Goal: Task Accomplishment & Management: Manage account settings

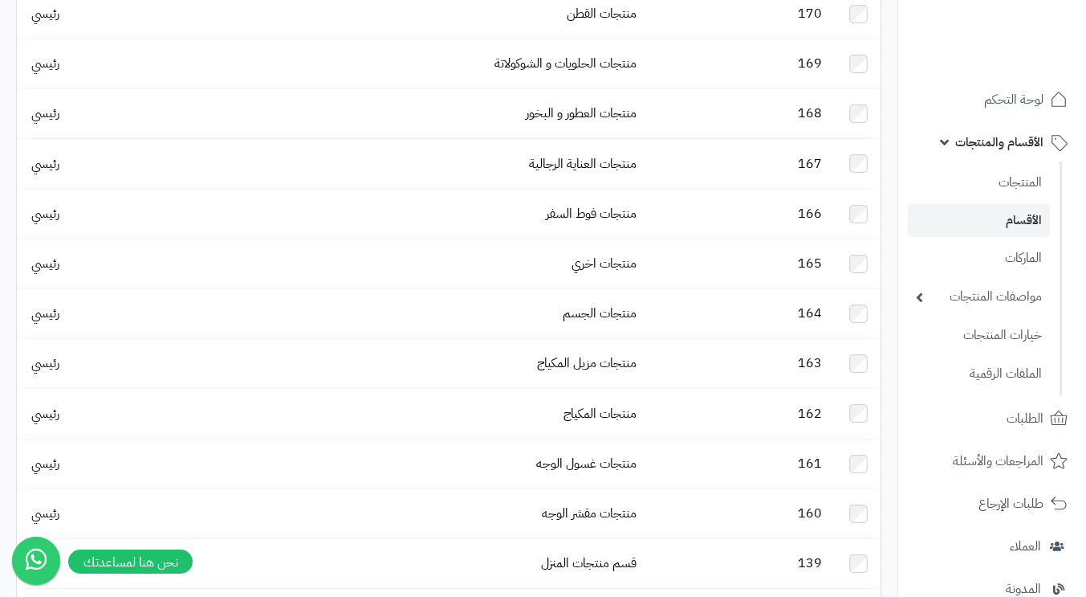
scroll to position [401, 0]
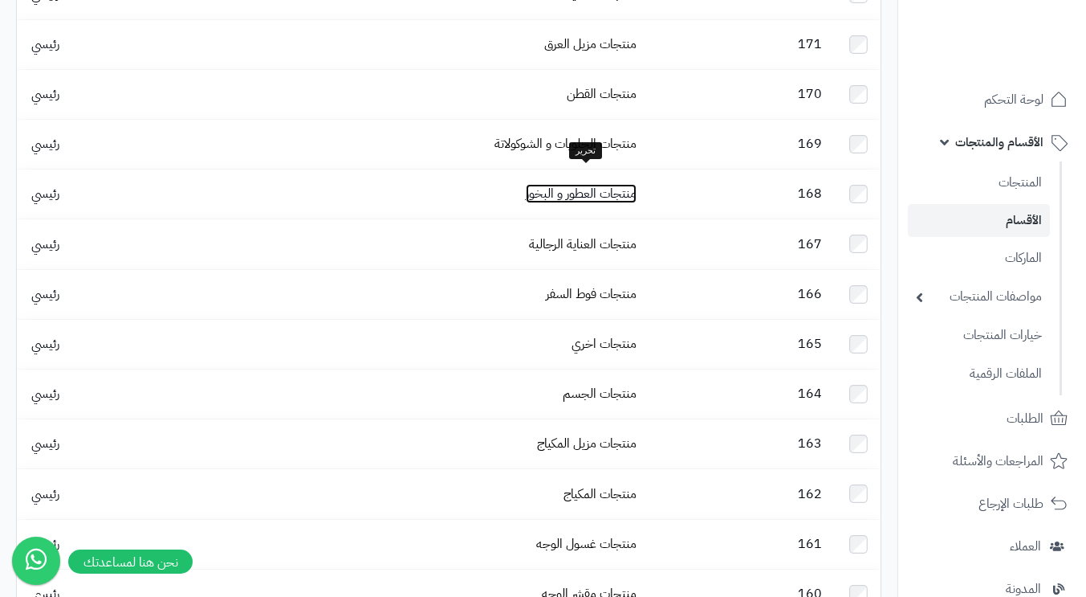
click at [584, 184] on link "منتجات العطور و البخور" at bounding box center [581, 193] width 111 height 19
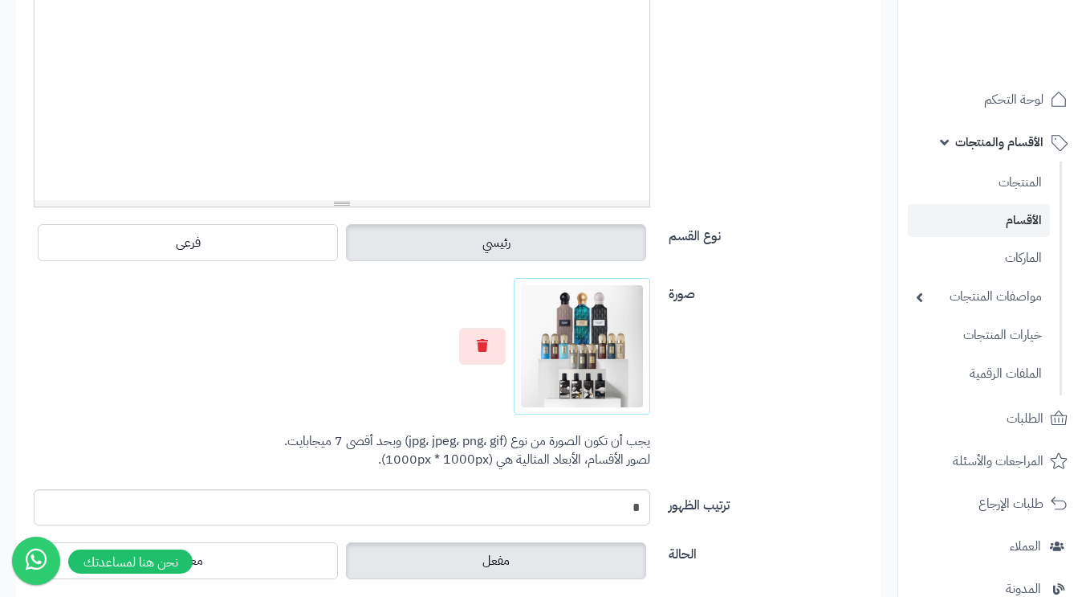
scroll to position [540, 0]
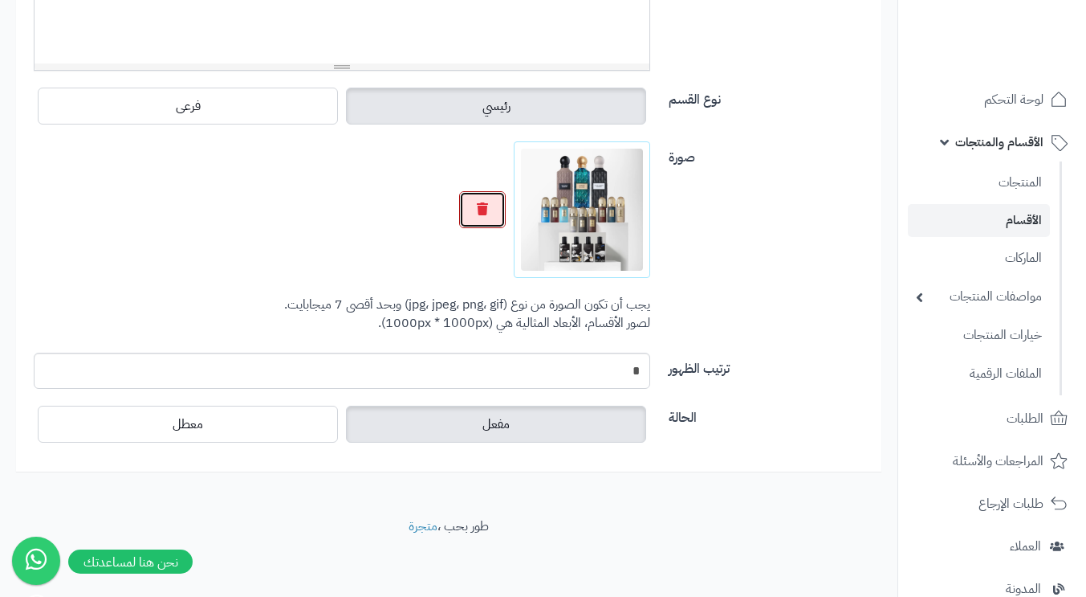
click at [479, 202] on icon "button" at bounding box center [482, 208] width 11 height 13
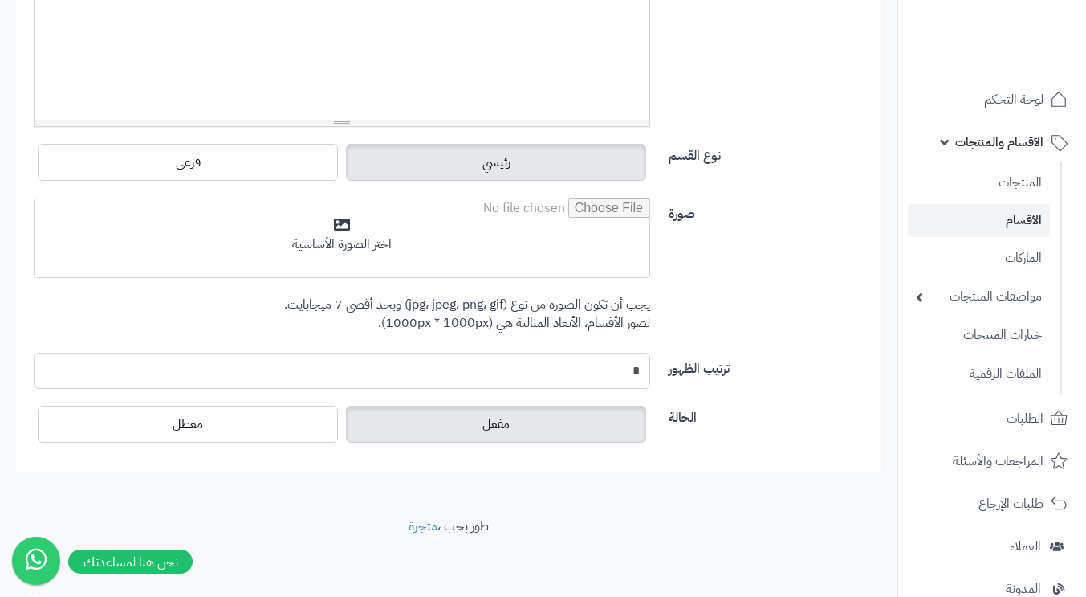
click at [434, 229] on input "file" at bounding box center [342, 238] width 615 height 80
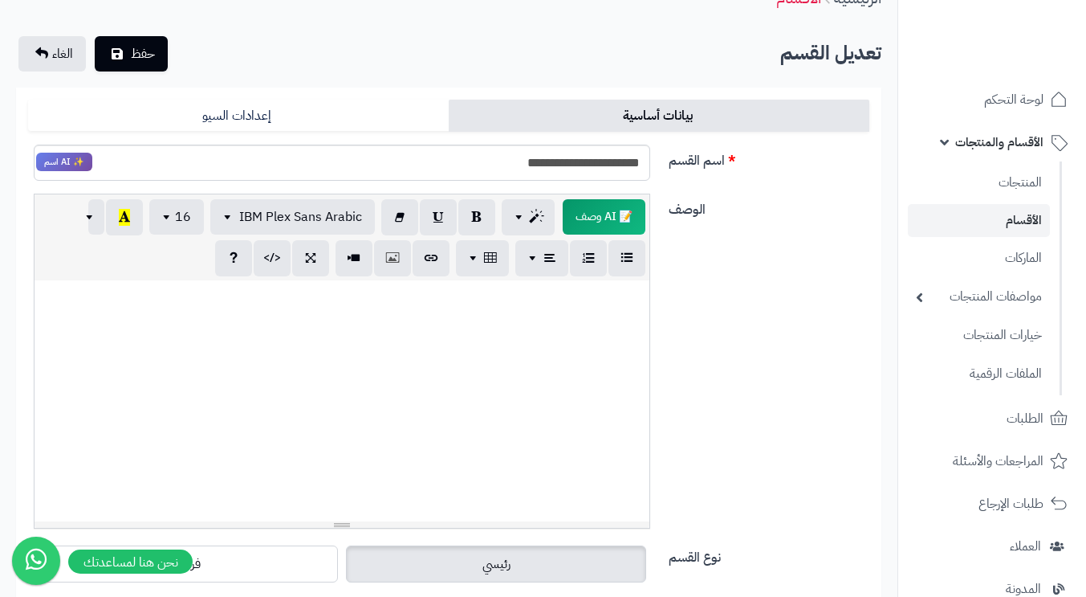
scroll to position [0, 0]
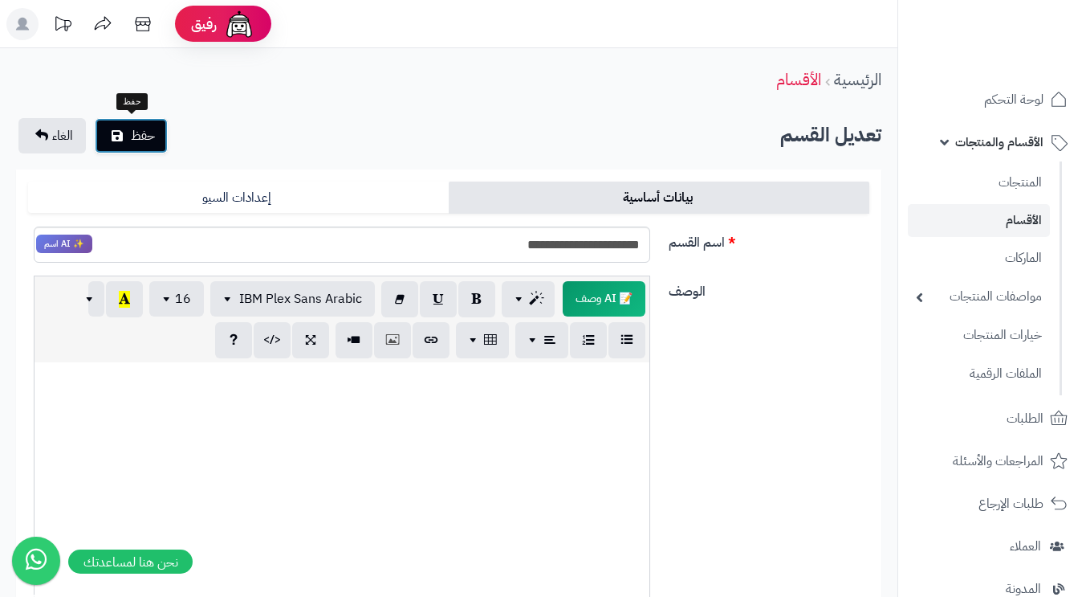
click at [147, 130] on span "حفظ" at bounding box center [143, 135] width 24 height 19
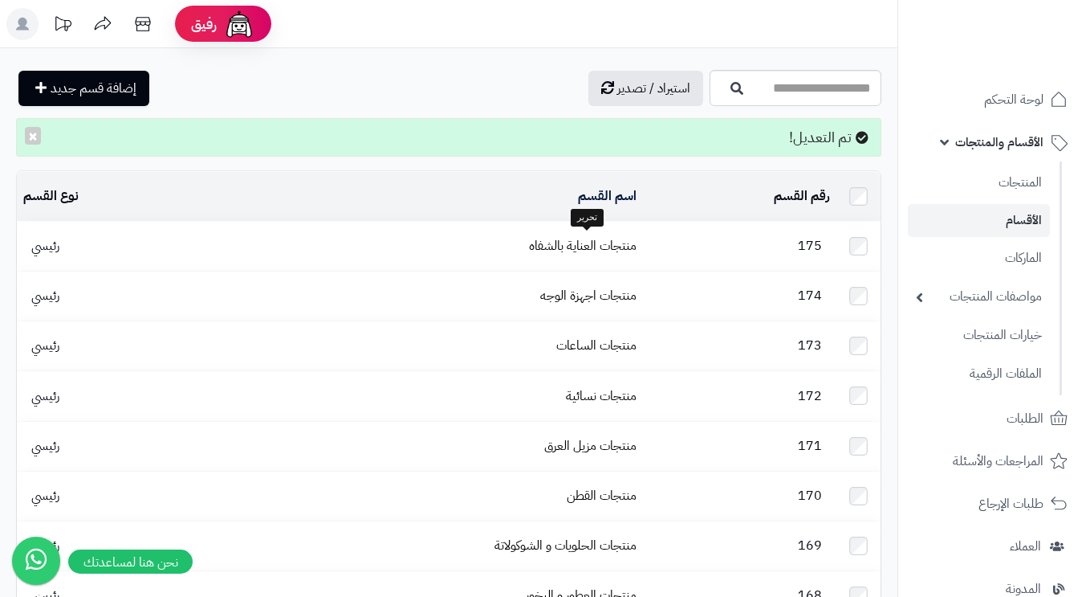
scroll to position [80, 0]
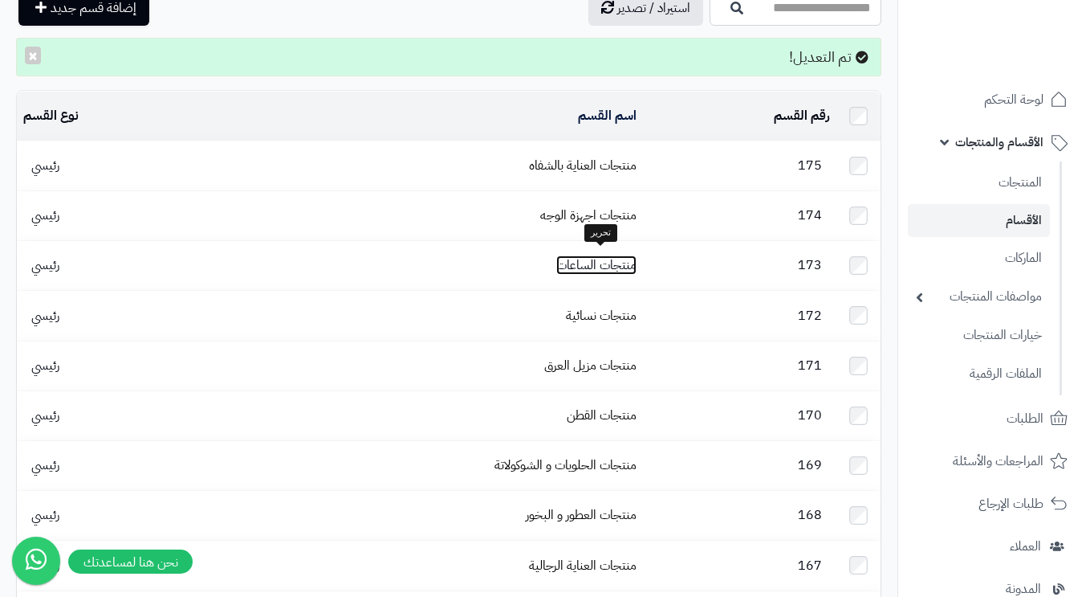
click at [590, 255] on link "منتجات الساعات" at bounding box center [596, 264] width 80 height 19
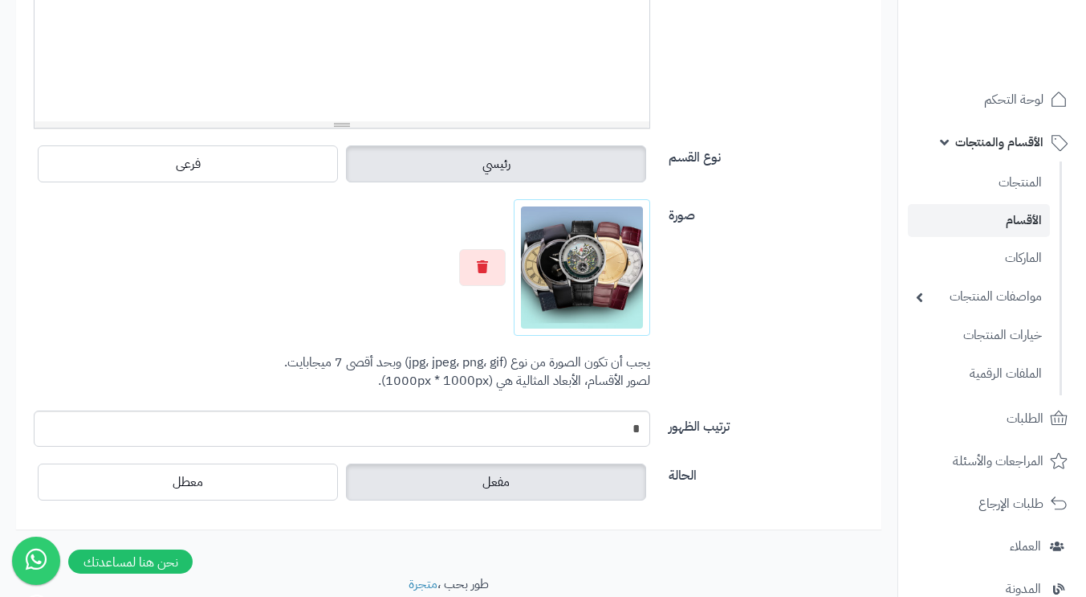
scroll to position [540, 0]
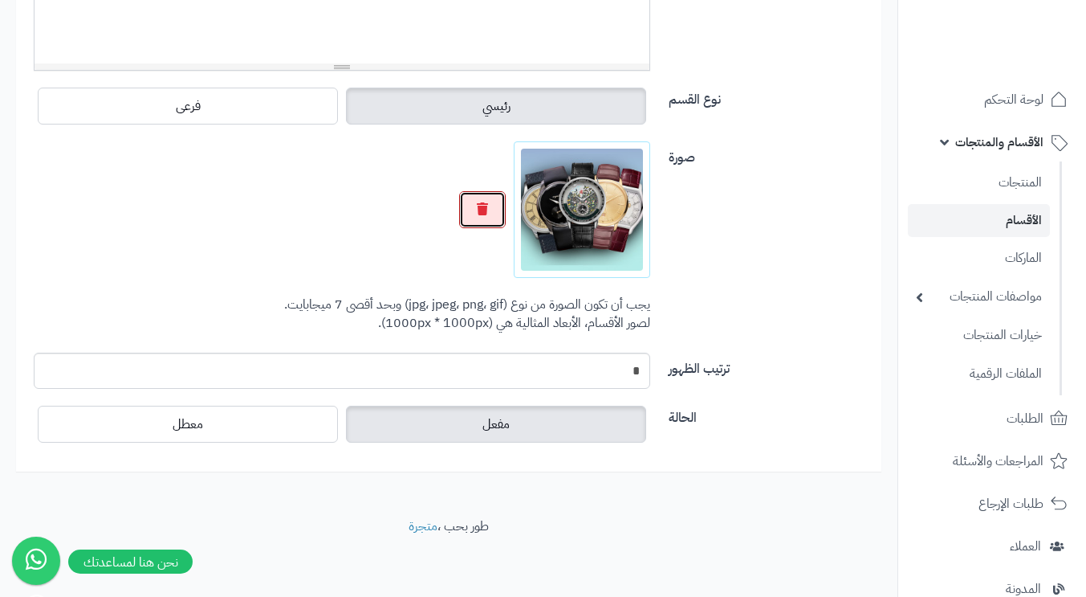
click at [483, 206] on icon "button" at bounding box center [482, 208] width 11 height 13
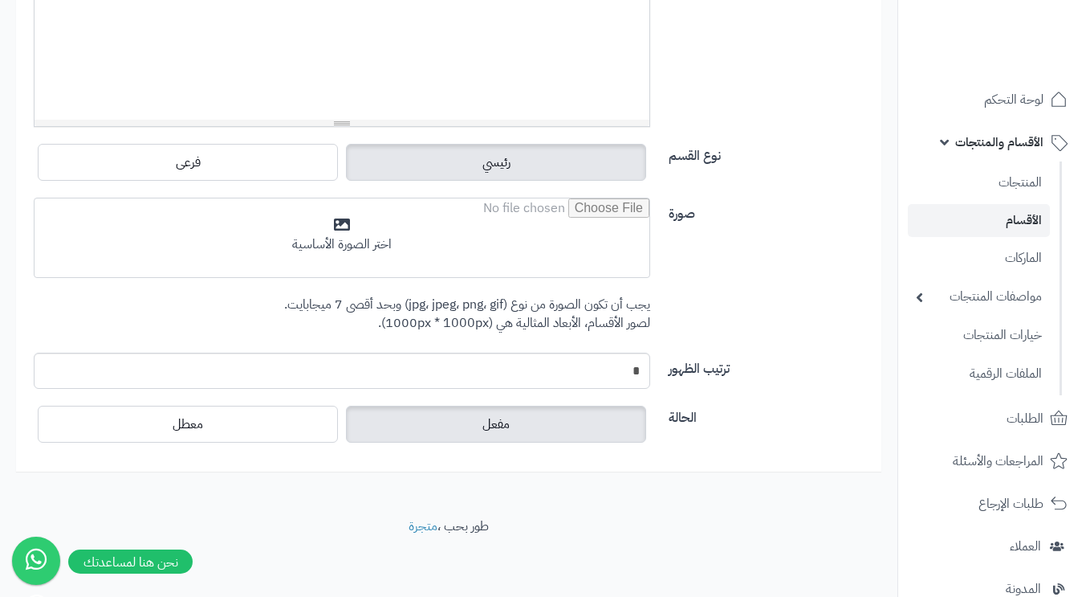
click at [436, 237] on input "file" at bounding box center [342, 238] width 615 height 80
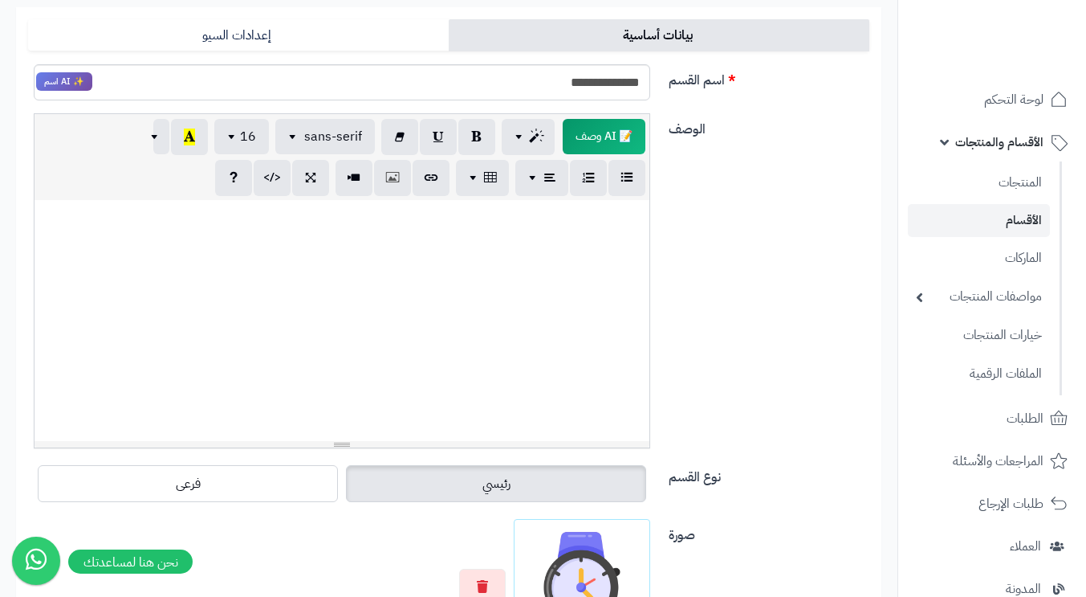
scroll to position [0, 0]
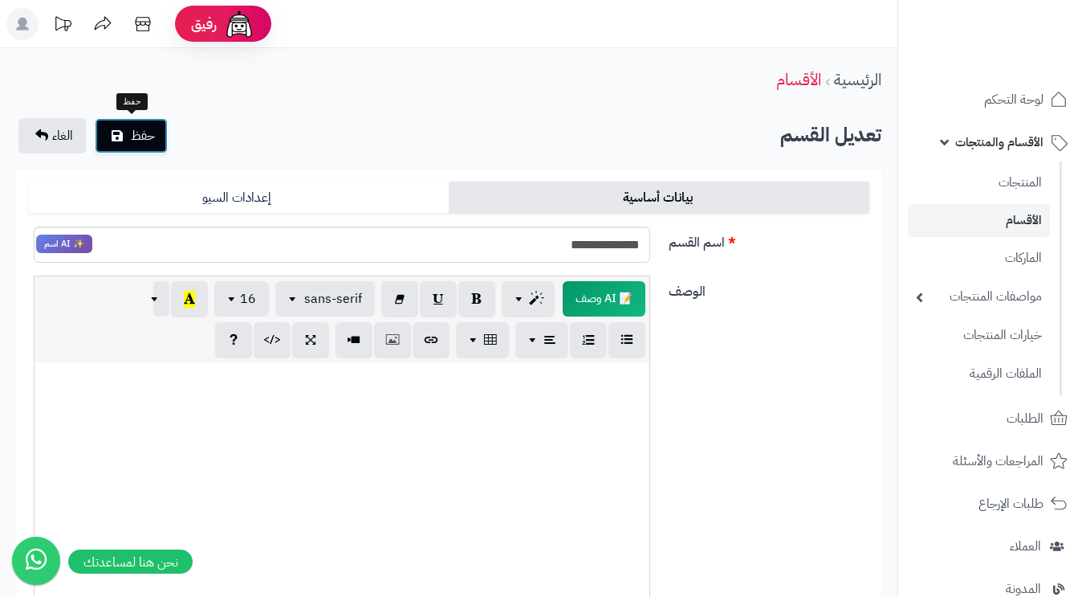
click at [132, 141] on span "حفظ" at bounding box center [143, 135] width 24 height 19
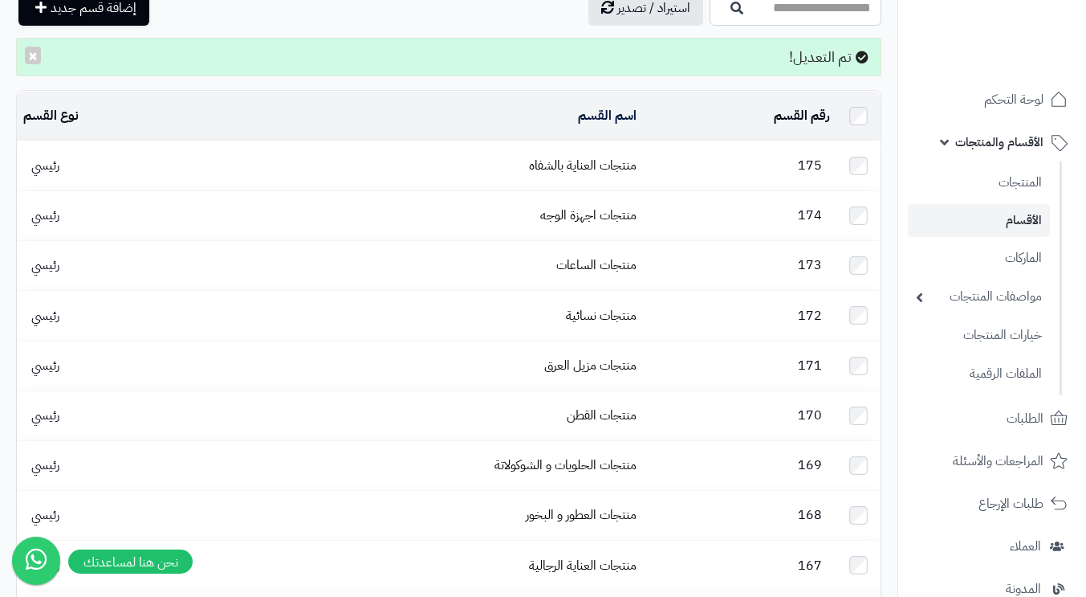
scroll to position [161, 0]
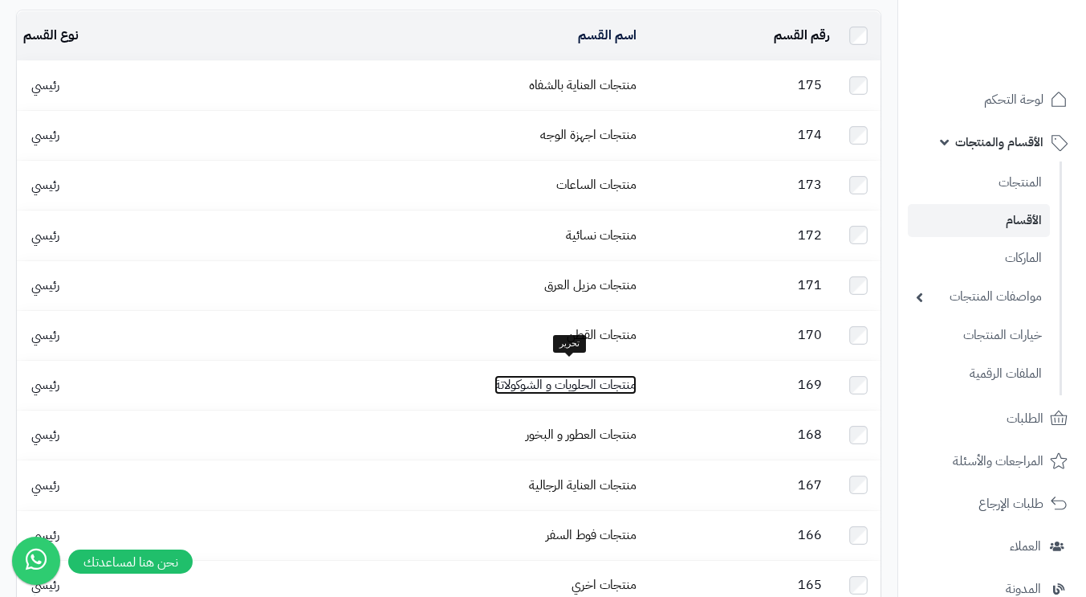
click at [616, 375] on link "منتجات الحلويات و الشوكولاتة" at bounding box center [566, 384] width 142 height 19
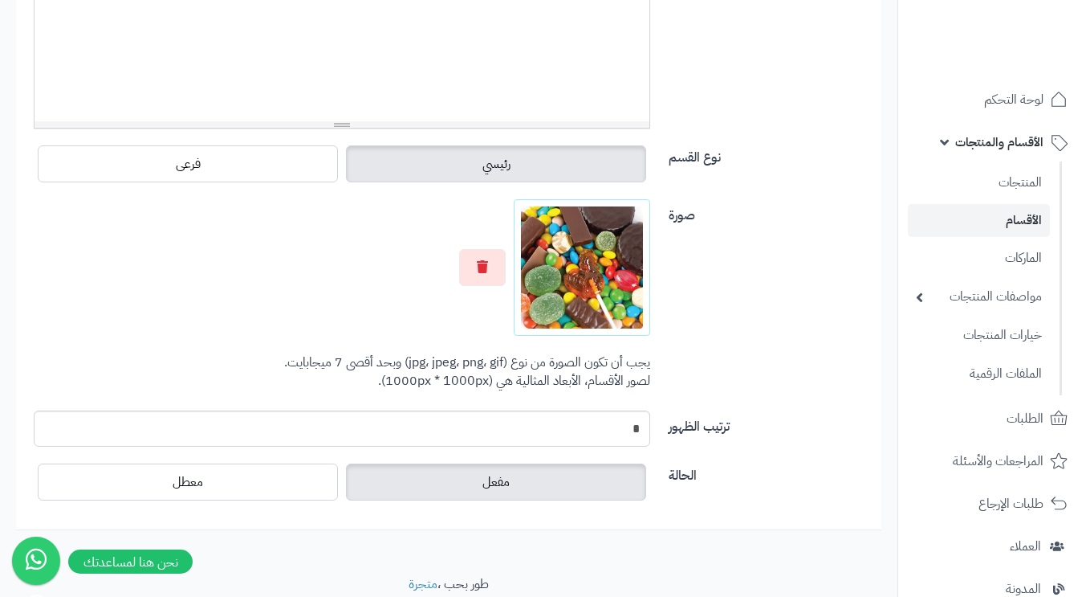
scroll to position [540, 0]
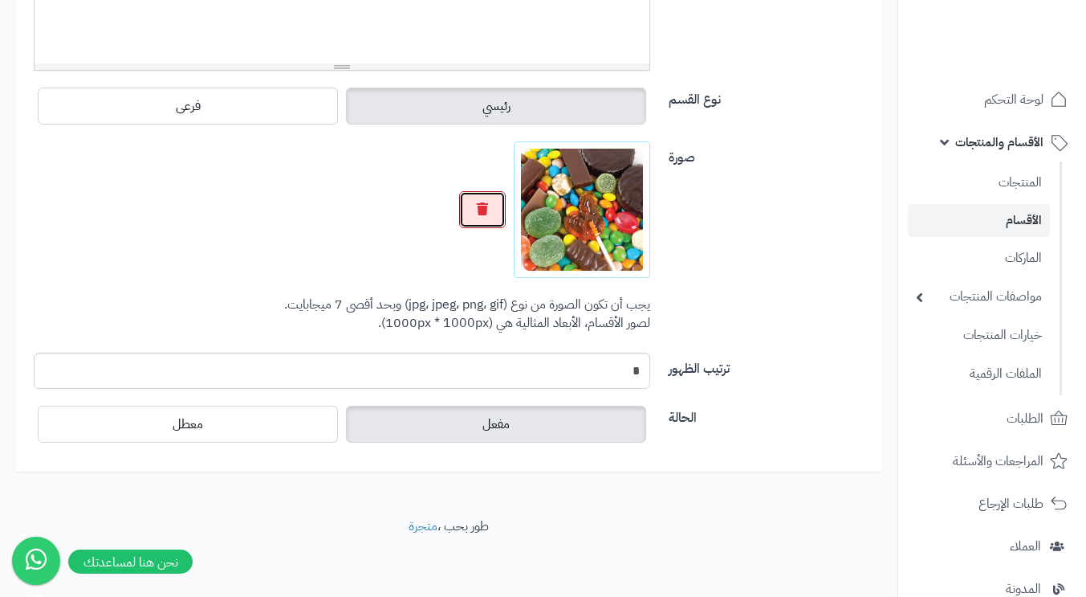
click at [482, 210] on icon "button" at bounding box center [482, 208] width 11 height 13
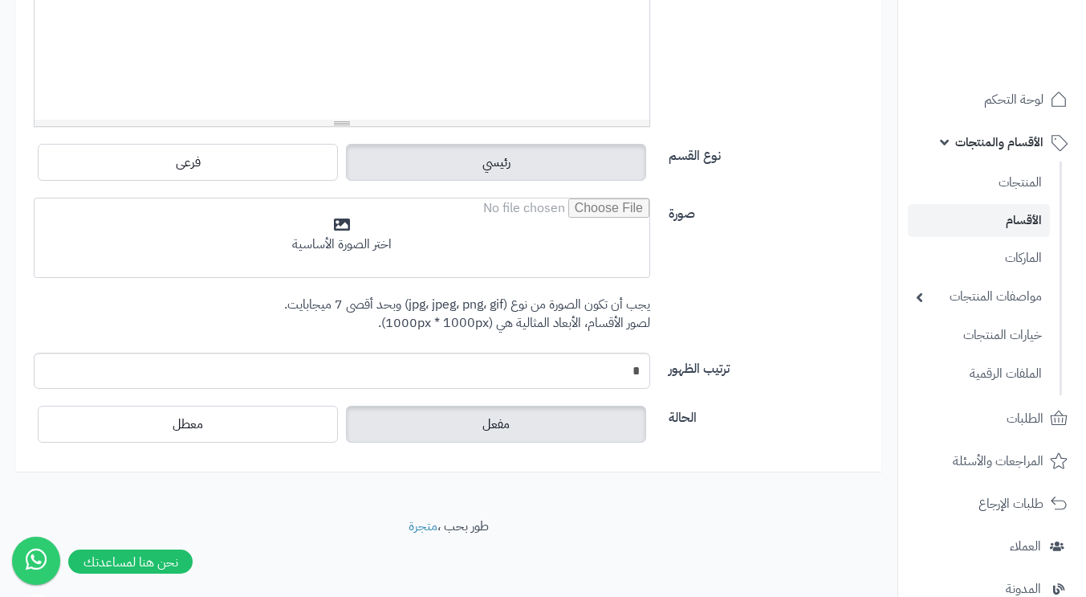
click at [482, 215] on input "file" at bounding box center [342, 238] width 615 height 80
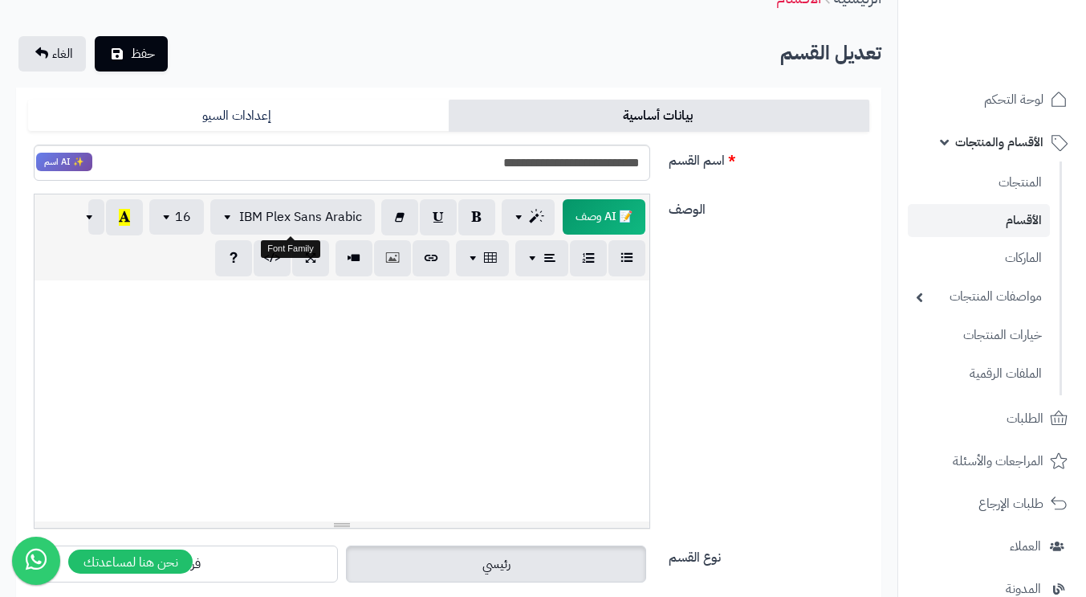
scroll to position [0, 0]
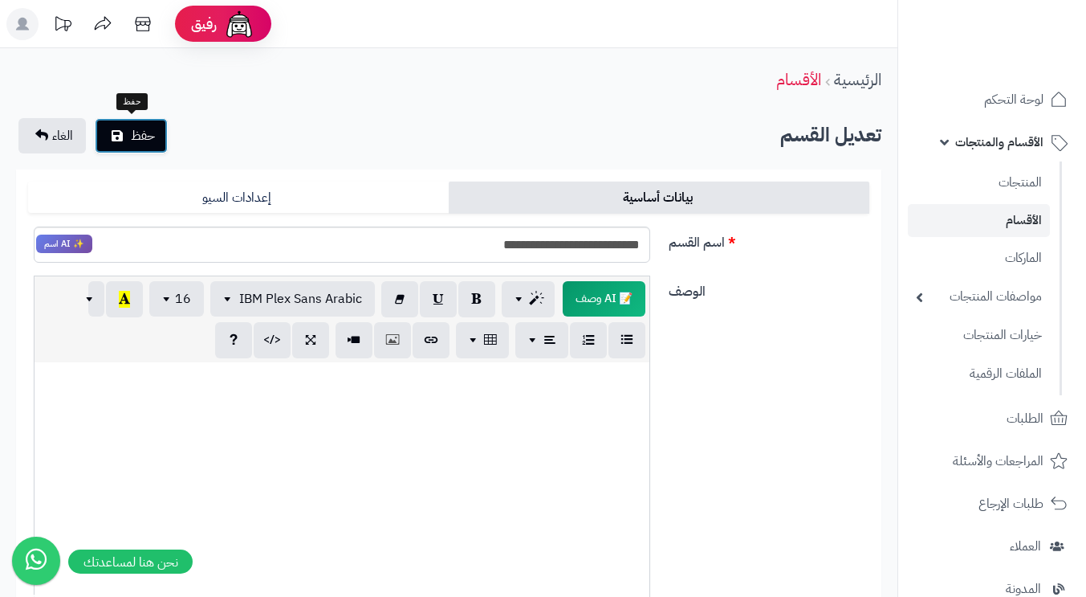
click at [138, 131] on span "حفظ" at bounding box center [143, 135] width 24 height 19
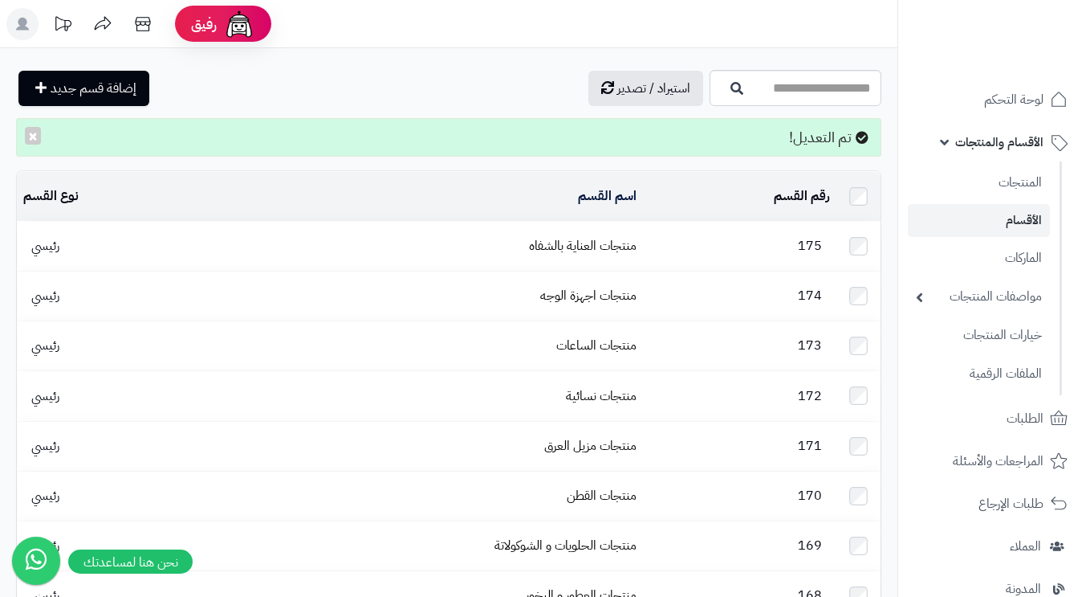
scroll to position [80, 0]
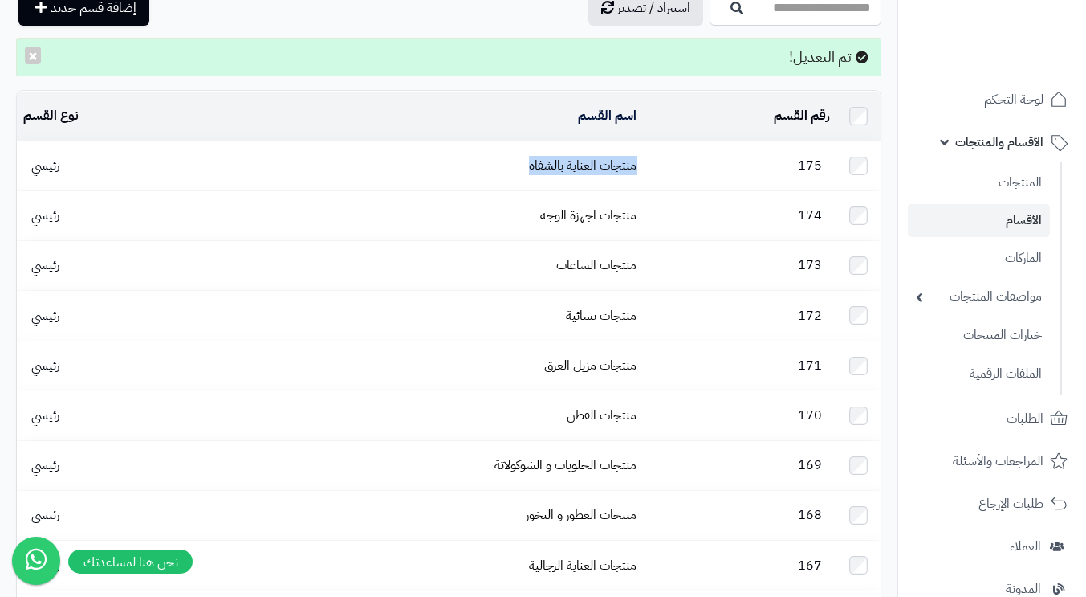
drag, startPoint x: 519, startPoint y: 165, endPoint x: 648, endPoint y: 163, distance: 128.5
click at [648, 163] on tr "175 منتجات العناية بالشفاه رئيسي" at bounding box center [449, 165] width 864 height 49
copy tr "منتجات العناية بالشفاه"
click at [662, 145] on td "175" at bounding box center [739, 165] width 193 height 49
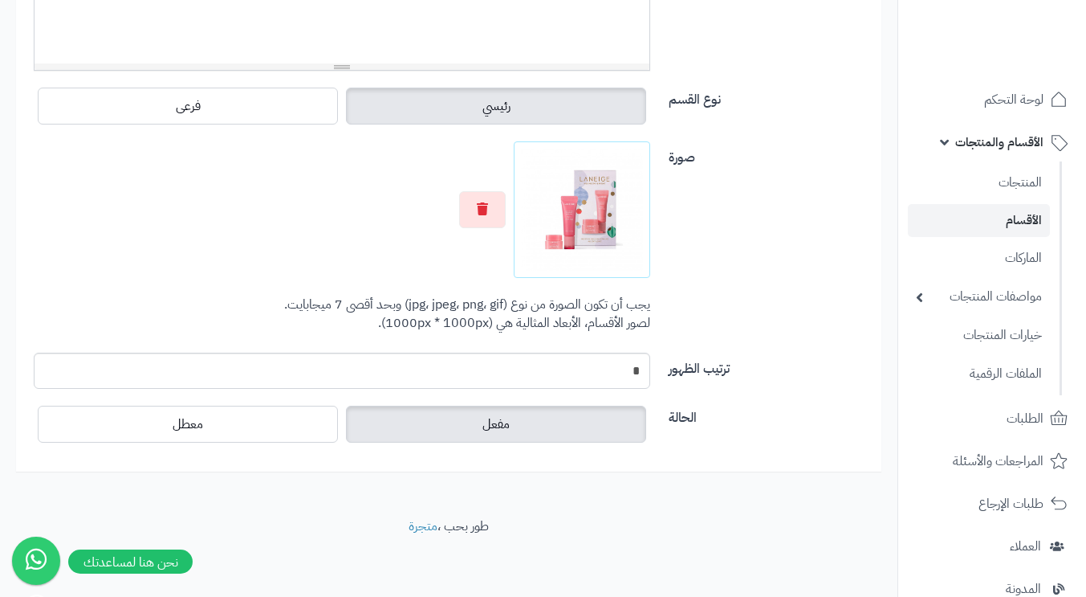
scroll to position [540, 0]
click at [492, 201] on button "button" at bounding box center [482, 209] width 47 height 37
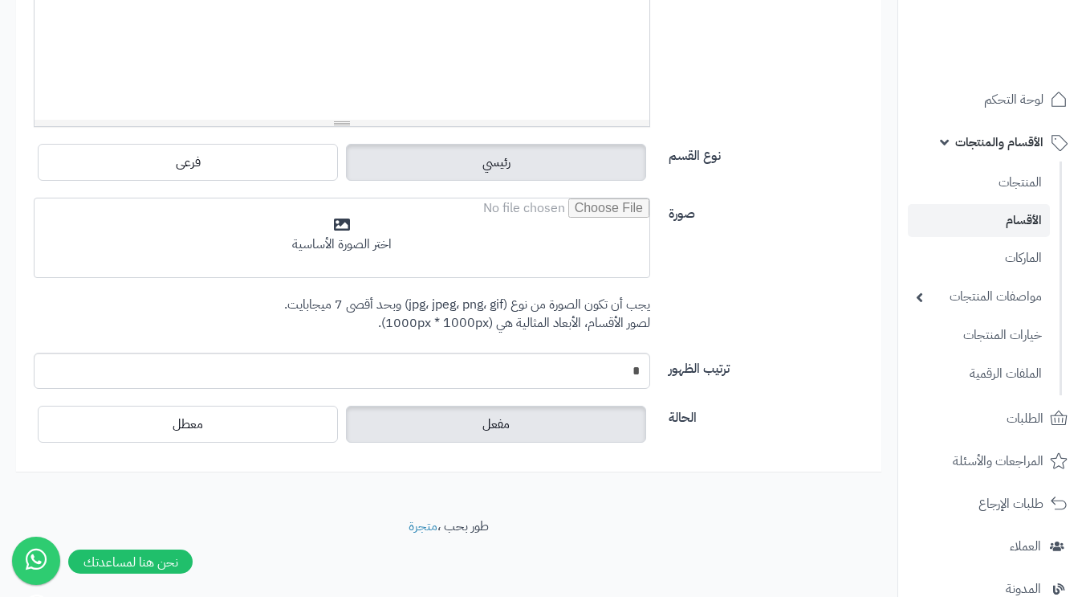
click at [409, 221] on input "file" at bounding box center [342, 238] width 615 height 80
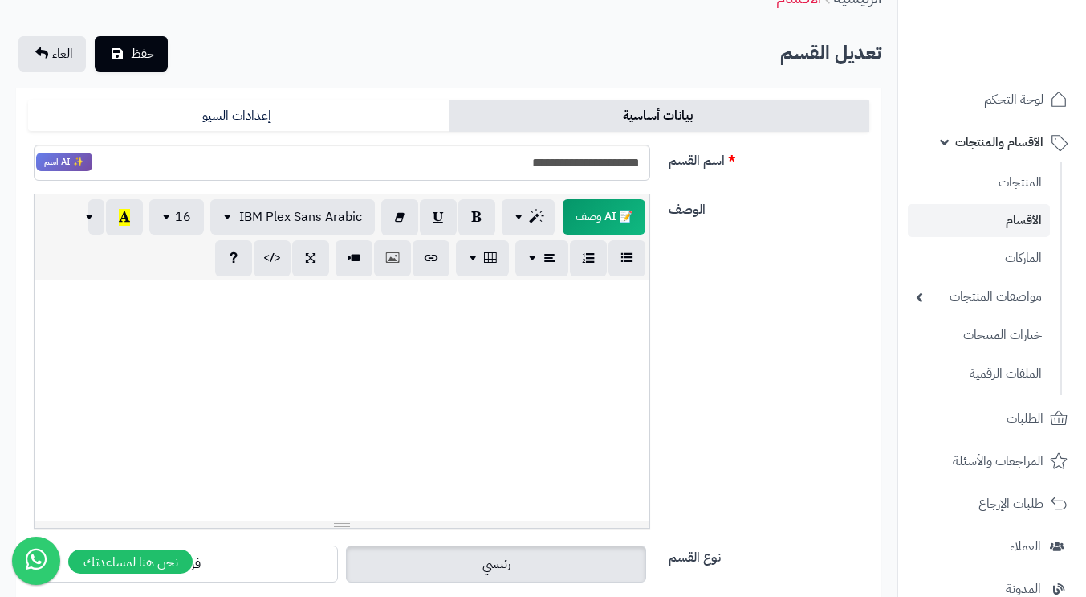
scroll to position [0, 0]
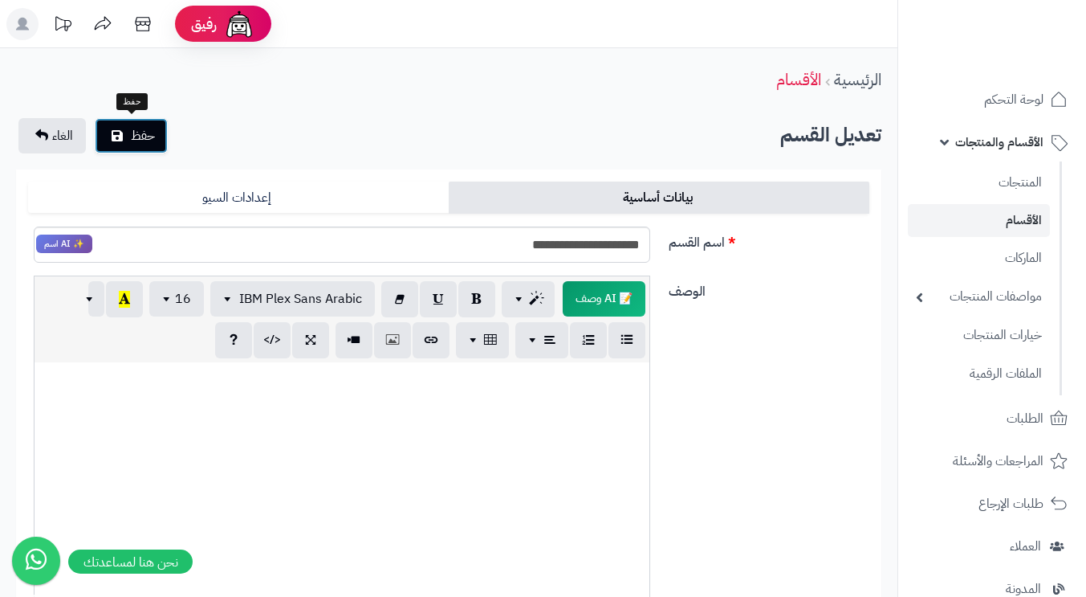
click at [151, 134] on span "حفظ" at bounding box center [143, 135] width 24 height 19
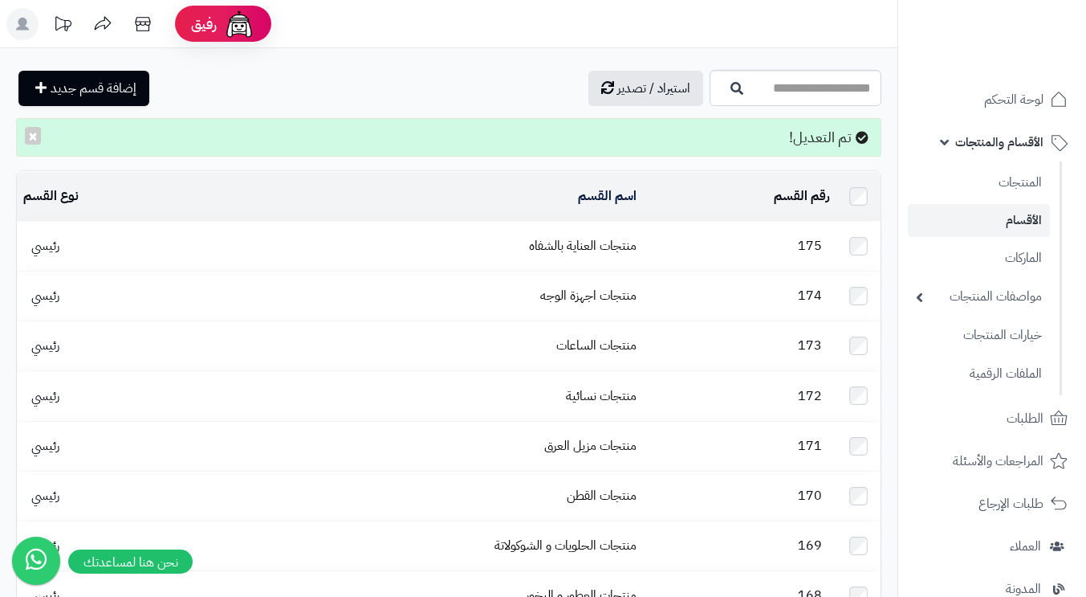
scroll to position [80, 0]
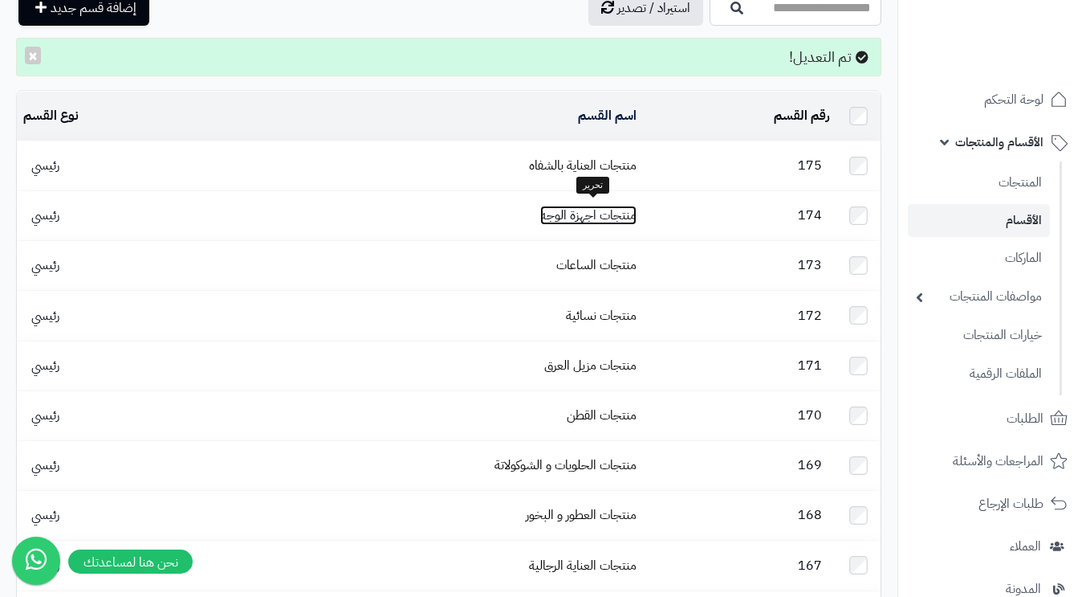
click at [597, 213] on link "منتجات اجهزة الوجه" at bounding box center [588, 215] width 96 height 19
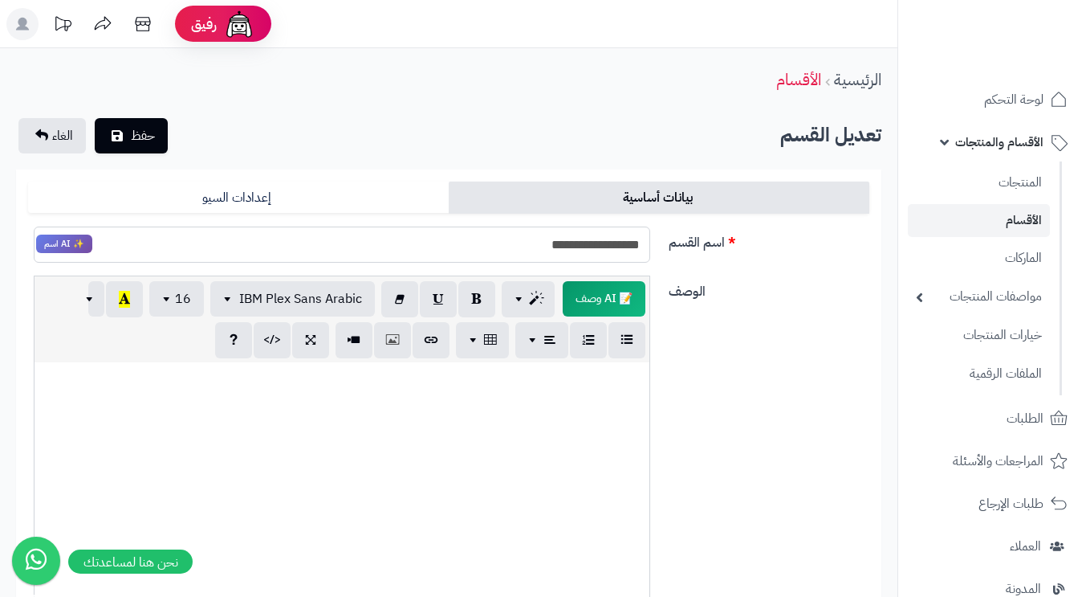
click at [569, 242] on input "**********" at bounding box center [342, 244] width 617 height 36
click at [575, 248] on input "**********" at bounding box center [342, 244] width 617 height 36
type input "**********"
click at [134, 139] on span "حفظ" at bounding box center [143, 135] width 24 height 19
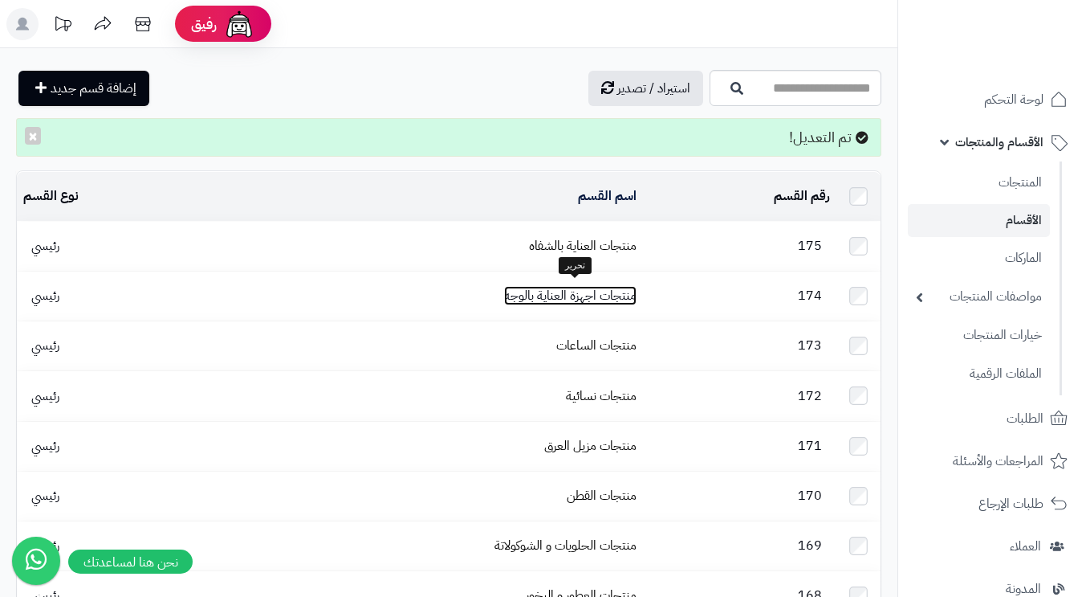
click at [583, 287] on link "منتجات اجهزة العناية بالوجه" at bounding box center [570, 295] width 132 height 19
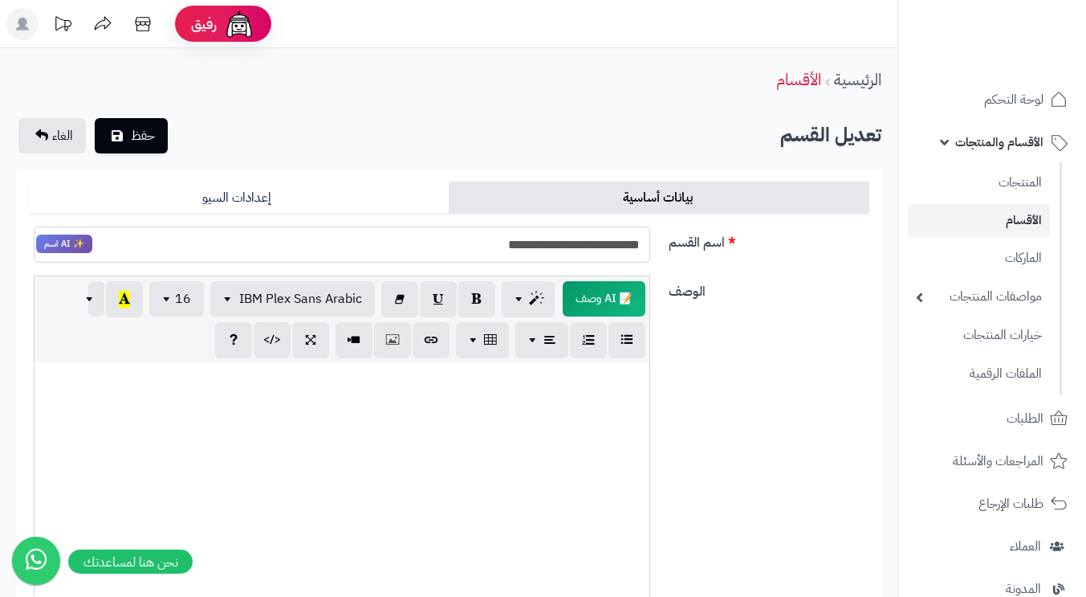
click at [589, 244] on input "**********" at bounding box center [342, 244] width 617 height 36
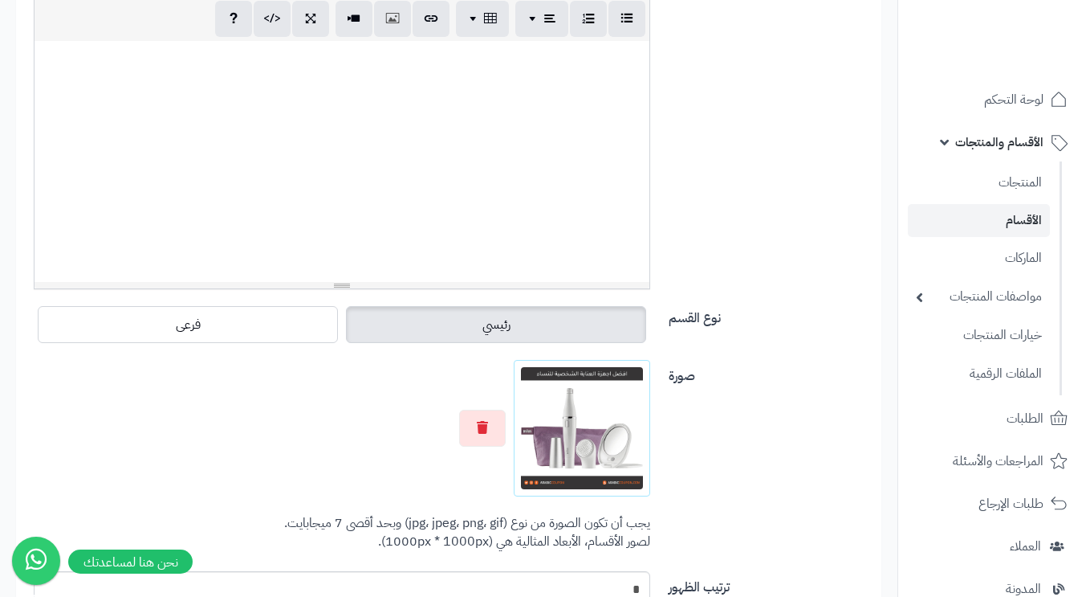
scroll to position [540, 0]
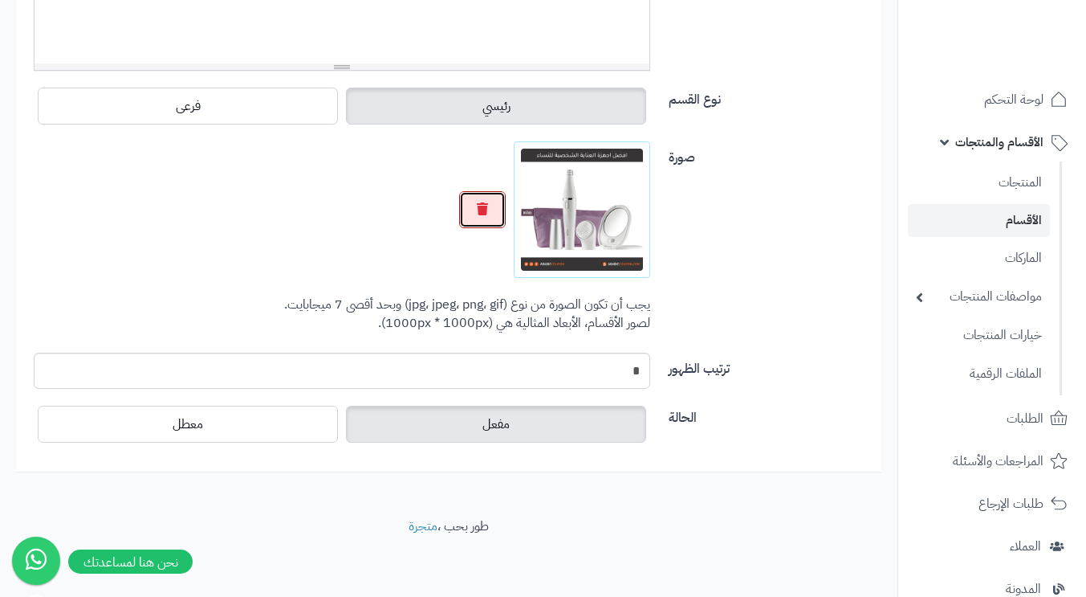
click at [493, 207] on button "button" at bounding box center [482, 209] width 47 height 37
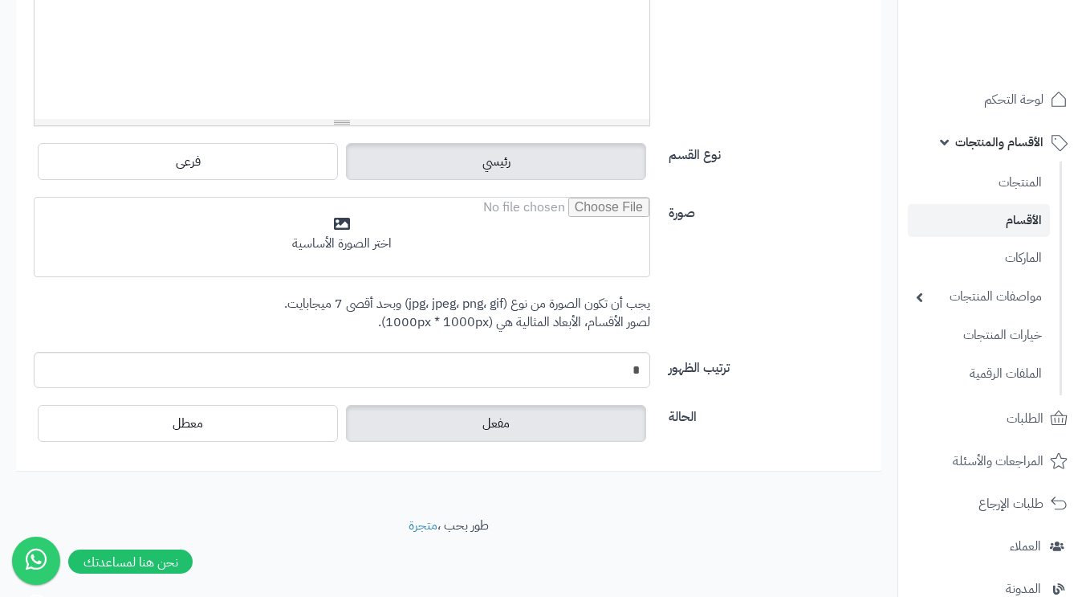
scroll to position [483, 0]
click at [491, 217] on input "file" at bounding box center [342, 238] width 615 height 80
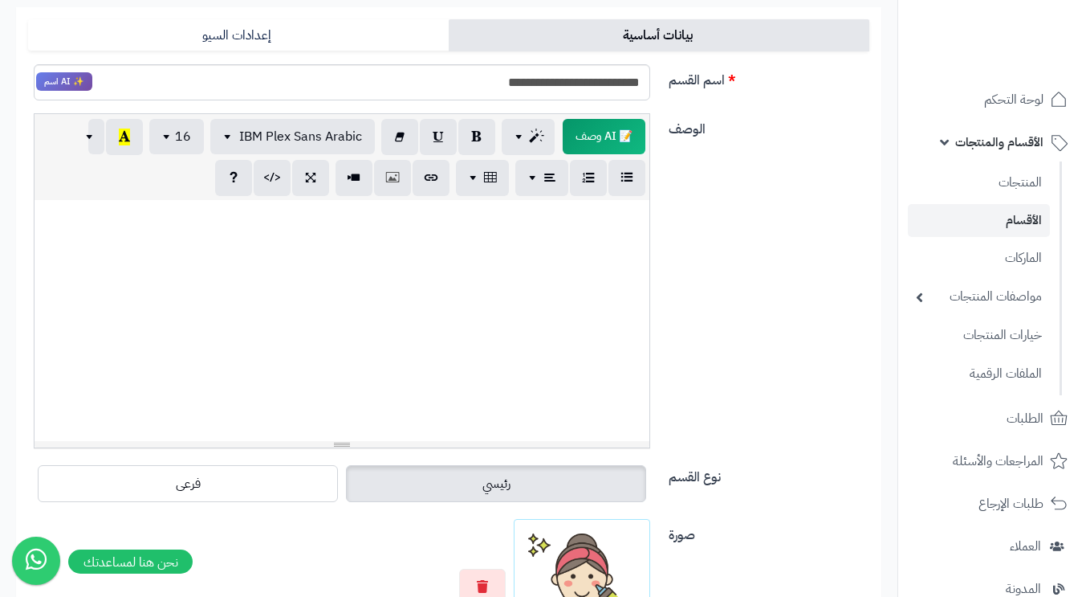
scroll to position [0, 0]
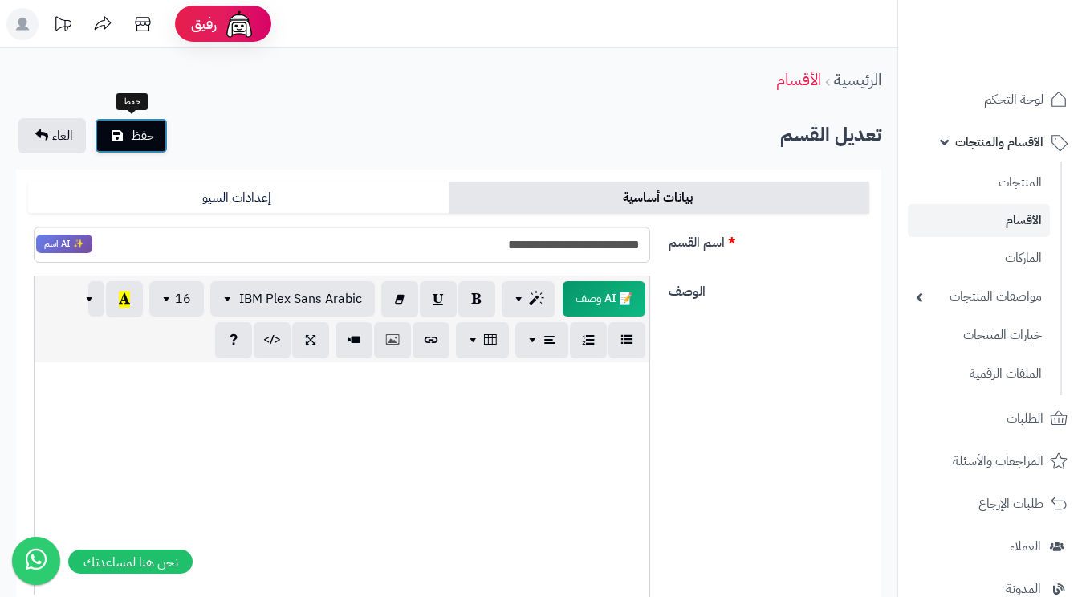
click at [130, 138] on button "حفظ" at bounding box center [131, 135] width 73 height 35
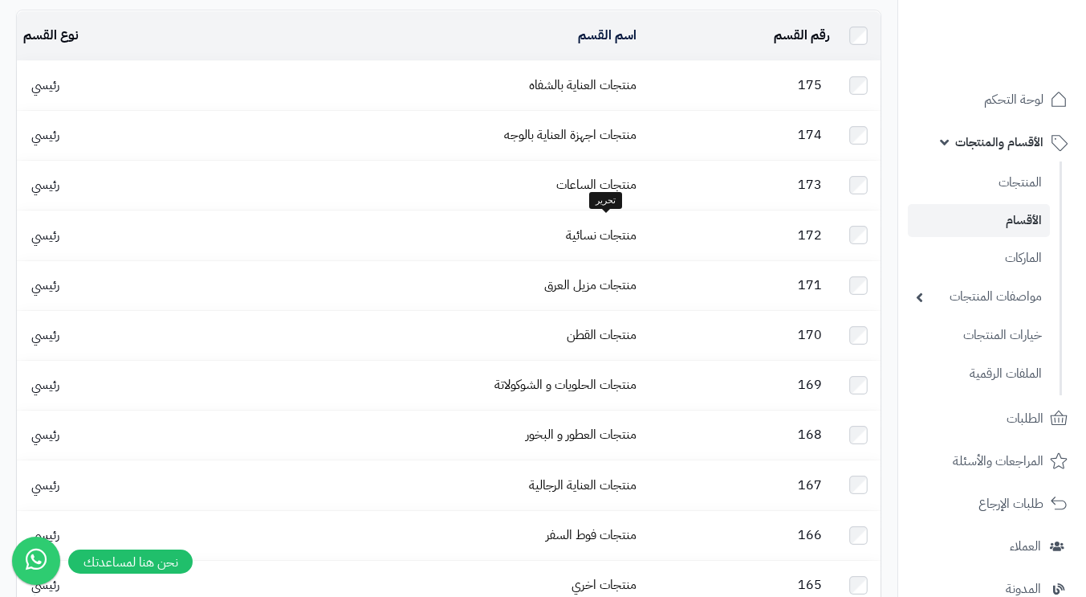
scroll to position [241, 0]
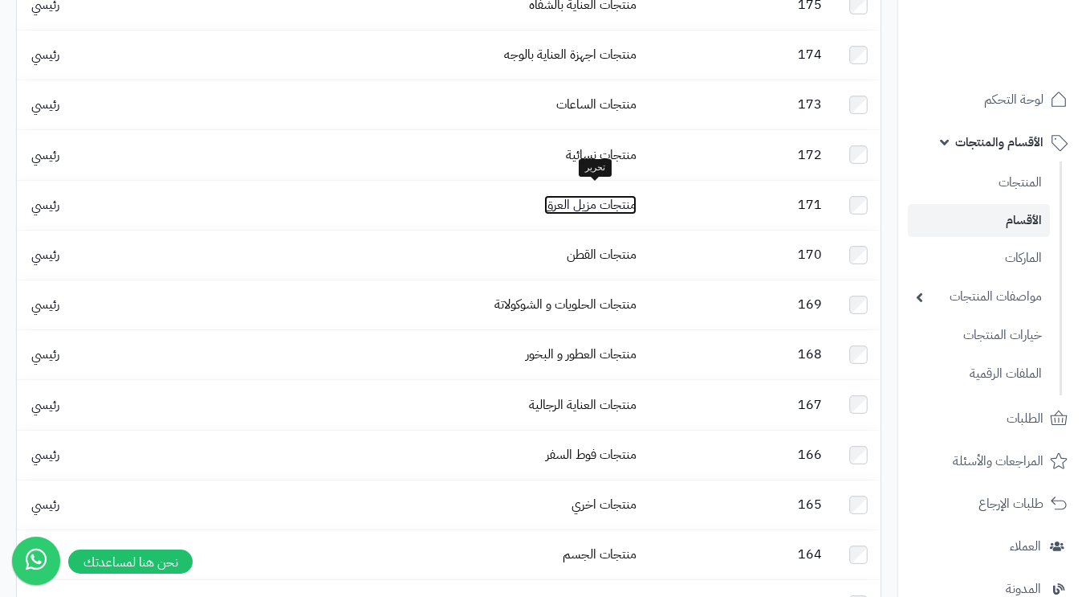
click at [597, 196] on link "منتجات مزيل العرق" at bounding box center [590, 204] width 92 height 19
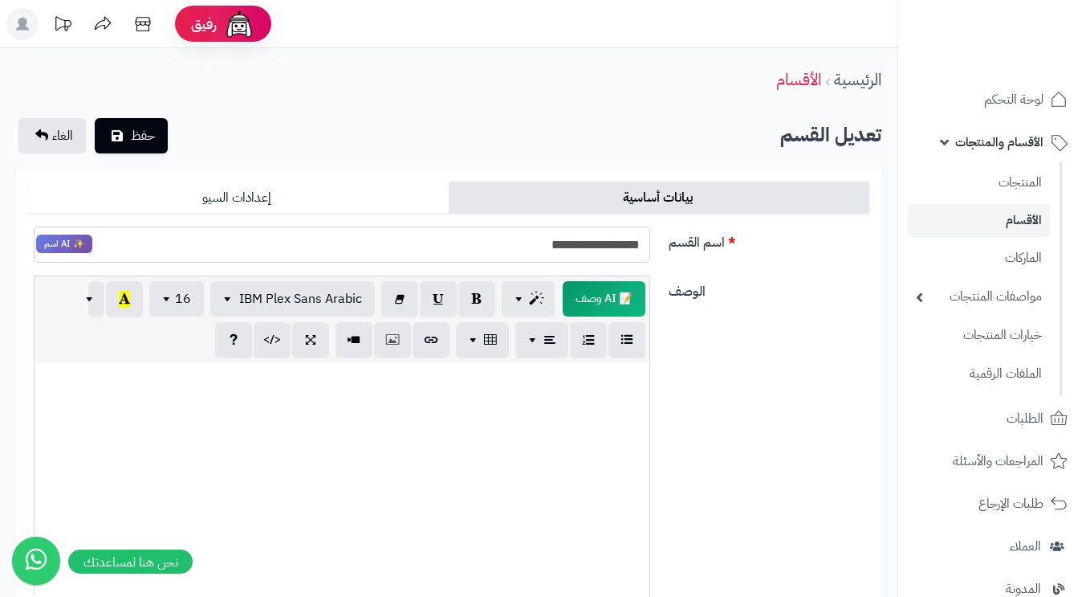
click at [584, 242] on input "**********" at bounding box center [342, 244] width 617 height 36
click at [791, 228] on label "اسم القسم" at bounding box center [769, 239] width 214 height 26
click at [650, 228] on input "**********" at bounding box center [342, 244] width 617 height 36
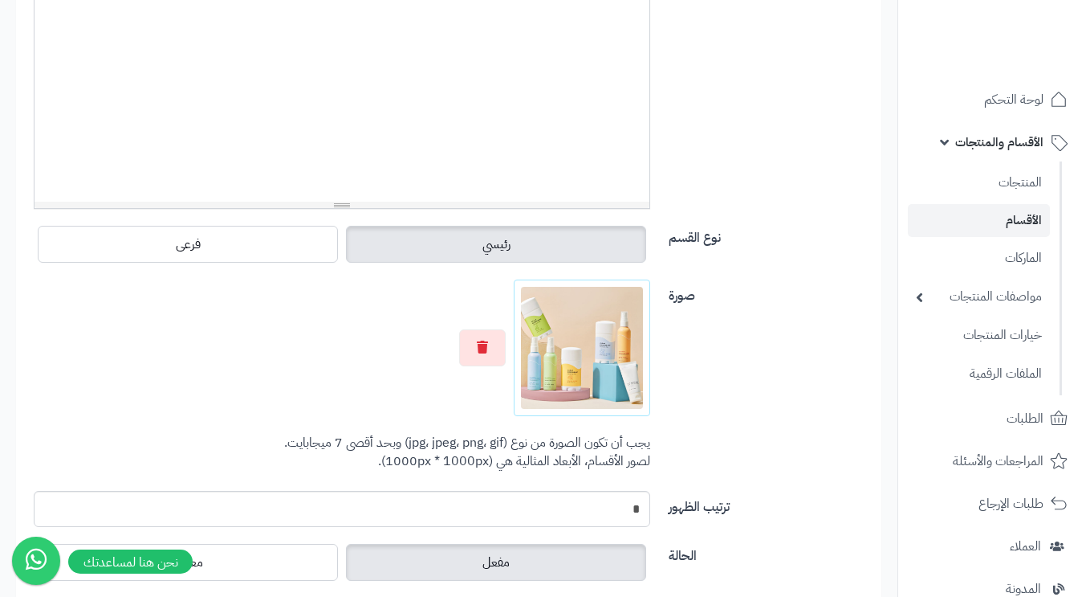
scroll to position [540, 0]
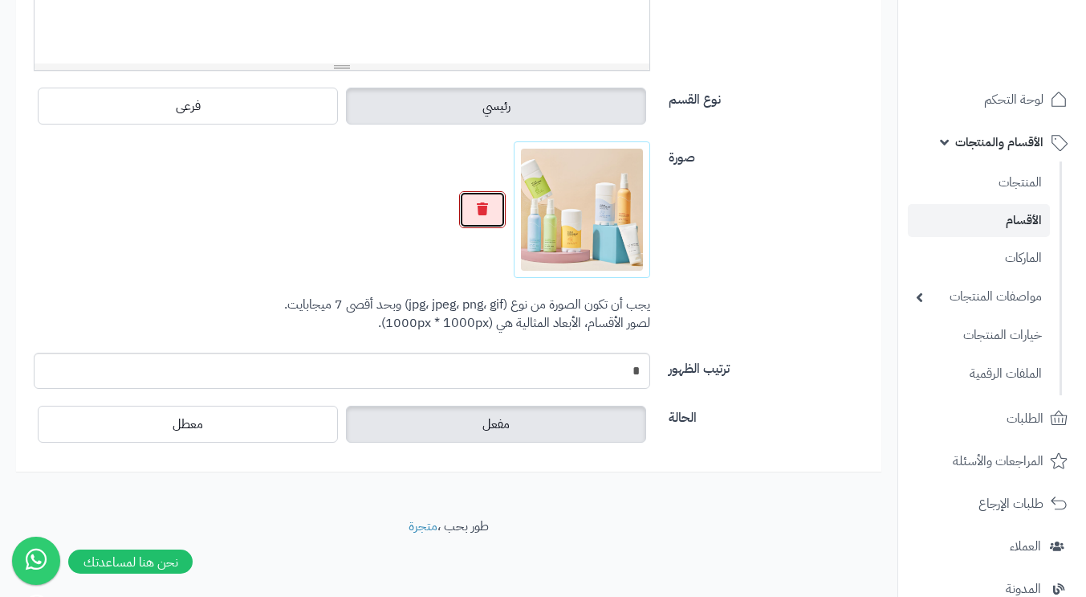
click at [496, 214] on button "button" at bounding box center [482, 209] width 47 height 37
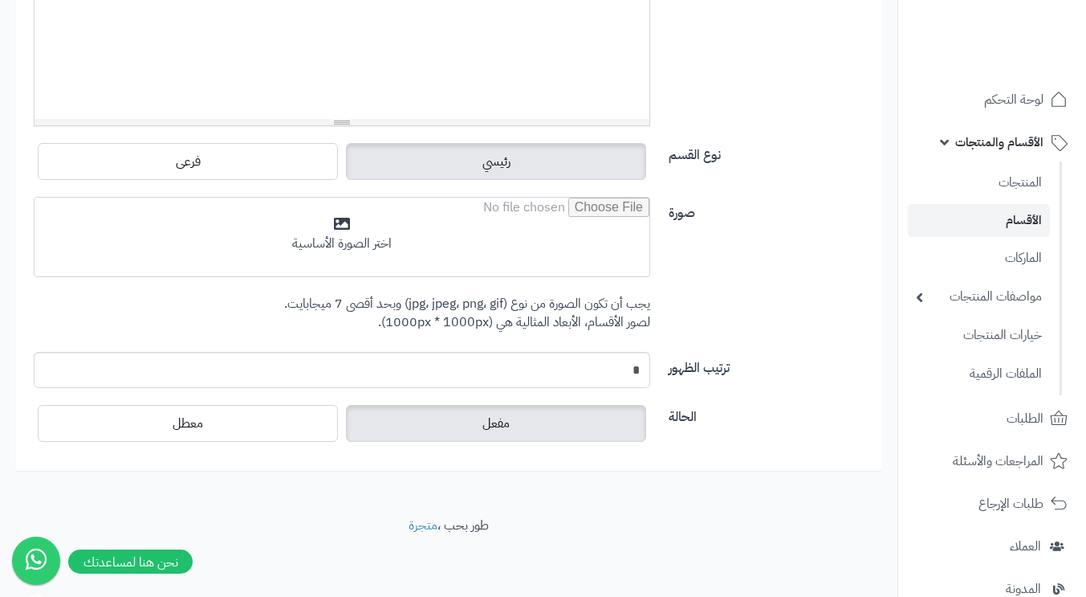
scroll to position [483, 0]
click at [495, 214] on input "file" at bounding box center [342, 238] width 615 height 80
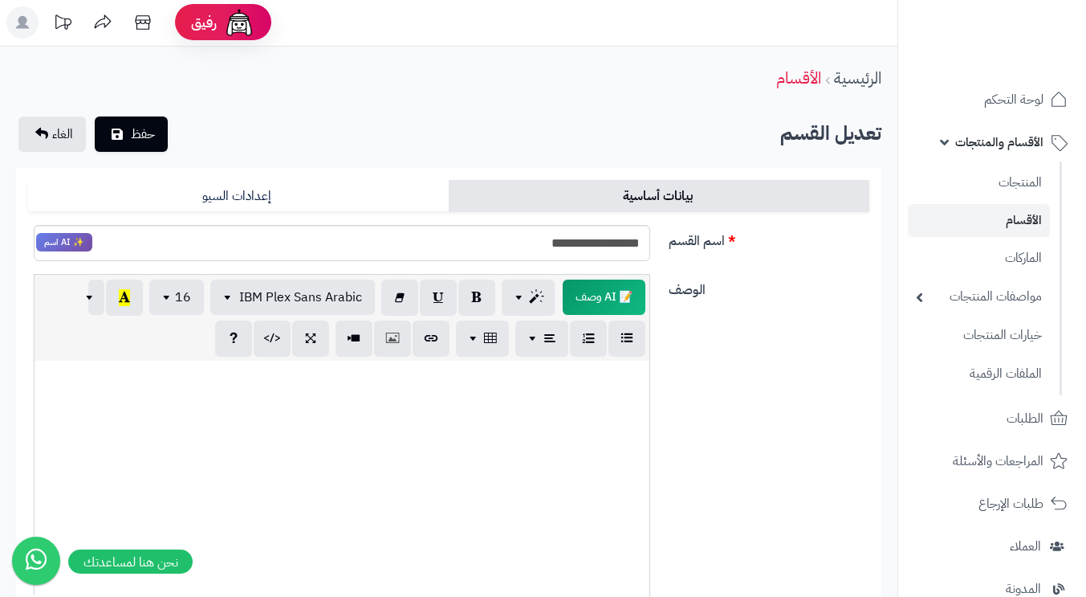
scroll to position [0, 0]
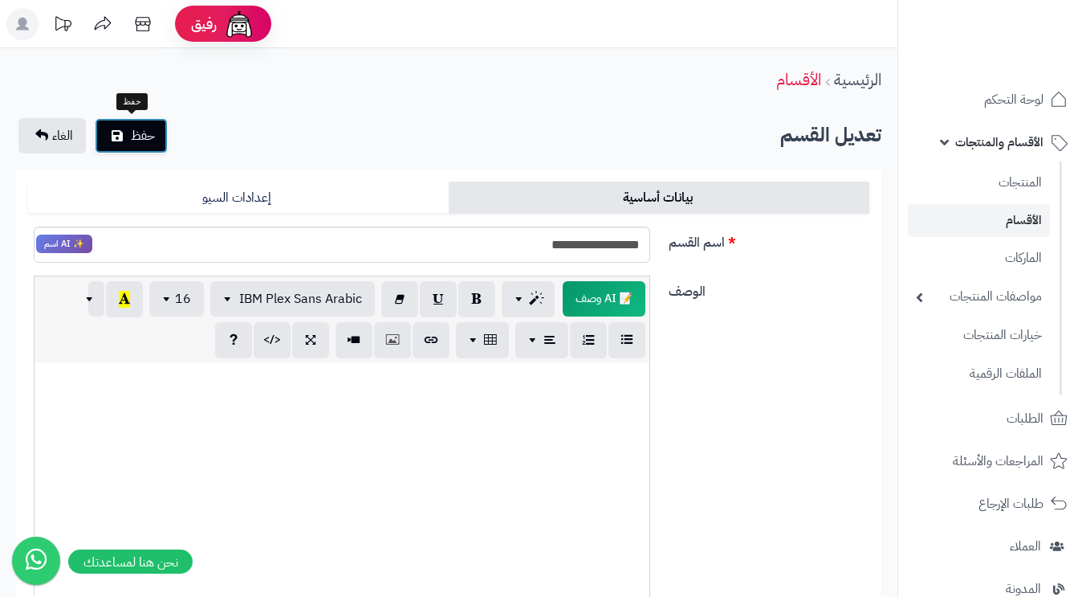
click at [133, 133] on span "حفظ" at bounding box center [143, 135] width 24 height 19
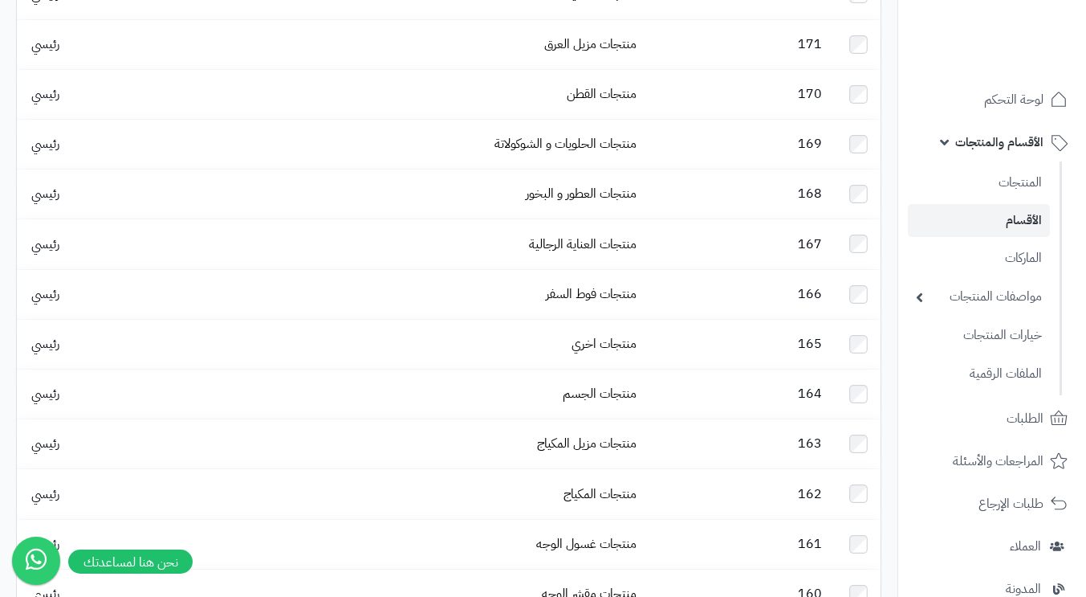
scroll to position [482, 0]
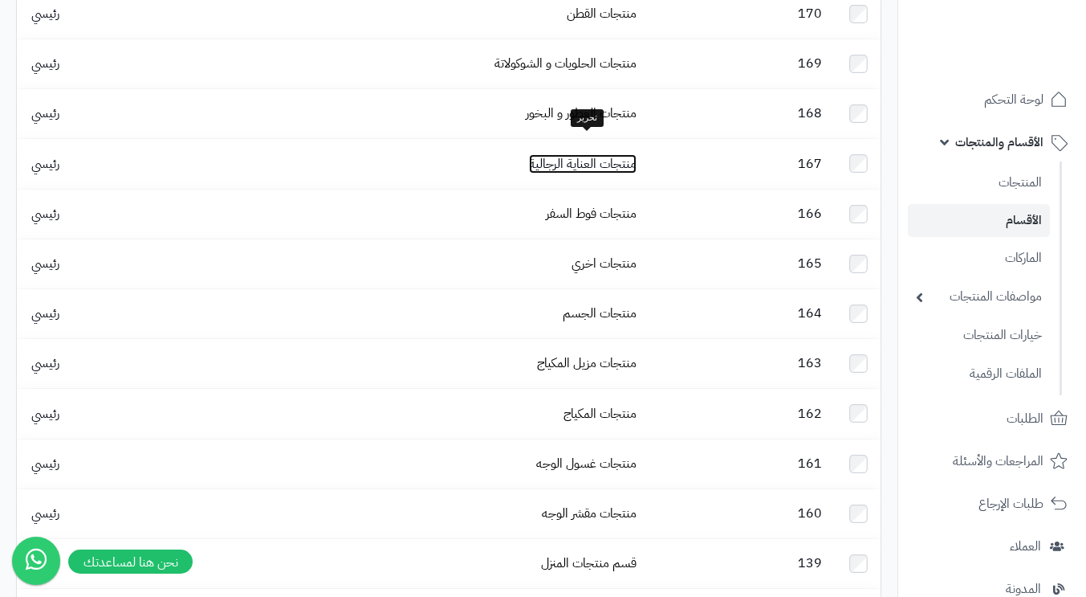
click at [603, 154] on link "منتجات العناية الرجالية" at bounding box center [583, 163] width 108 height 19
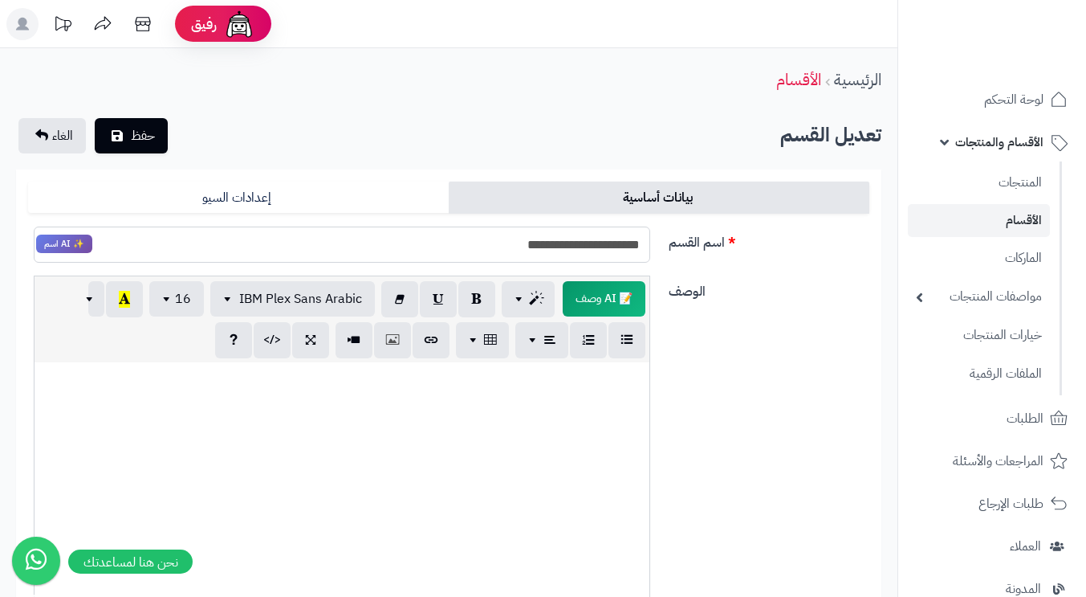
click at [587, 247] on input "**********" at bounding box center [342, 244] width 617 height 36
click at [587, 244] on input "**********" at bounding box center [342, 244] width 617 height 36
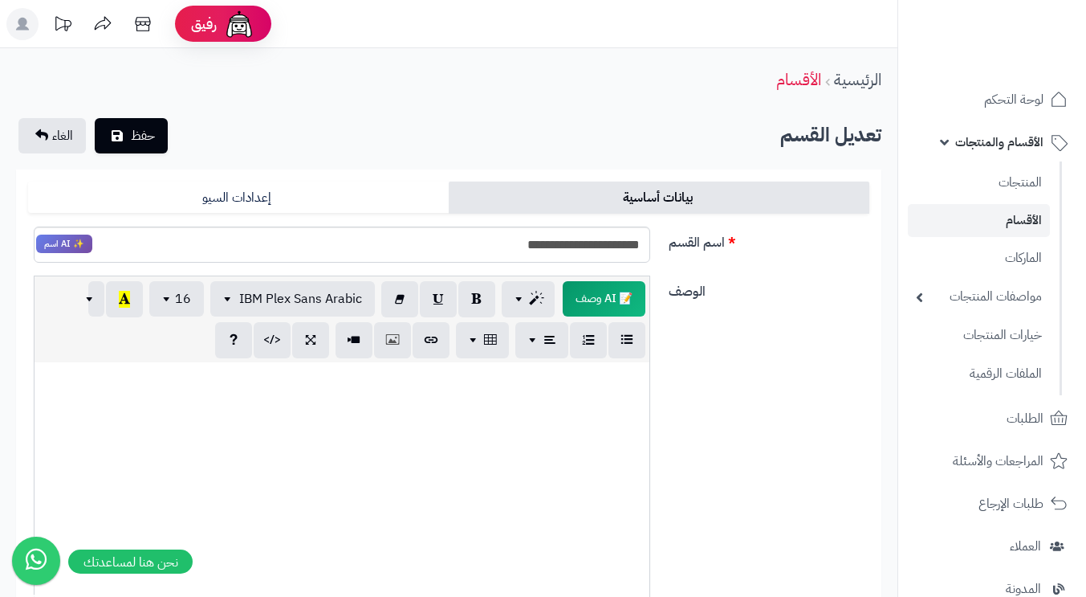
click at [768, 241] on label "اسم القسم" at bounding box center [769, 239] width 214 height 26
click at [650, 241] on input "**********" at bounding box center [342, 244] width 617 height 36
click at [10, 261] on div "**********" at bounding box center [449, 589] width 898 height 841
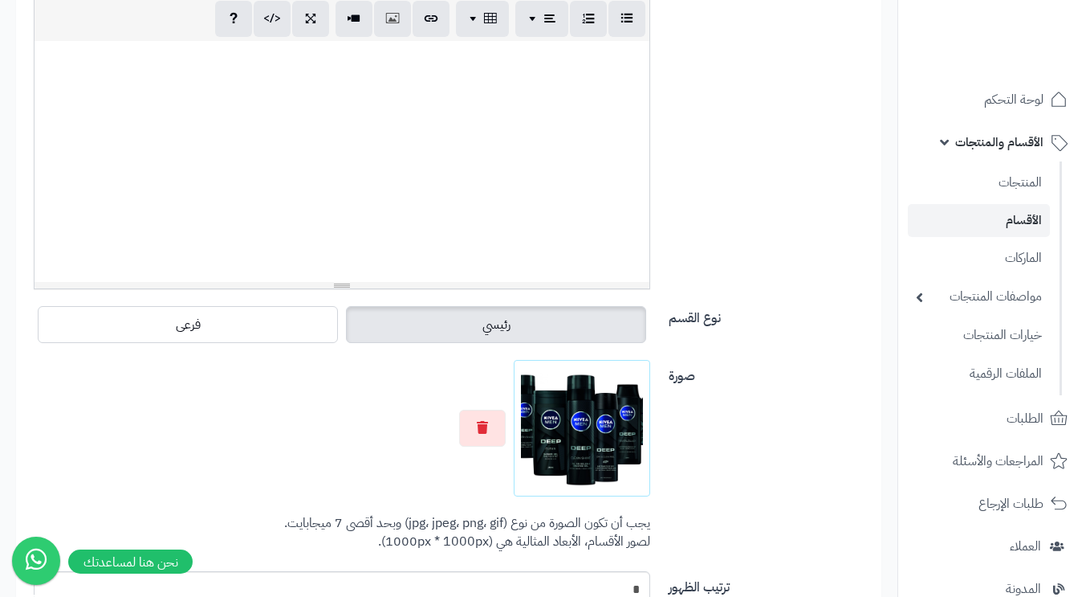
scroll to position [540, 0]
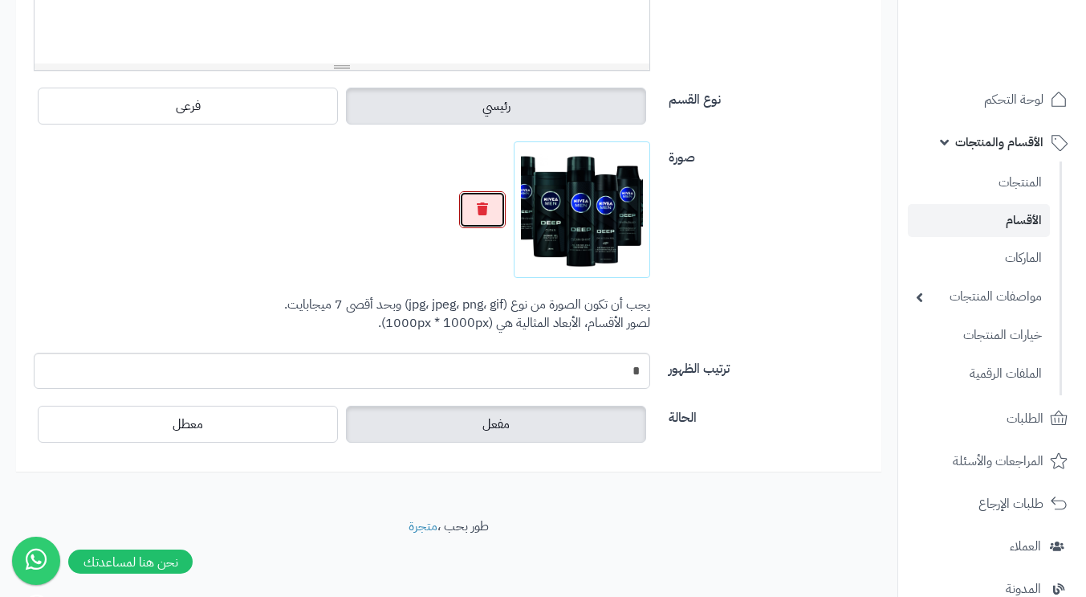
click at [499, 202] on button "button" at bounding box center [482, 209] width 47 height 37
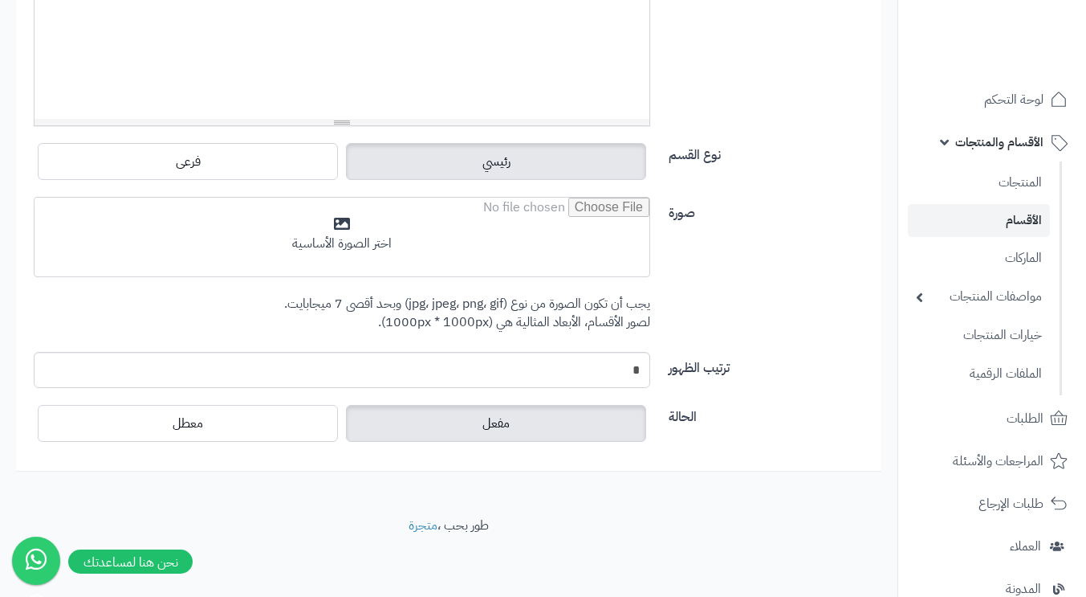
scroll to position [483, 0]
click at [406, 258] on input "file" at bounding box center [342, 238] width 615 height 80
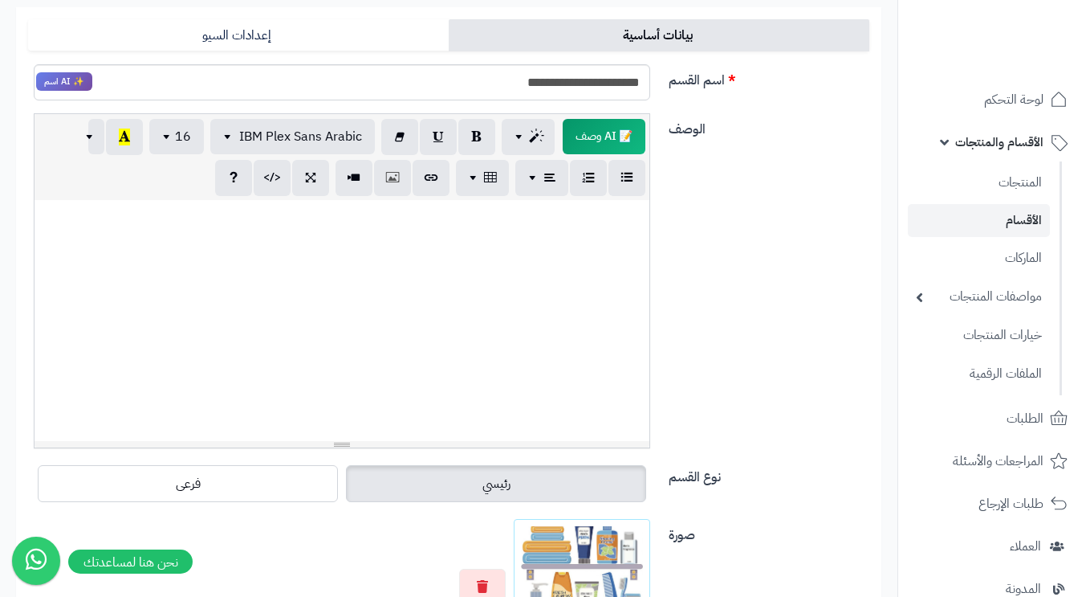
scroll to position [0, 0]
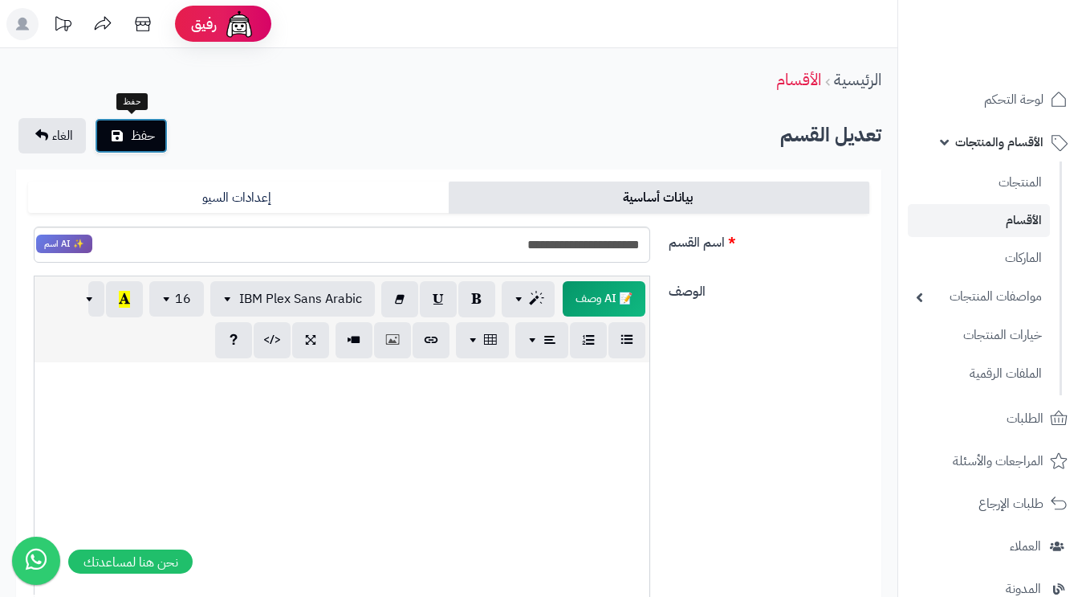
click at [145, 137] on span "حفظ" at bounding box center [143, 135] width 24 height 19
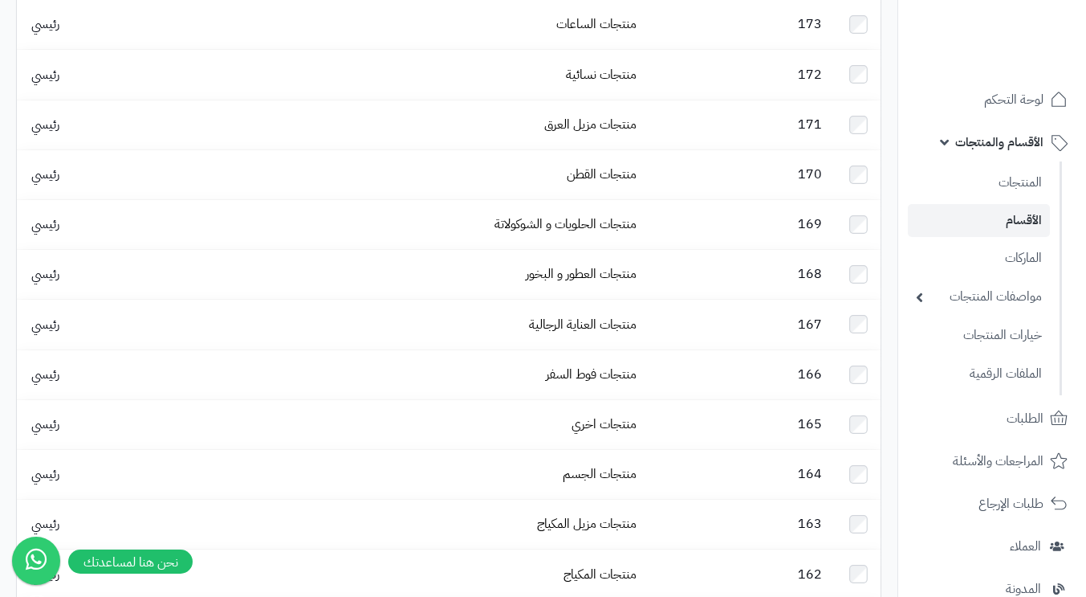
scroll to position [401, 0]
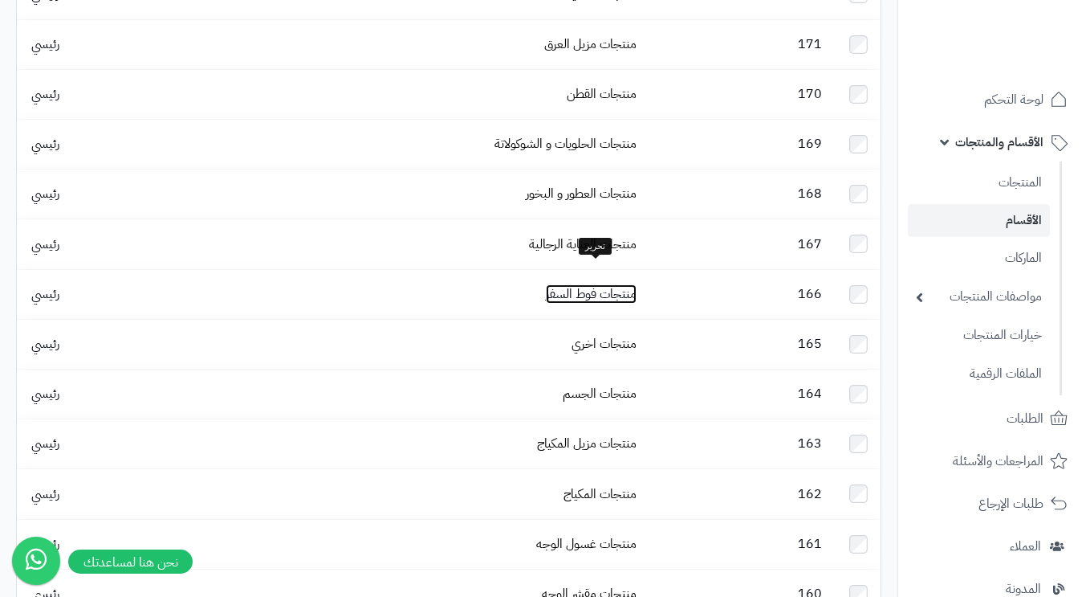
click at [586, 284] on link "منتجات فوط السفر" at bounding box center [591, 293] width 91 height 19
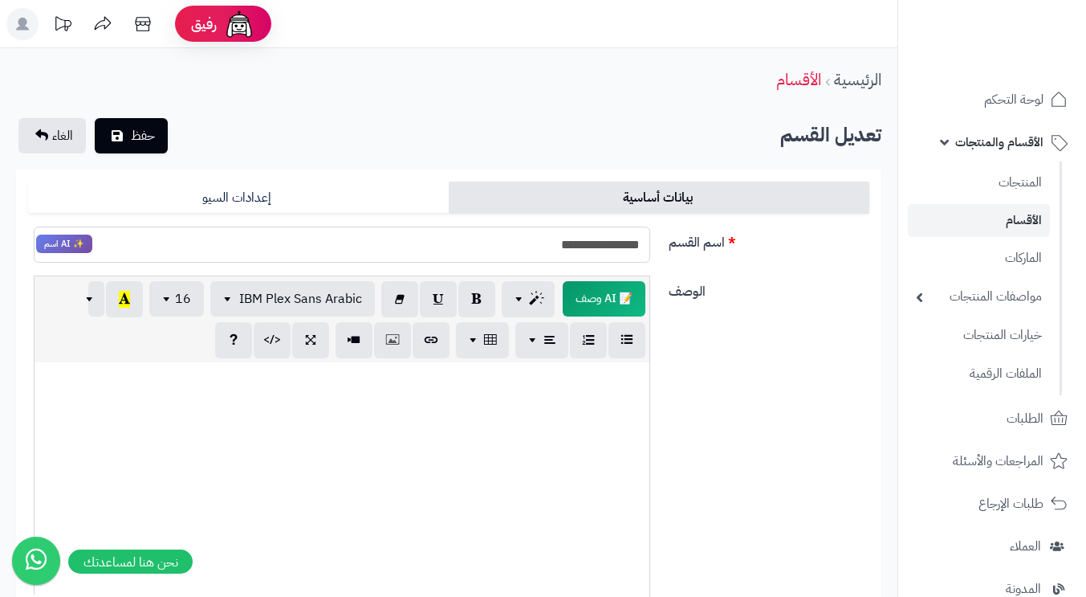
click at [581, 243] on input "**********" at bounding box center [342, 244] width 617 height 36
click at [708, 259] on div "**********" at bounding box center [449, 251] width 854 height 50
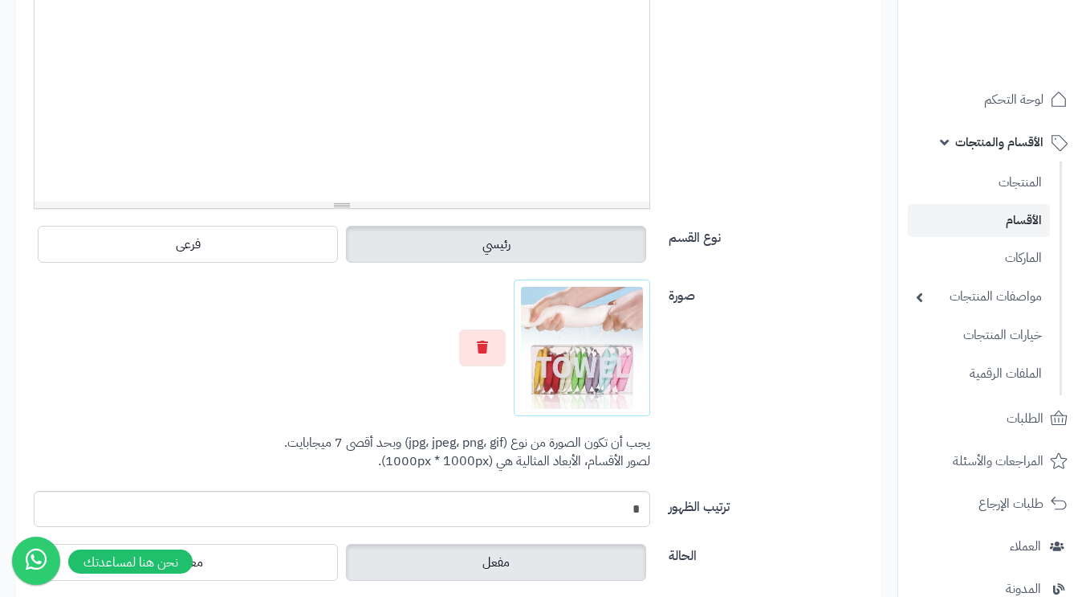
scroll to position [540, 0]
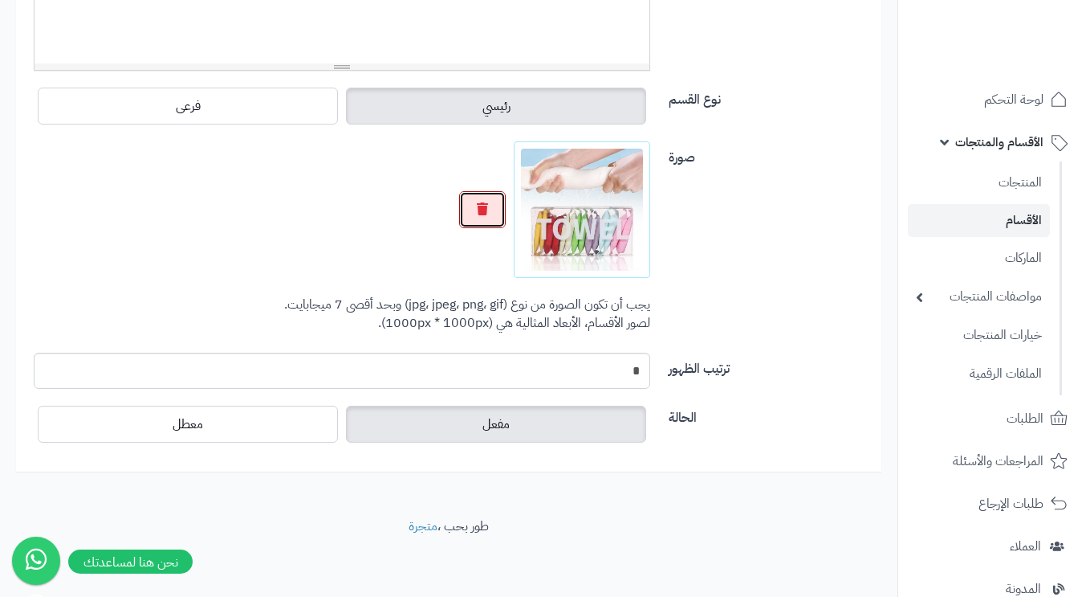
click at [494, 221] on button "button" at bounding box center [482, 209] width 47 height 37
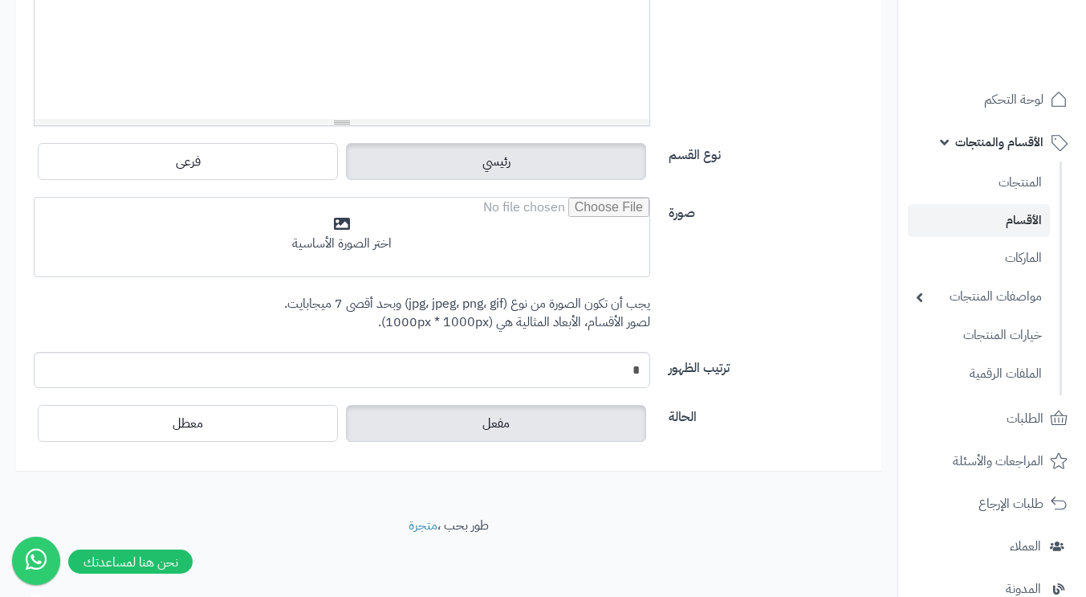
scroll to position [483, 0]
click at [494, 221] on input "file" at bounding box center [342, 238] width 615 height 80
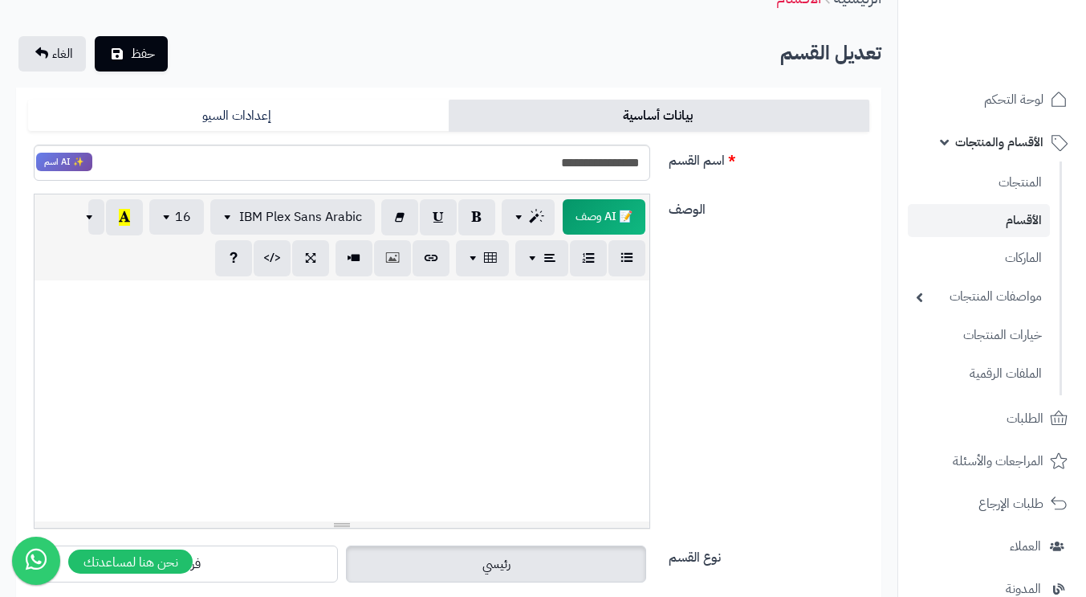
scroll to position [0, 0]
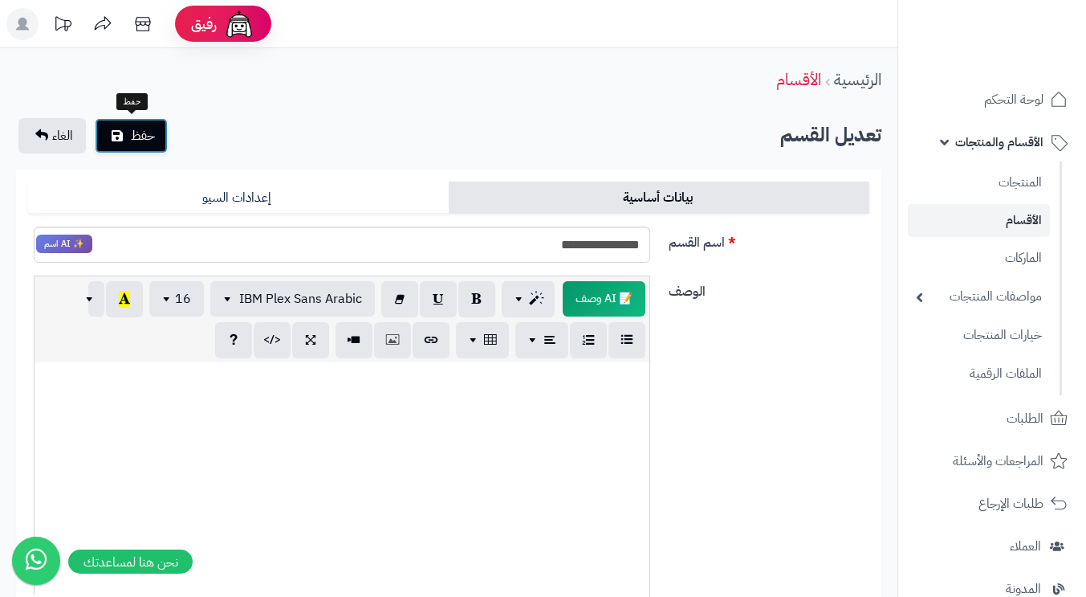
click at [141, 134] on span "حفظ" at bounding box center [143, 135] width 24 height 19
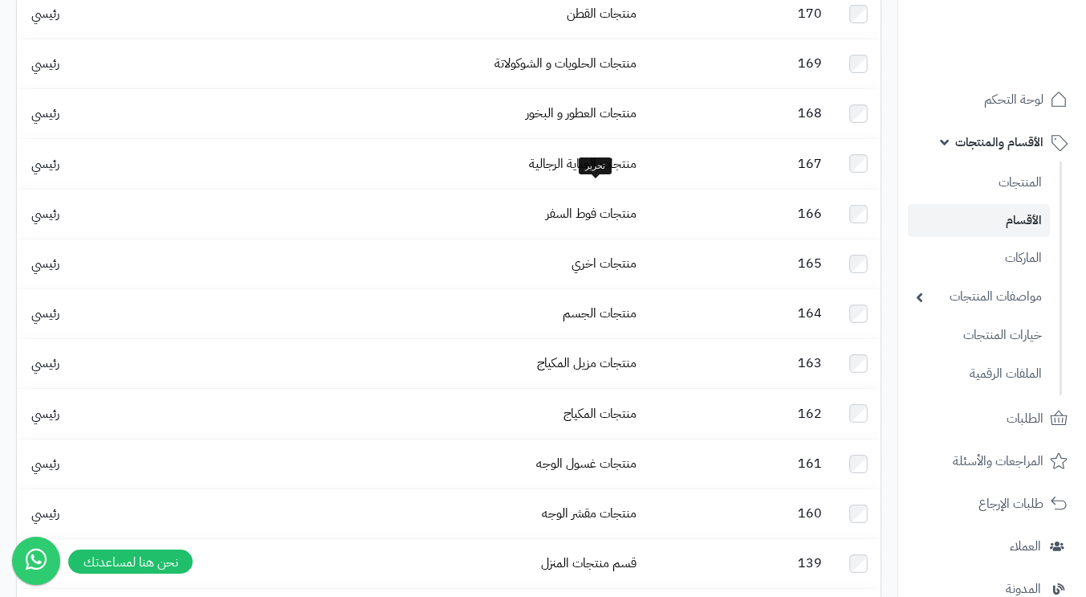
scroll to position [562, 0]
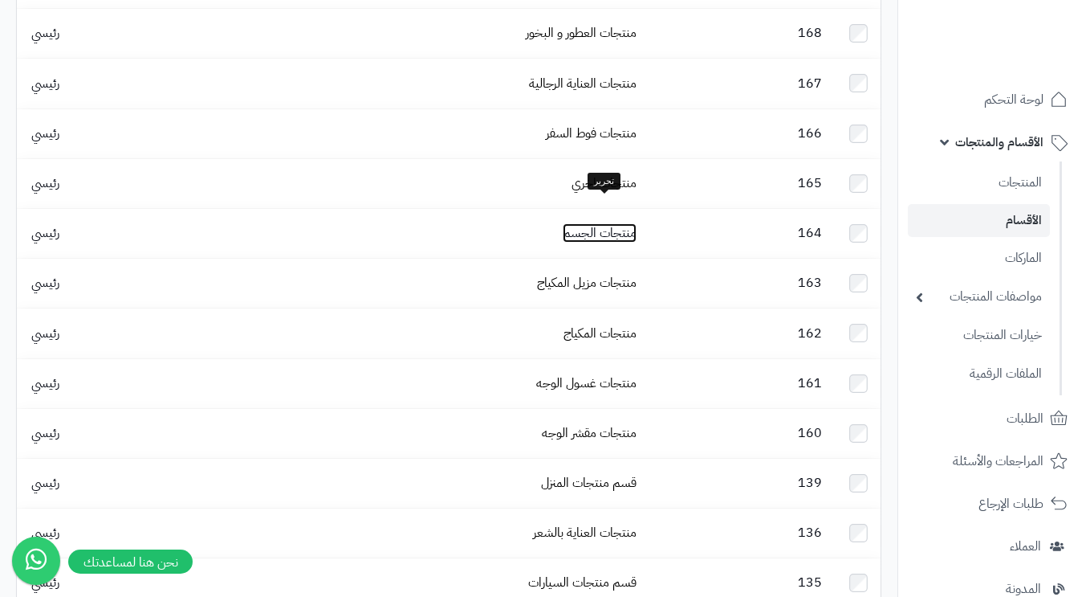
click at [608, 223] on link "منتجات الجسم" at bounding box center [600, 232] width 74 height 19
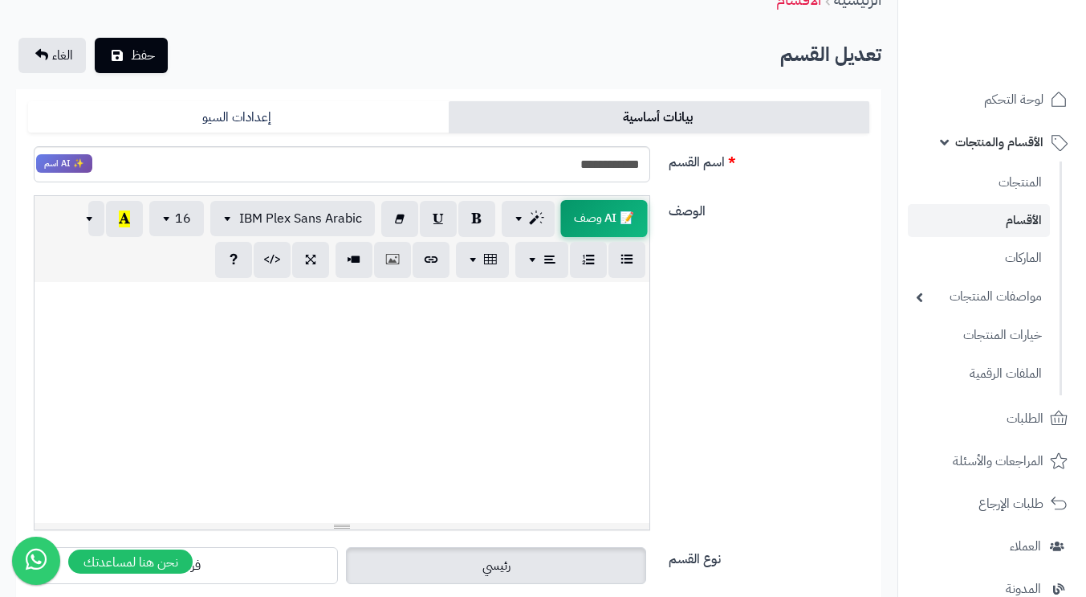
scroll to position [161, 0]
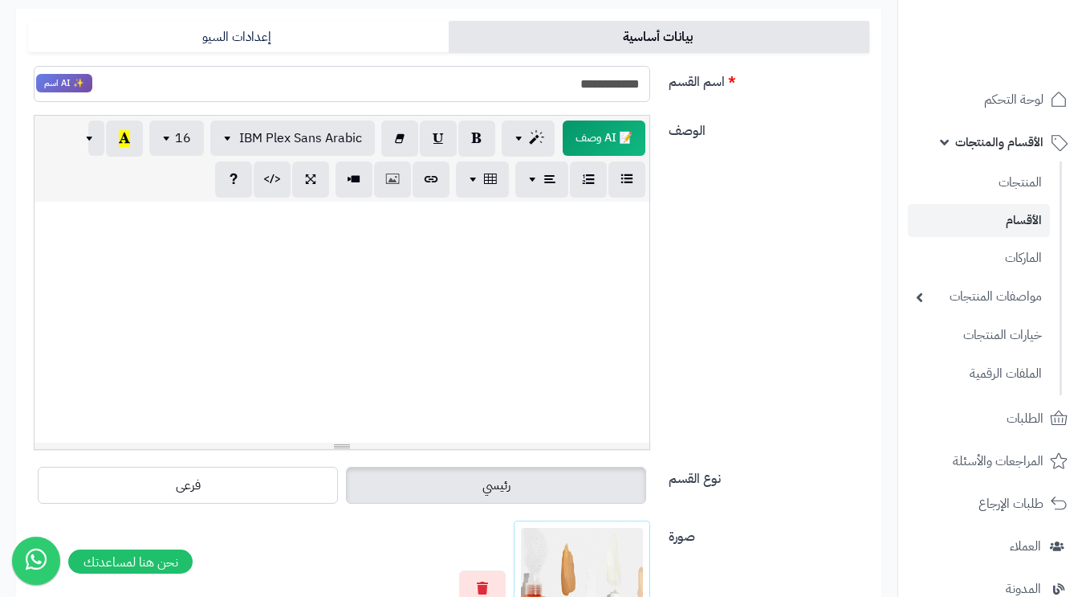
click at [598, 80] on input "**********" at bounding box center [342, 84] width 617 height 36
click at [609, 87] on input "**********" at bounding box center [342, 84] width 617 height 36
click at [608, 83] on input "**********" at bounding box center [342, 84] width 617 height 36
click at [608, 84] on input "**********" at bounding box center [342, 84] width 617 height 36
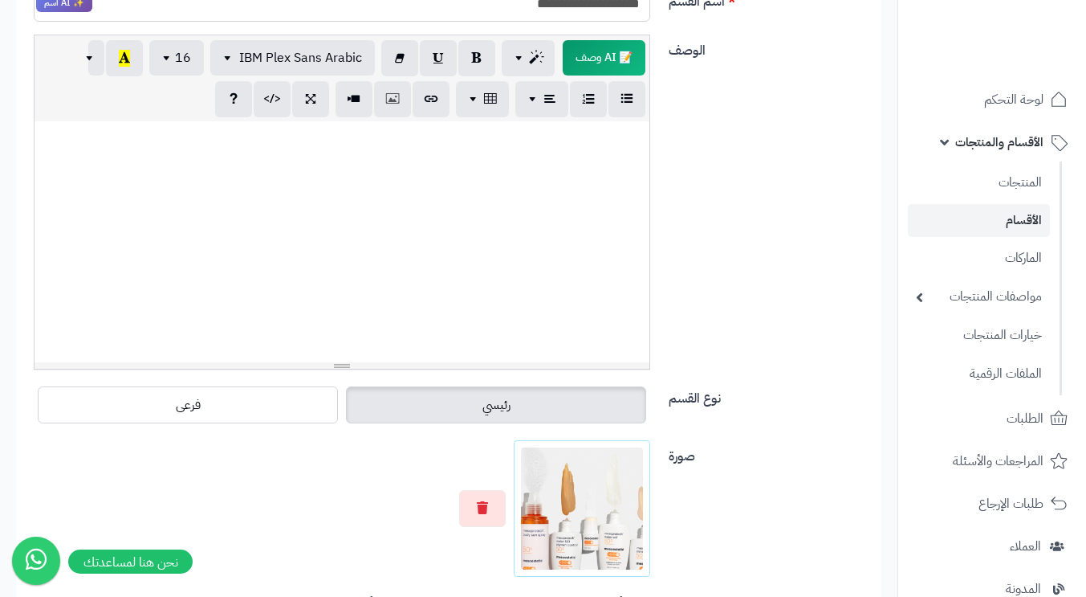
scroll to position [0, 0]
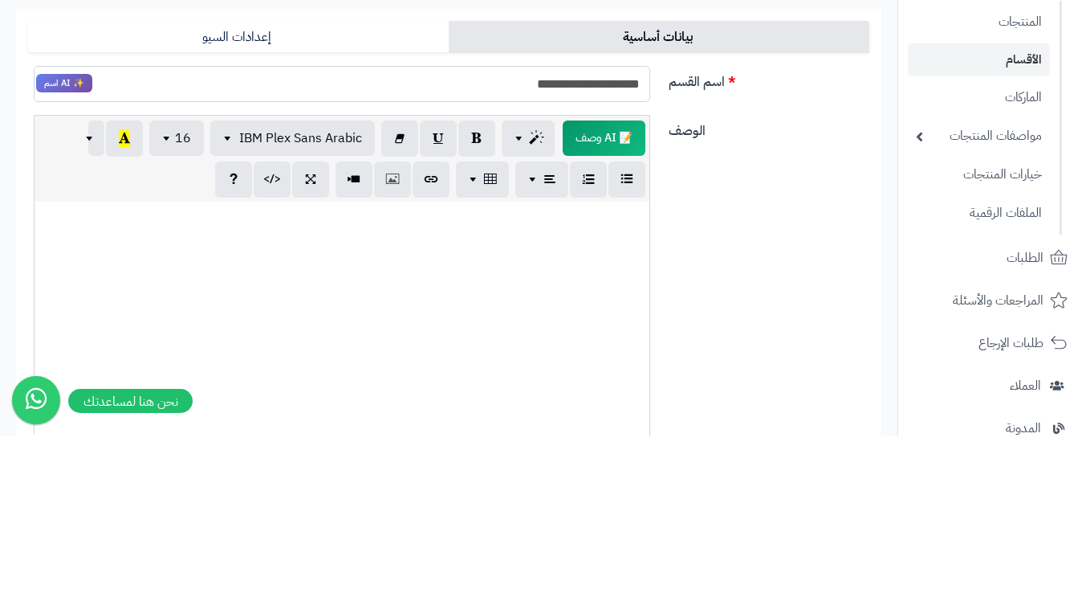
click at [582, 244] on input "**********" at bounding box center [342, 244] width 617 height 36
type input "**********"
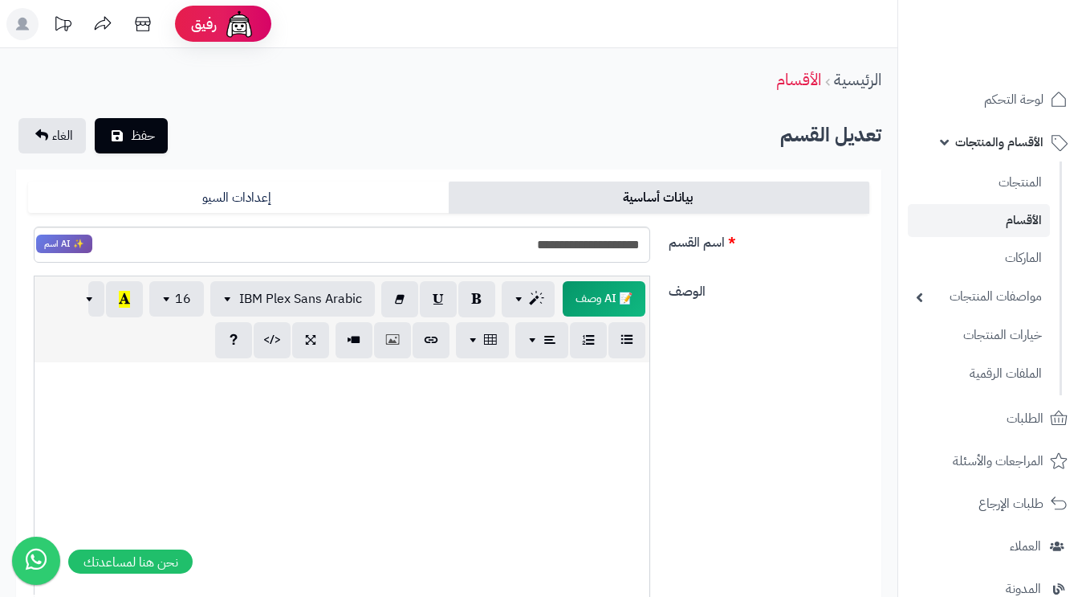
click at [820, 250] on label "اسم القسم" at bounding box center [769, 239] width 214 height 26
click at [650, 250] on input "**********" at bounding box center [342, 244] width 617 height 36
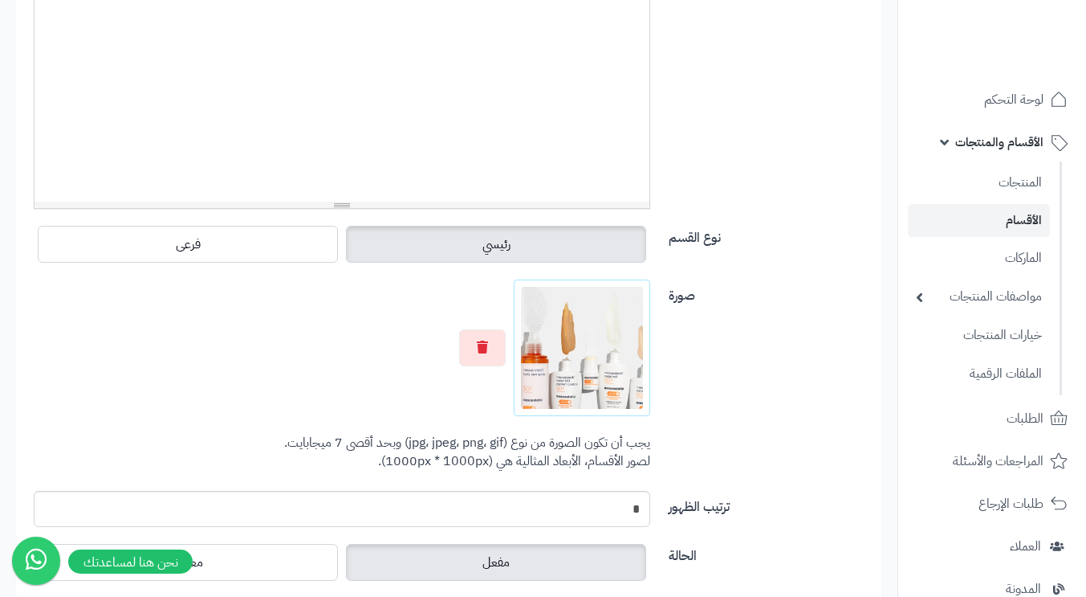
scroll to position [540, 0]
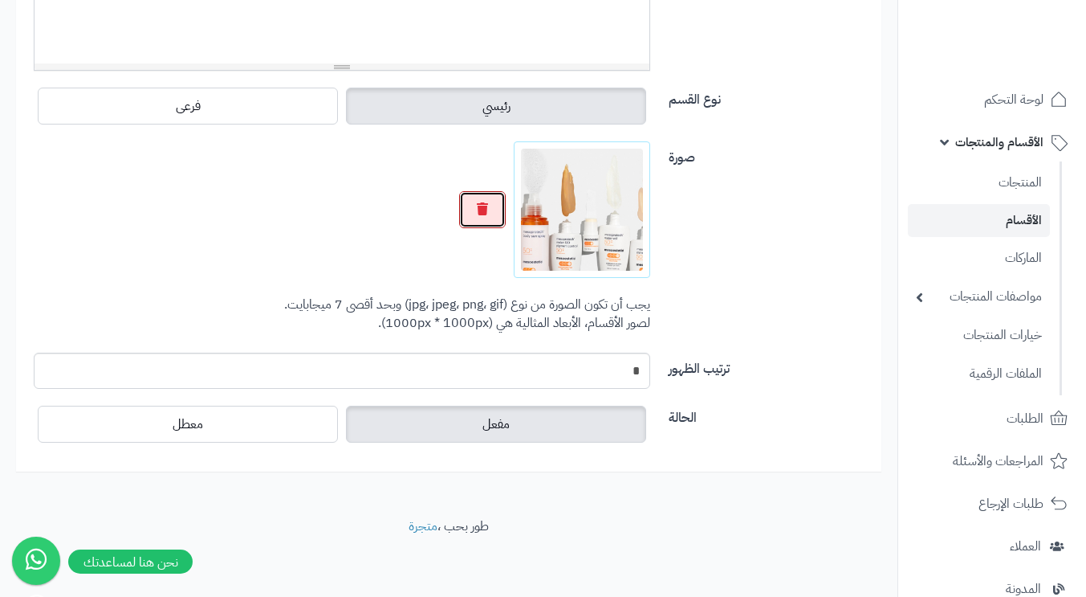
click at [478, 208] on icon "button" at bounding box center [482, 208] width 11 height 13
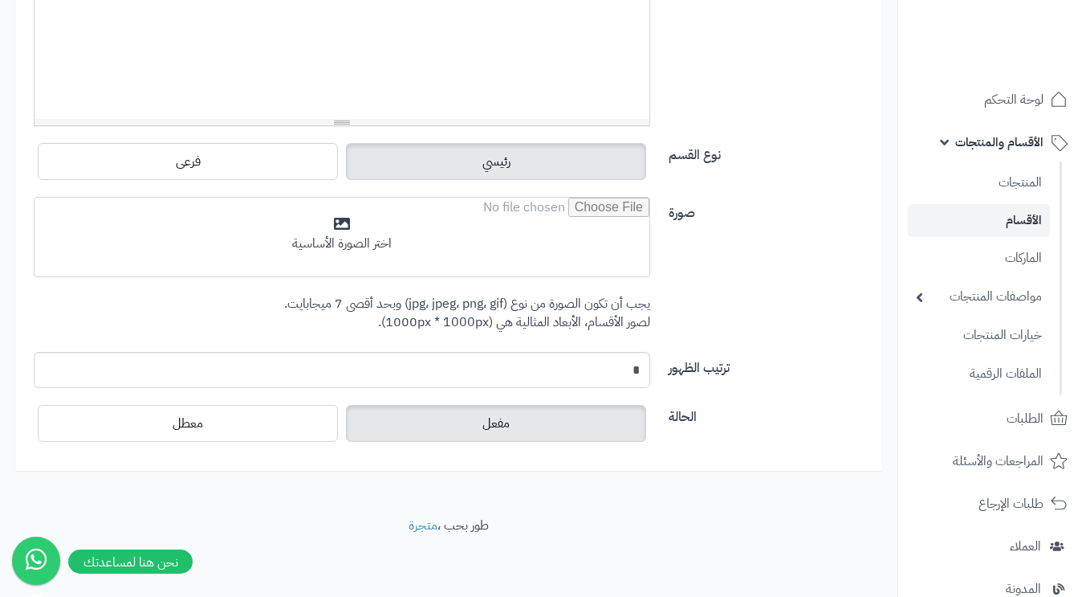
scroll to position [483, 0]
click at [441, 236] on input "file" at bounding box center [342, 238] width 615 height 80
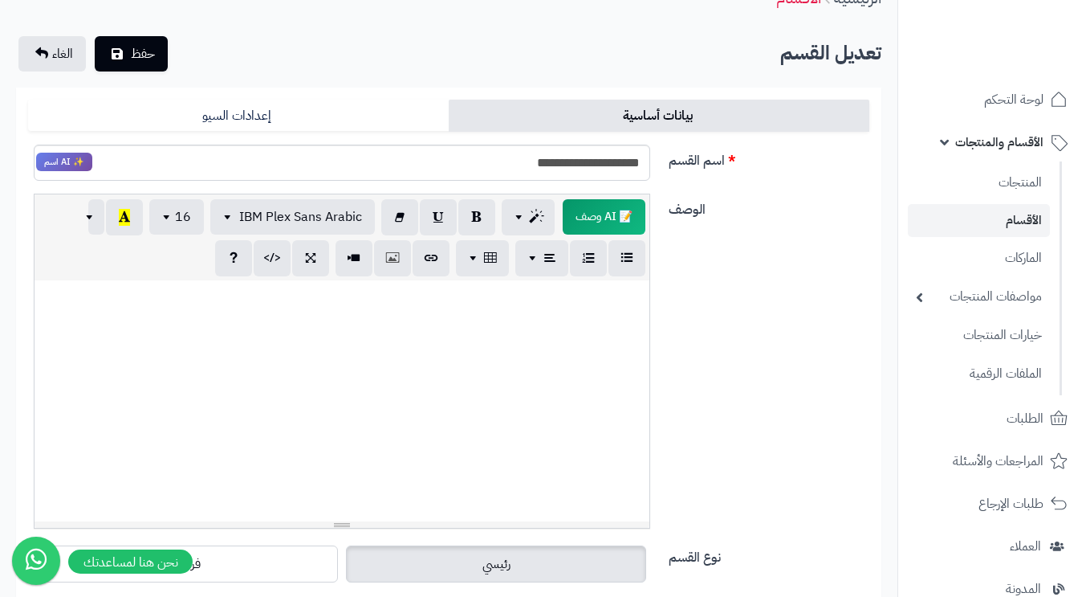
scroll to position [0, 0]
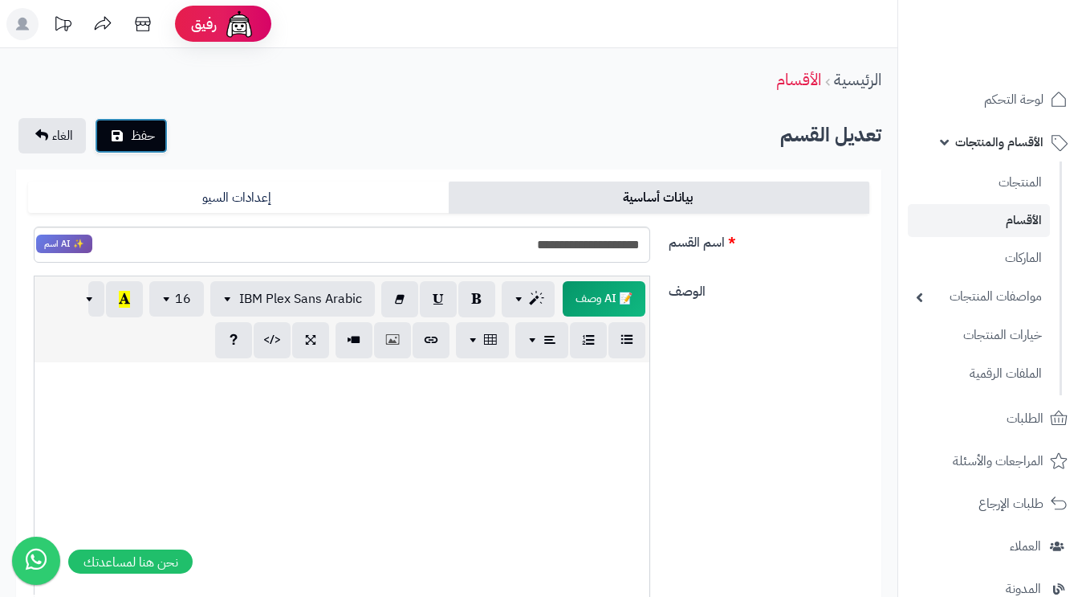
click at [144, 144] on span "حفظ" at bounding box center [143, 135] width 24 height 19
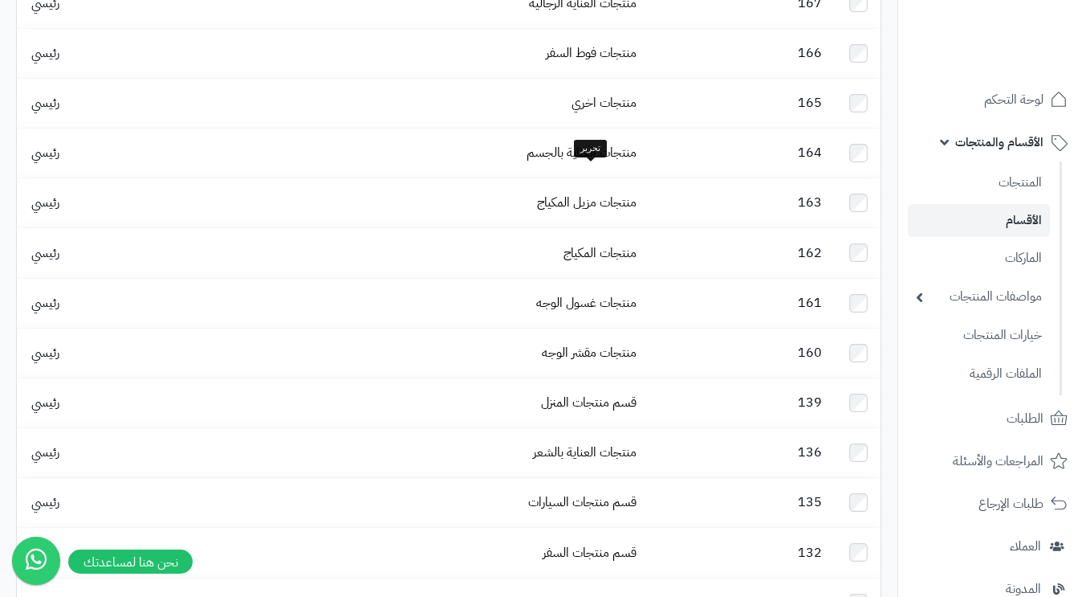
scroll to position [833, 0]
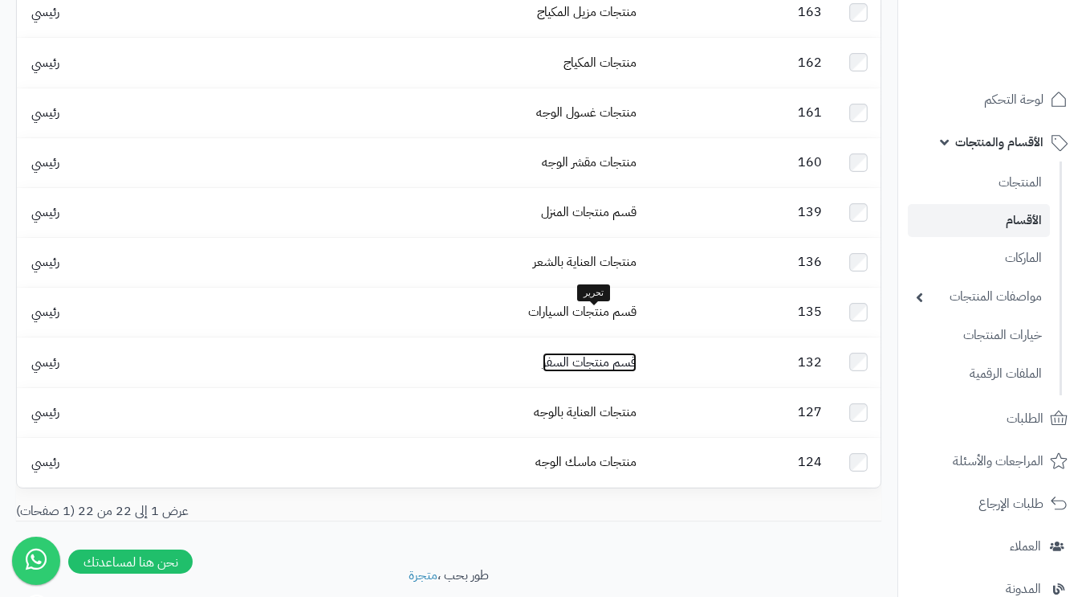
click at [582, 352] on link "قسم منتجات السفر" at bounding box center [590, 361] width 94 height 19
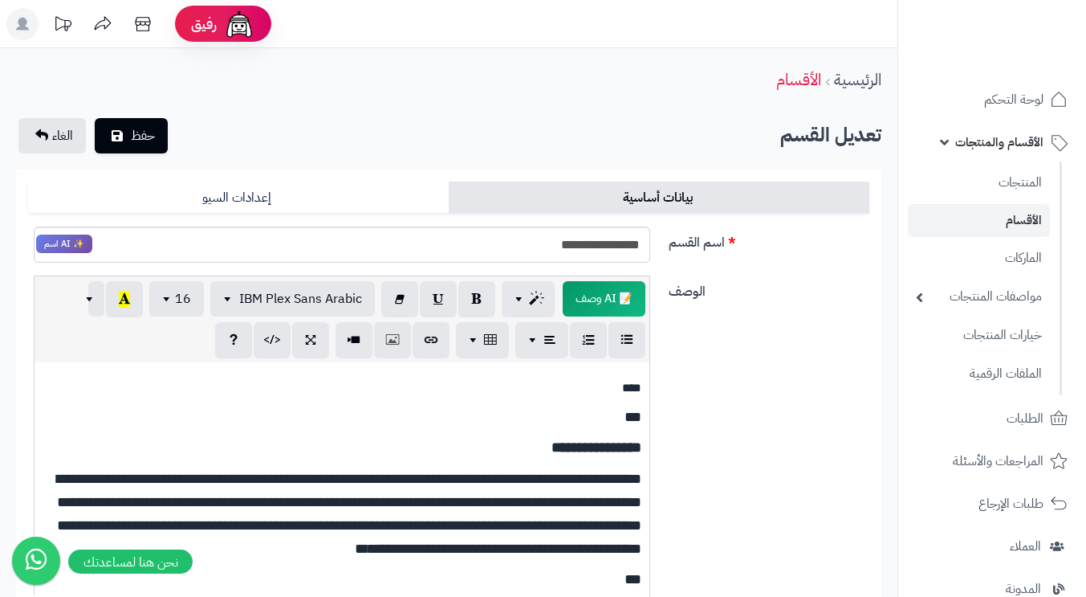
scroll to position [80, 0]
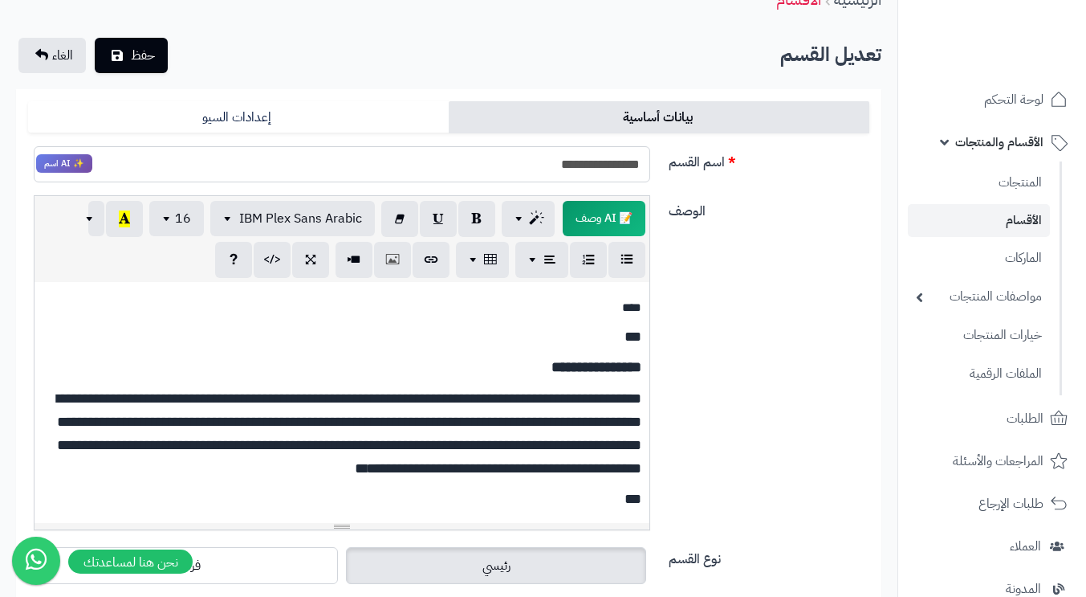
click at [601, 161] on input "**********" at bounding box center [342, 164] width 617 height 36
click at [738, 214] on label "الوصف" at bounding box center [769, 208] width 214 height 26
click at [0, 0] on textarea "الوصف" at bounding box center [0, 0] width 0 height 0
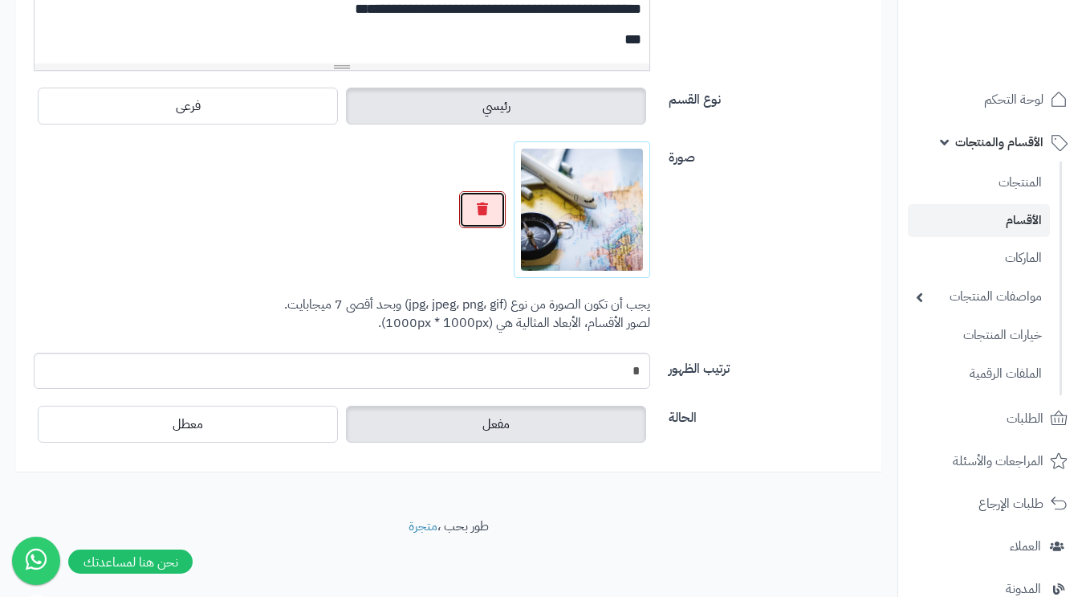
click at [487, 208] on icon "button" at bounding box center [482, 208] width 11 height 13
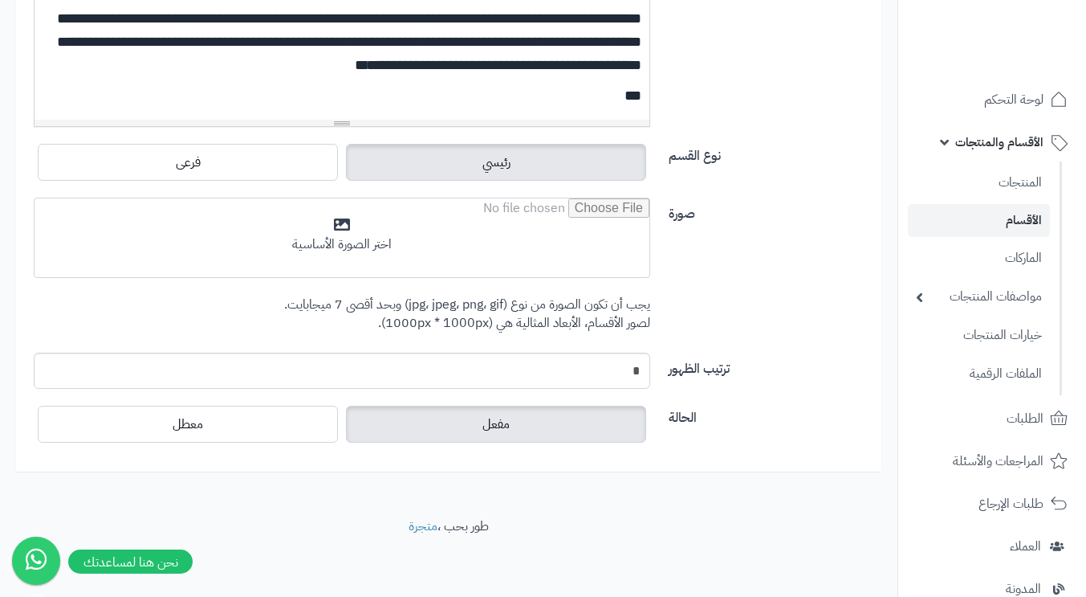
click at [438, 225] on input "file" at bounding box center [342, 238] width 615 height 80
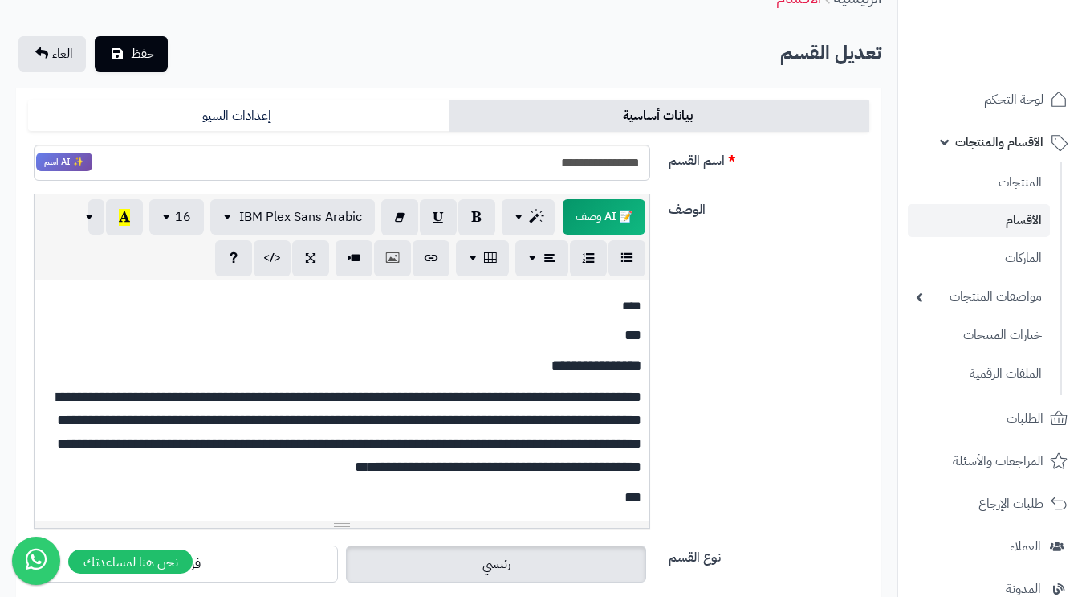
scroll to position [0, 0]
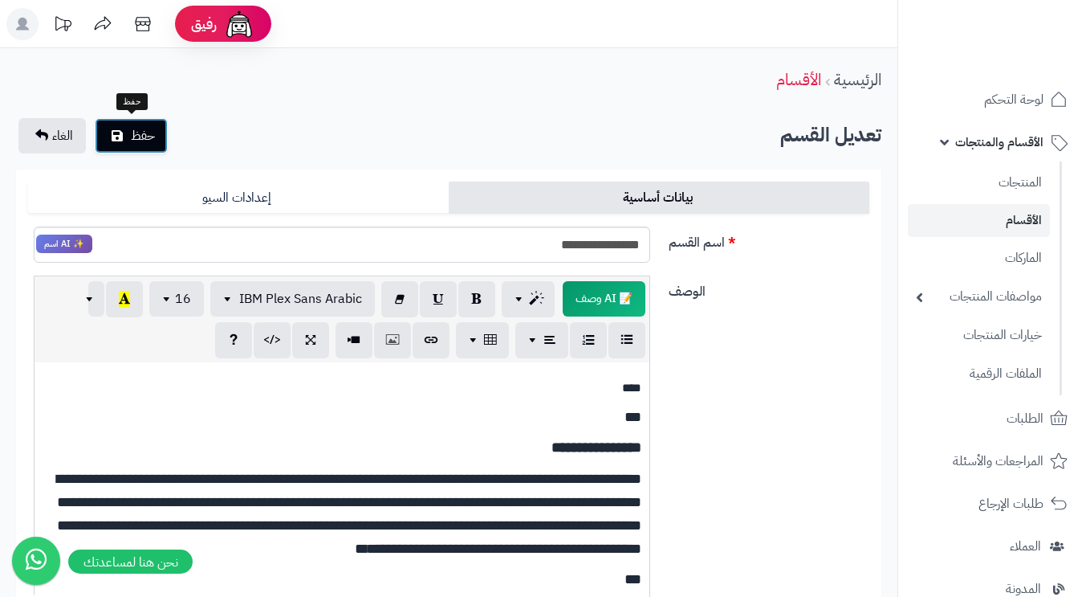
click at [124, 135] on button "حفظ" at bounding box center [131, 135] width 73 height 35
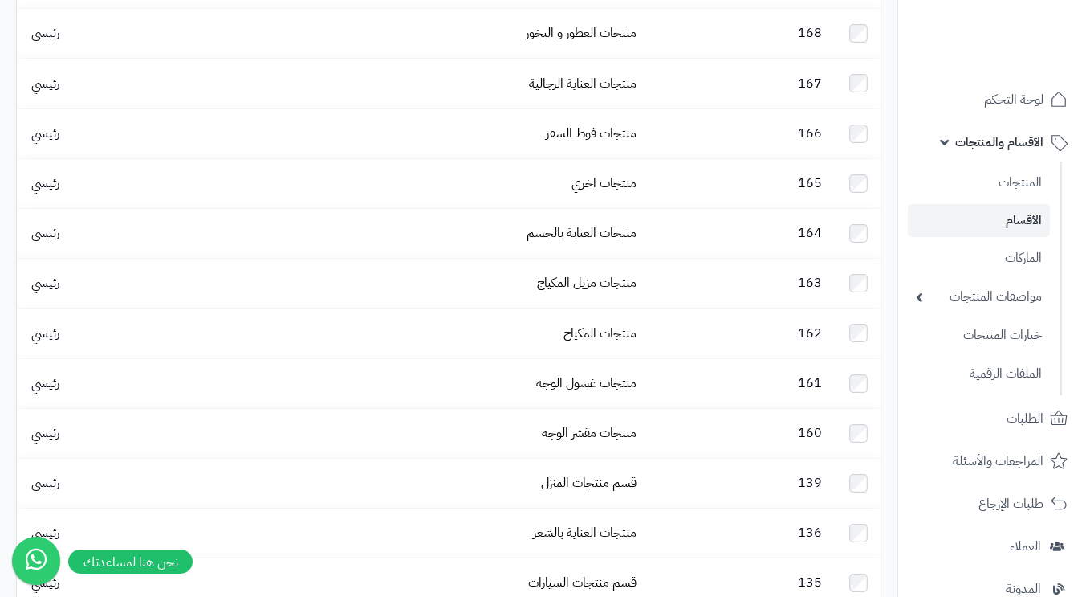
scroll to position [833, 0]
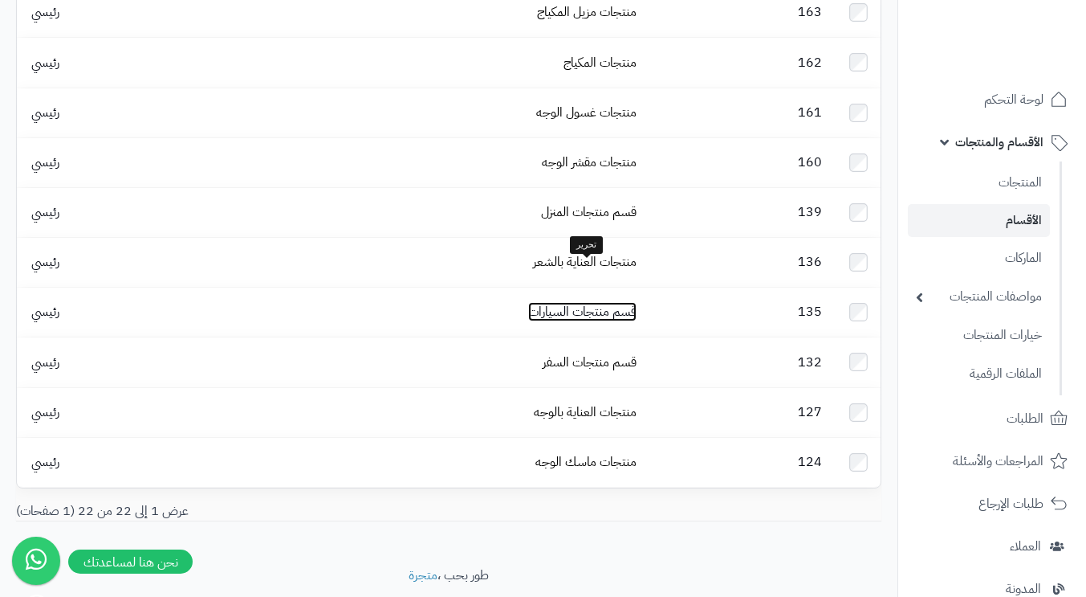
click at [591, 302] on link "قسم منتجات السيارات" at bounding box center [582, 311] width 108 height 19
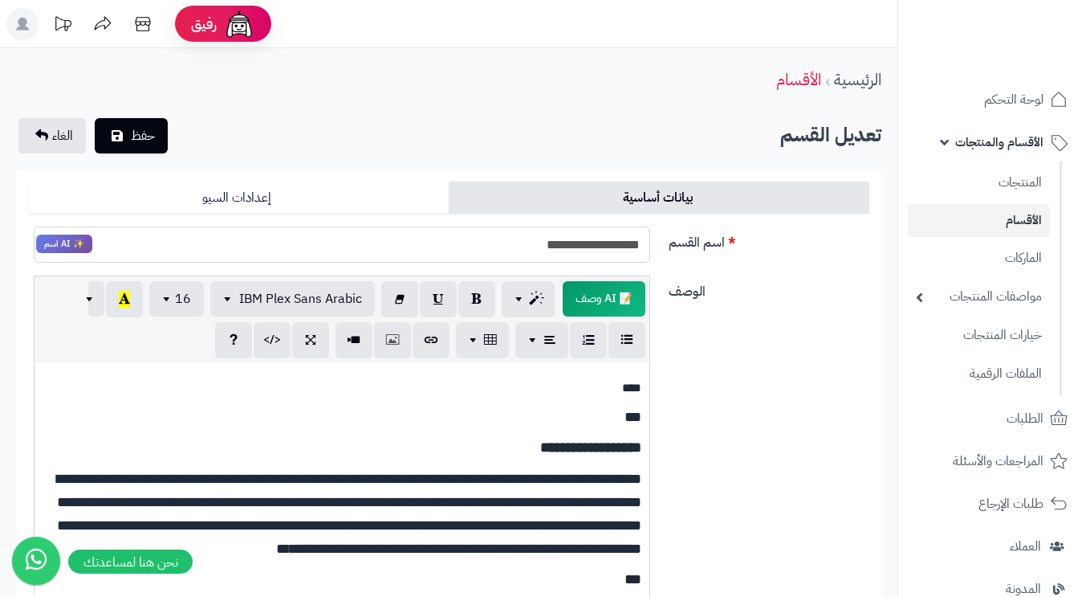
click at [616, 246] on input "**********" at bounding box center [342, 244] width 617 height 36
click at [580, 246] on input "**********" at bounding box center [342, 244] width 617 height 36
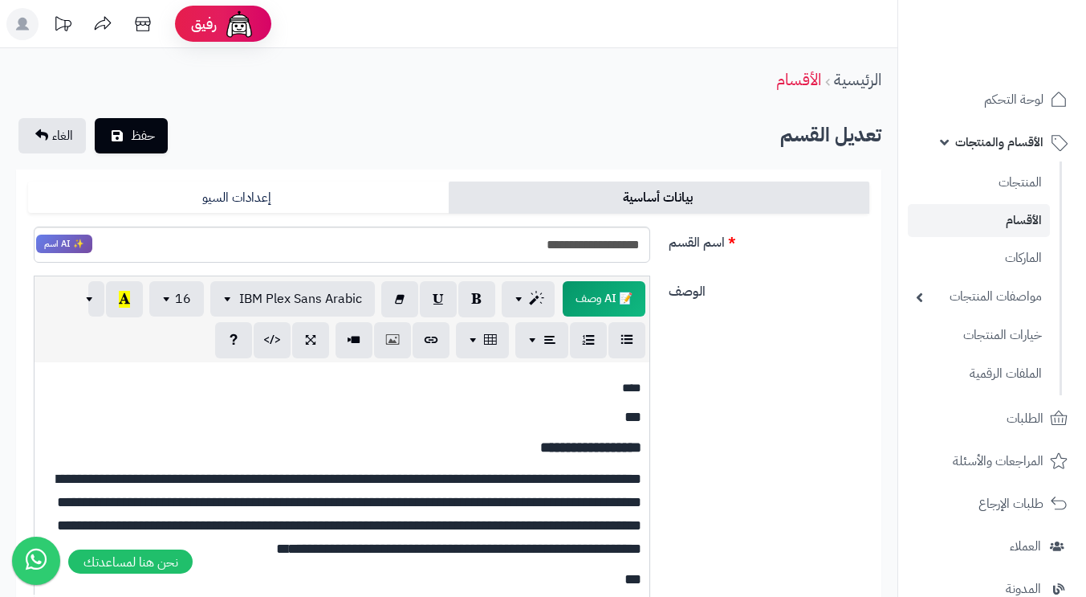
click at [797, 246] on label "اسم القسم" at bounding box center [769, 239] width 214 height 26
click at [650, 246] on input "**********" at bounding box center [342, 244] width 617 height 36
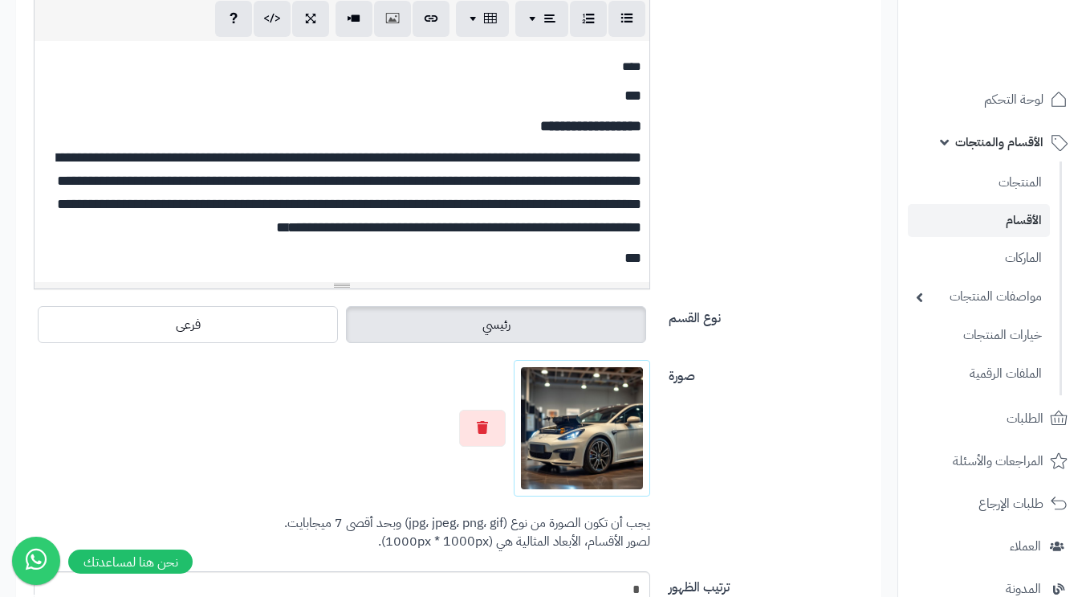
scroll to position [540, 0]
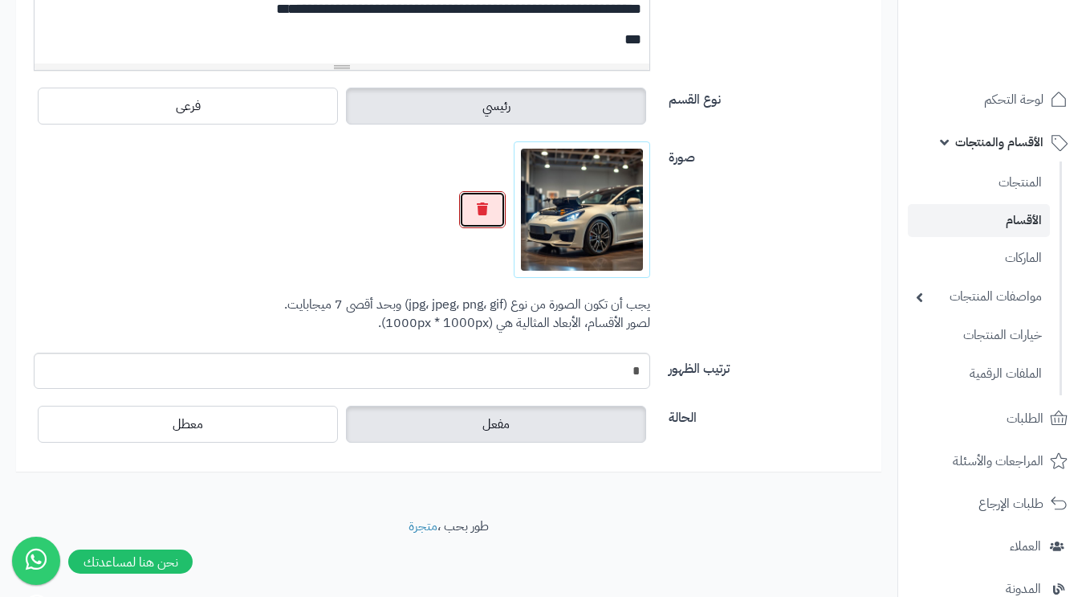
click at [497, 209] on button "button" at bounding box center [482, 209] width 47 height 37
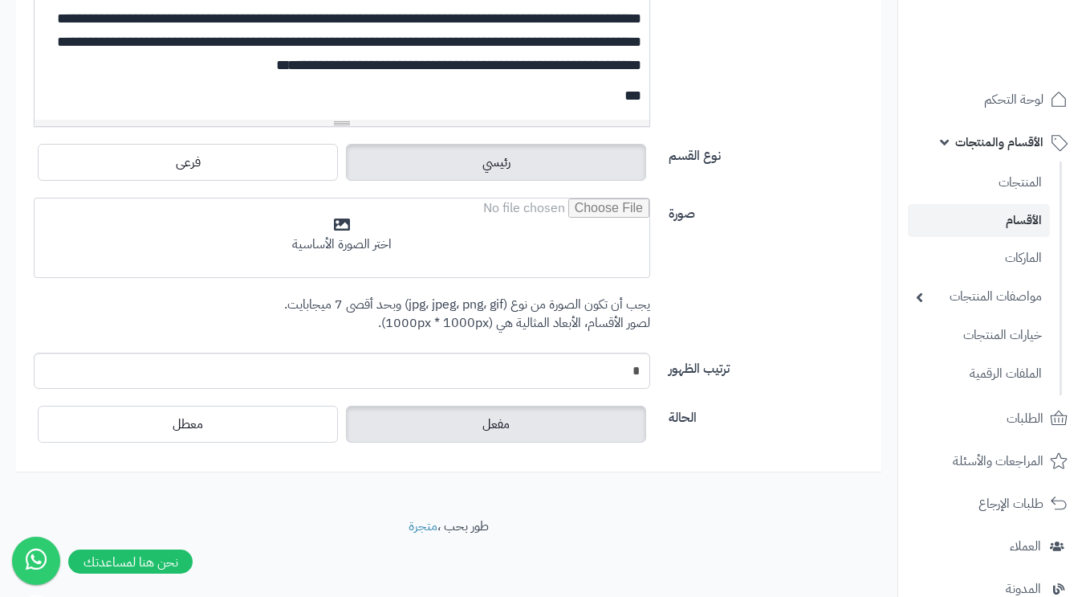
click at [322, 235] on input "file" at bounding box center [342, 238] width 615 height 80
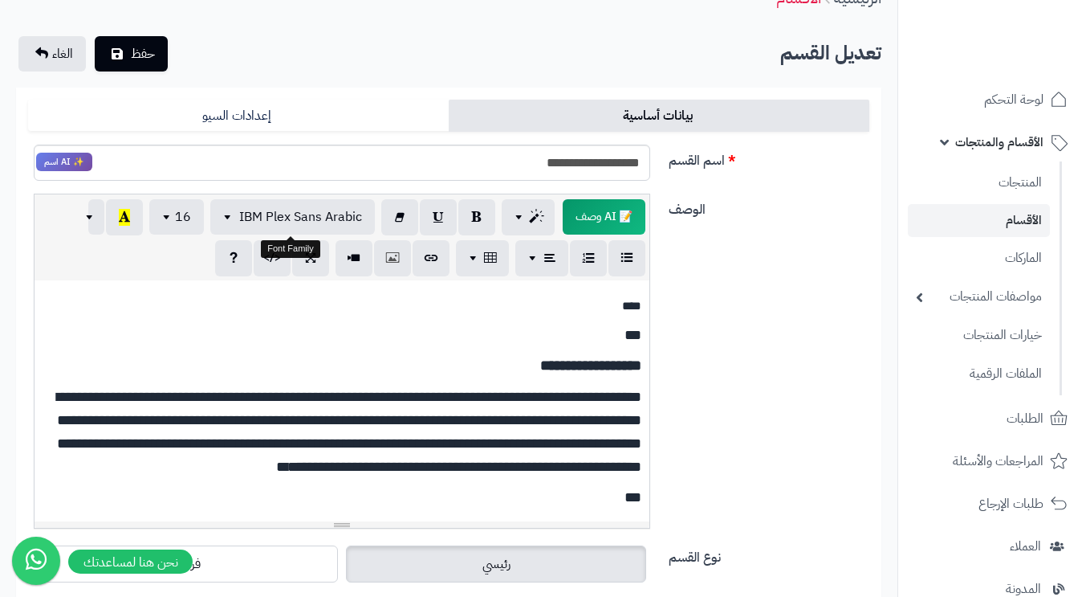
scroll to position [0, 0]
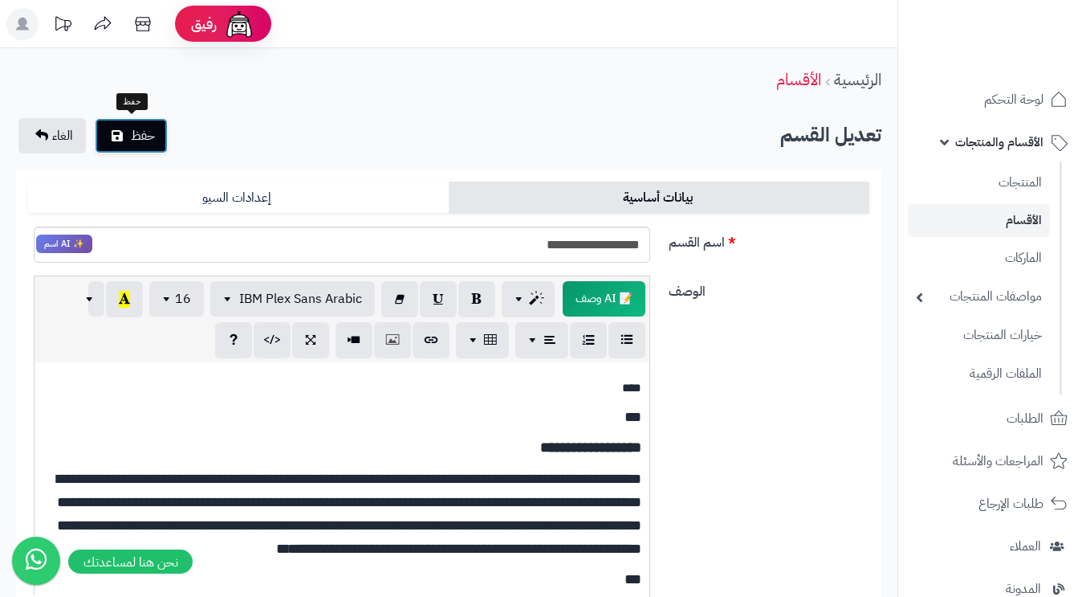
click at [127, 136] on button "حفظ" at bounding box center [131, 135] width 73 height 35
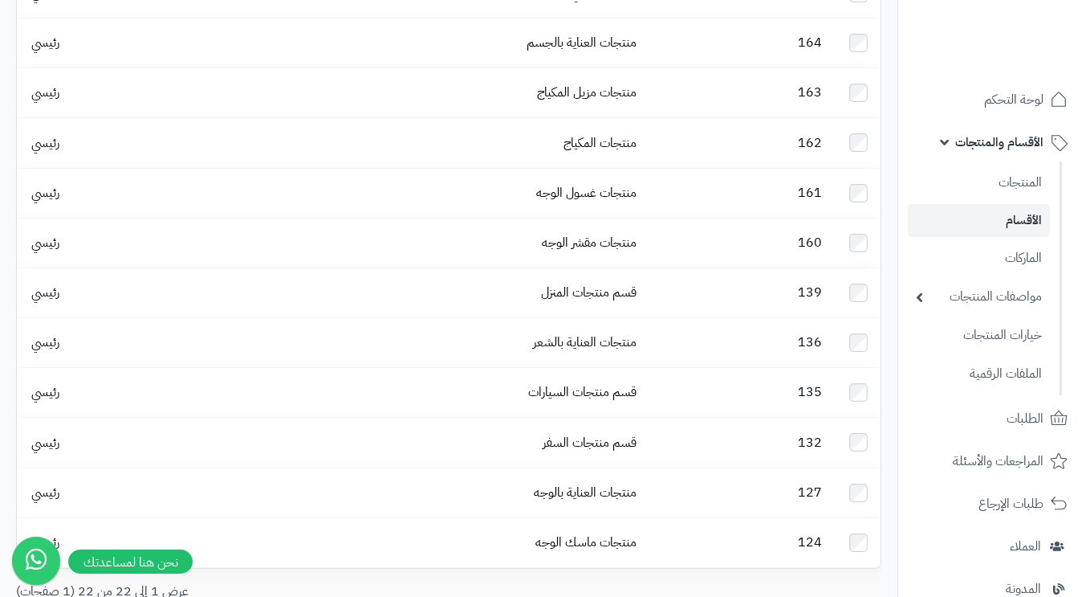
scroll to position [672, 0]
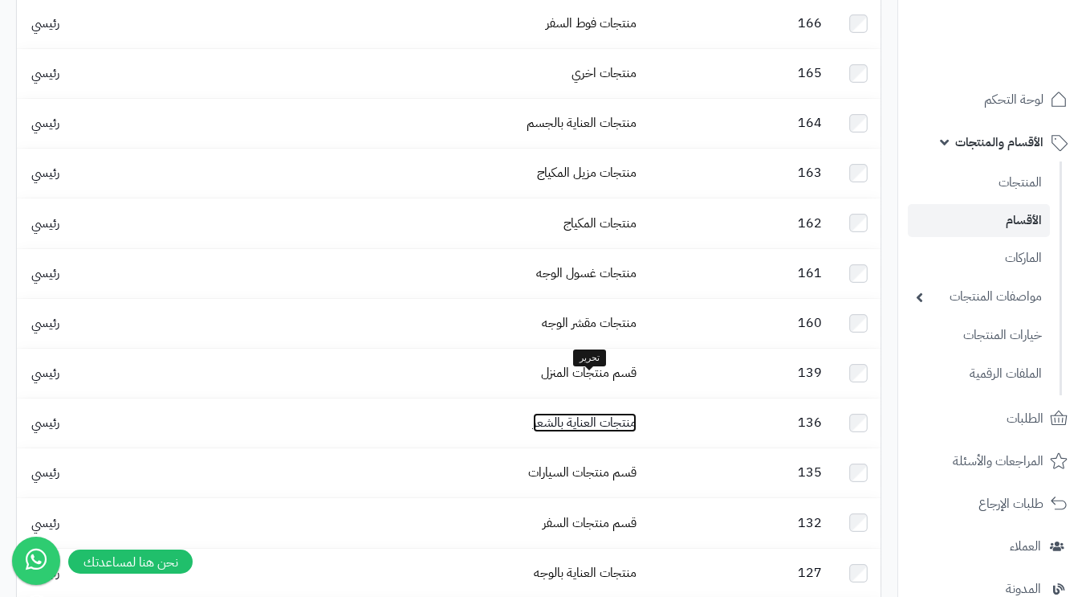
click at [575, 413] on link "منتجات العناية بالشعر" at bounding box center [585, 422] width 104 height 19
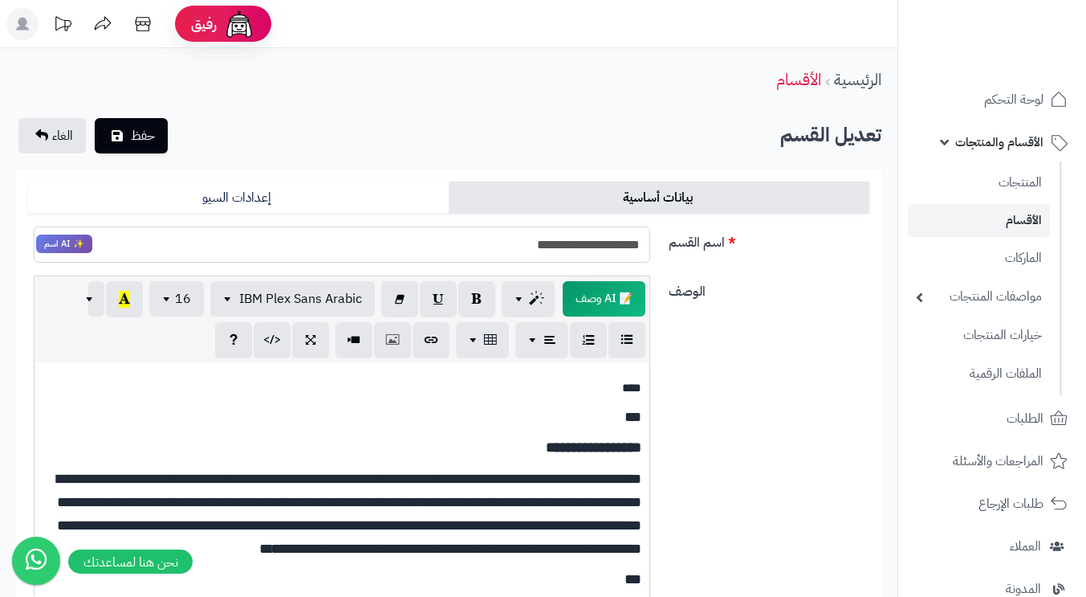
click at [583, 245] on input "**********" at bounding box center [342, 244] width 617 height 36
click at [807, 234] on label "اسم القسم" at bounding box center [769, 239] width 214 height 26
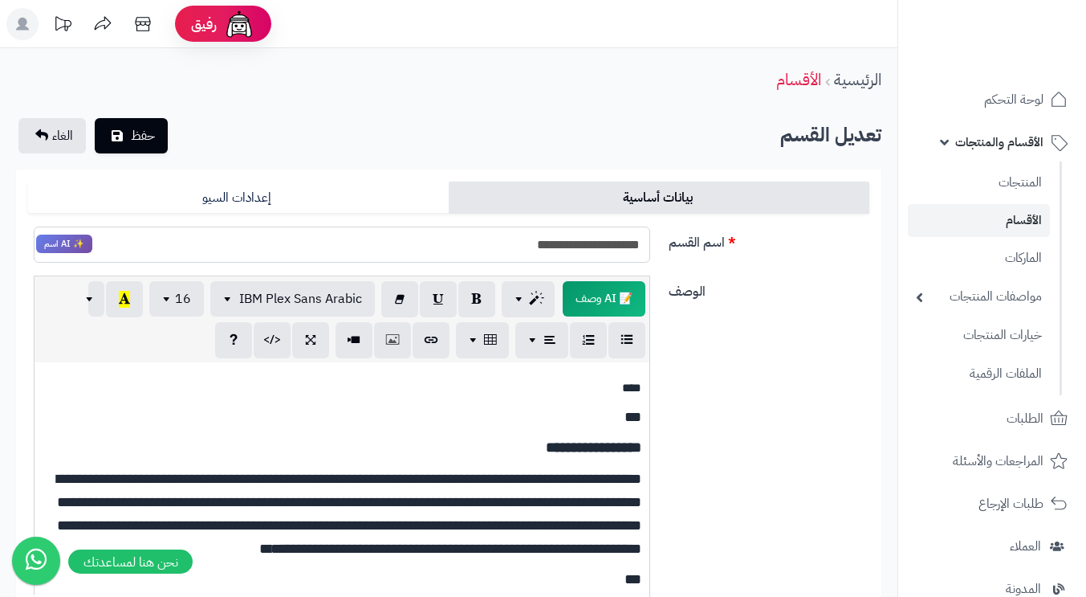
click at [650, 234] on input "**********" at bounding box center [342, 244] width 617 height 36
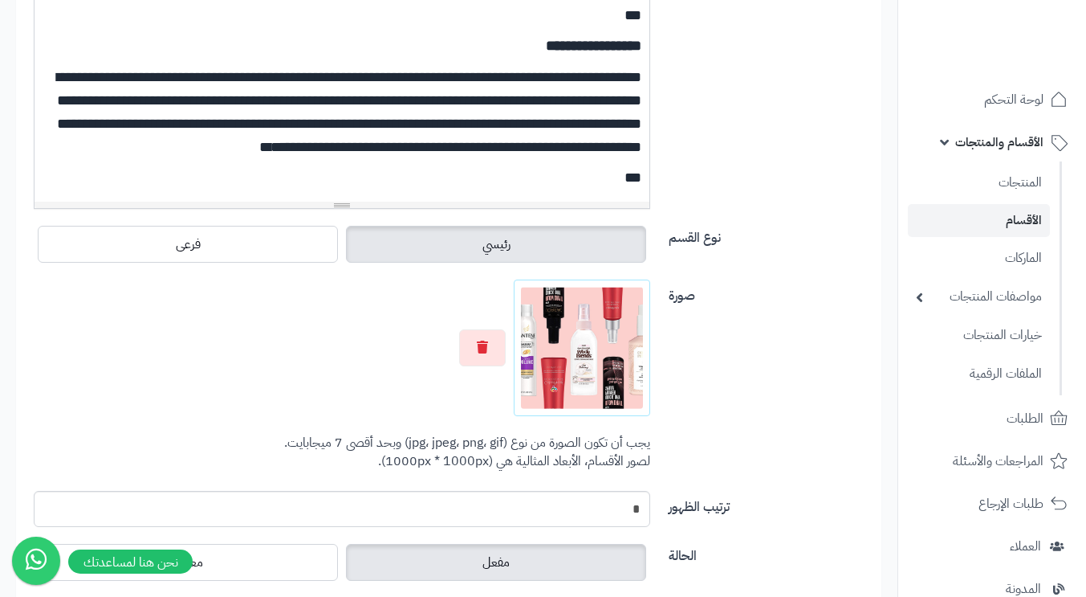
scroll to position [540, 0]
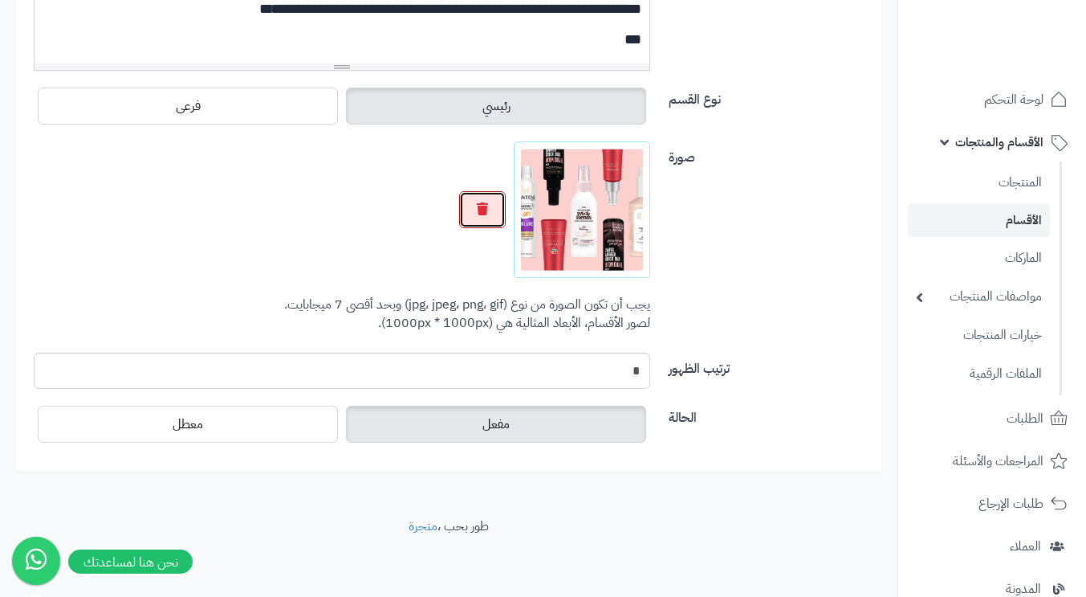
click at [480, 206] on icon "button" at bounding box center [482, 208] width 11 height 13
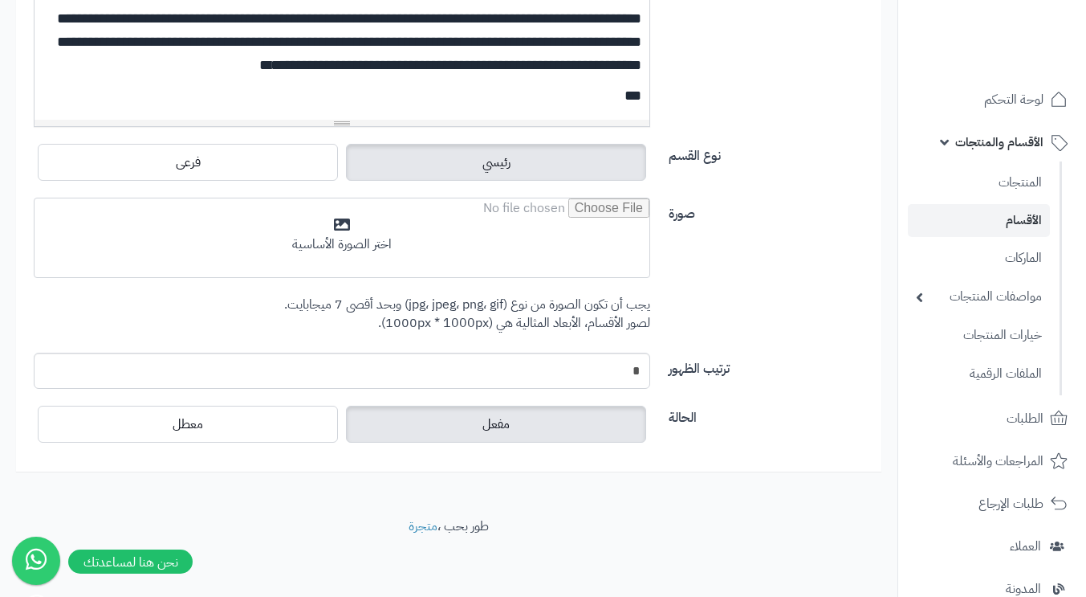
click at [410, 226] on input "file" at bounding box center [342, 238] width 615 height 80
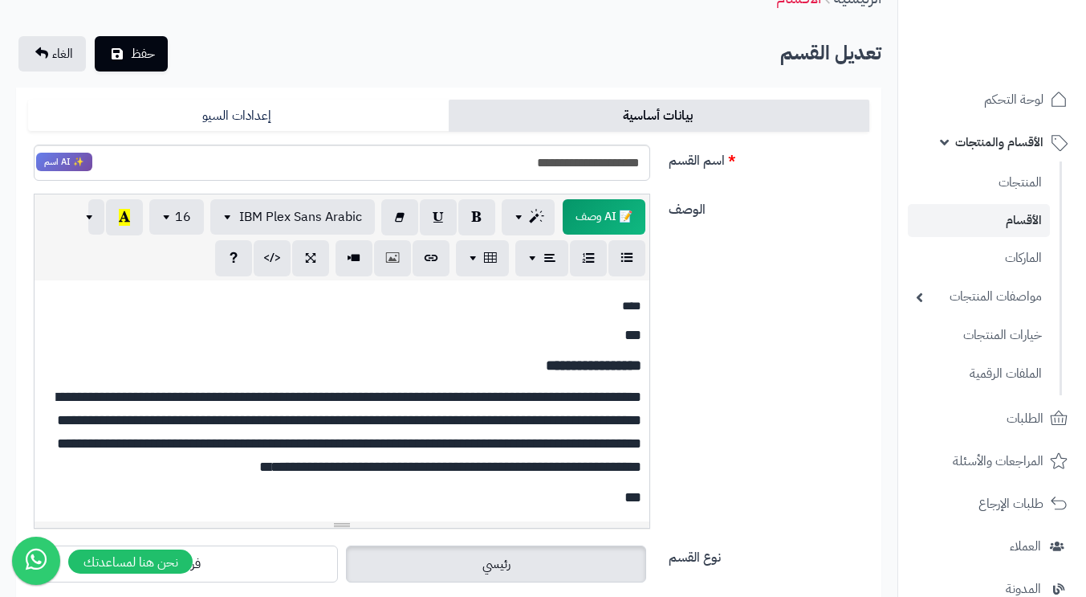
scroll to position [0, 0]
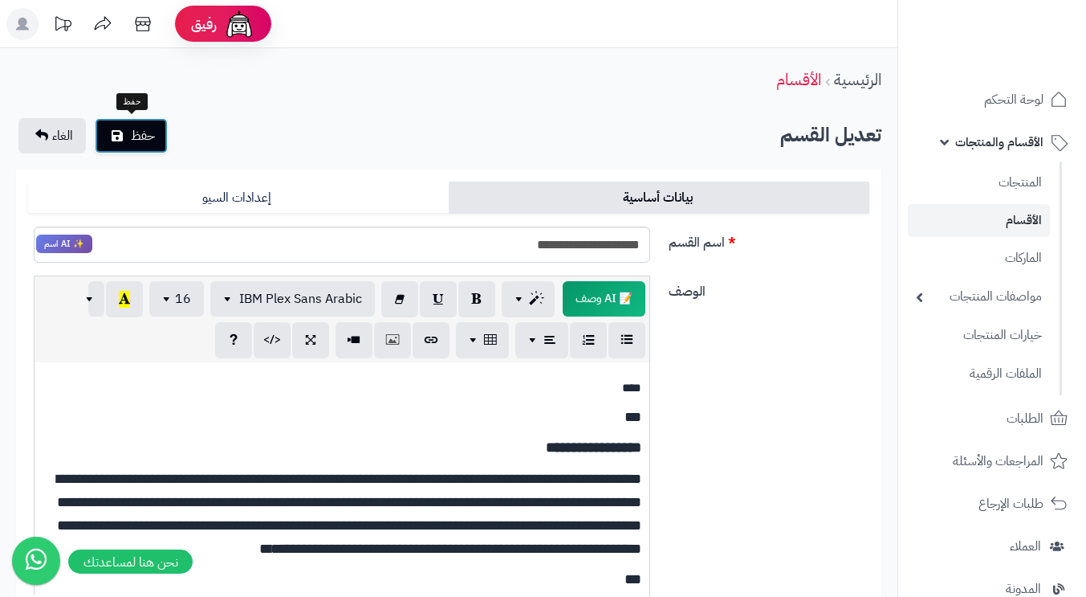
click at [137, 127] on span "حفظ" at bounding box center [143, 135] width 24 height 19
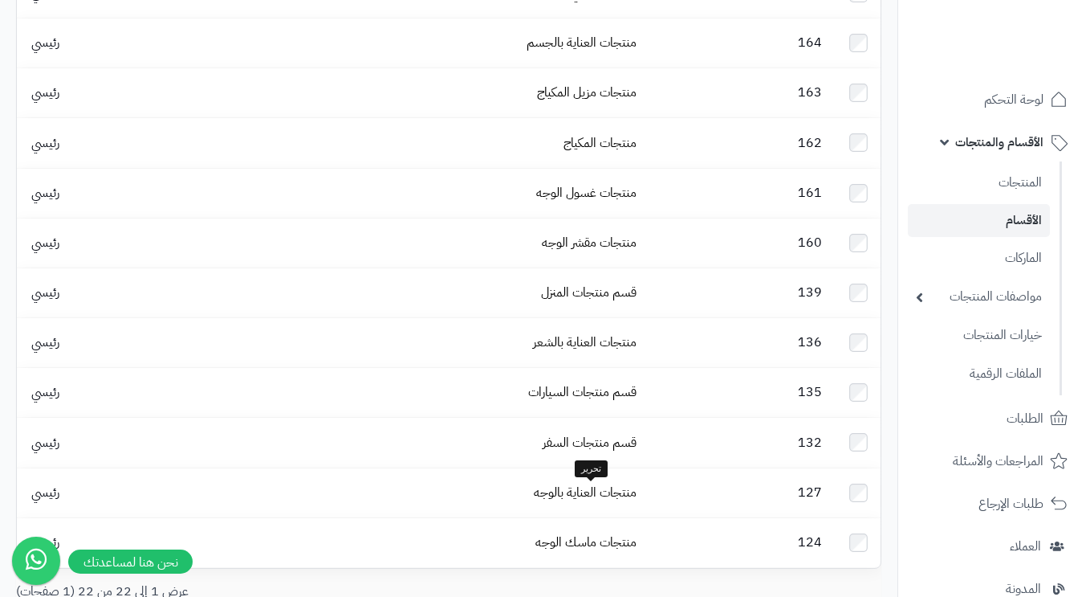
scroll to position [672, 0]
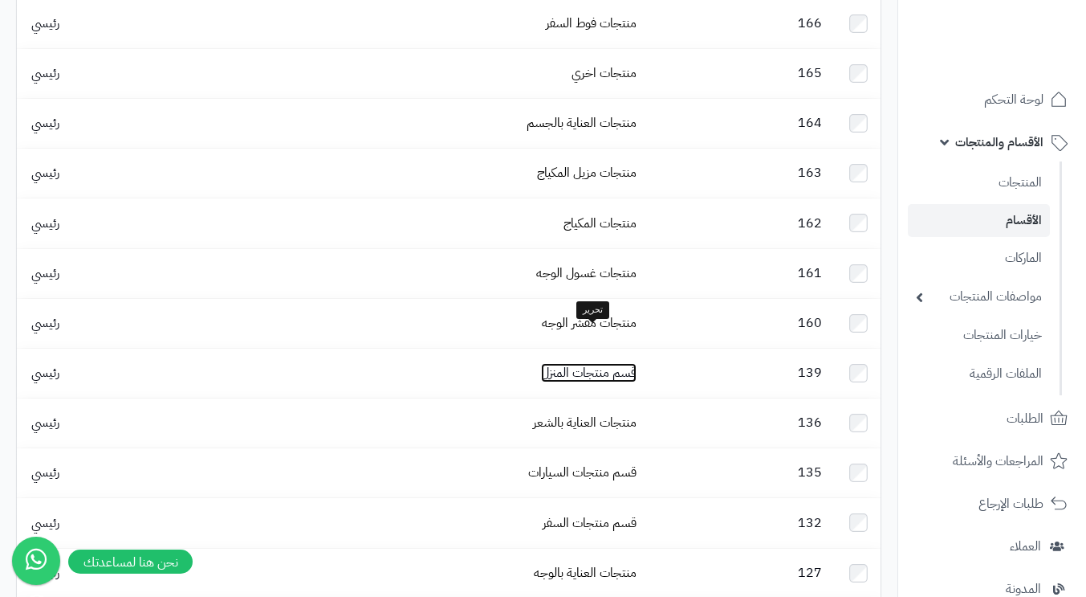
click at [577, 363] on link "قسم منتجات المنزل" at bounding box center [589, 372] width 96 height 19
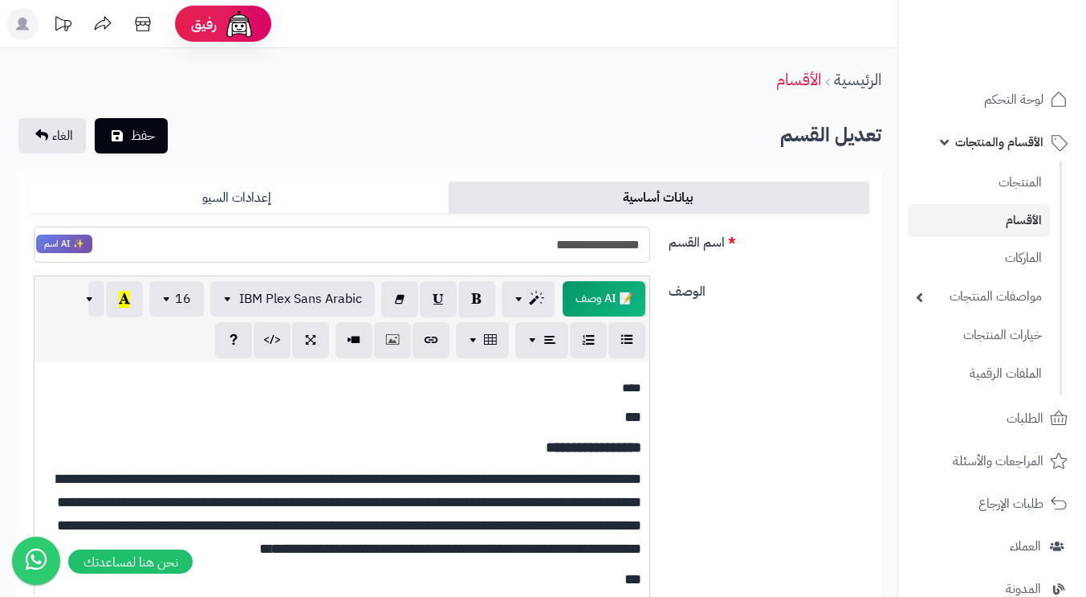
click at [580, 242] on input "**********" at bounding box center [342, 244] width 617 height 36
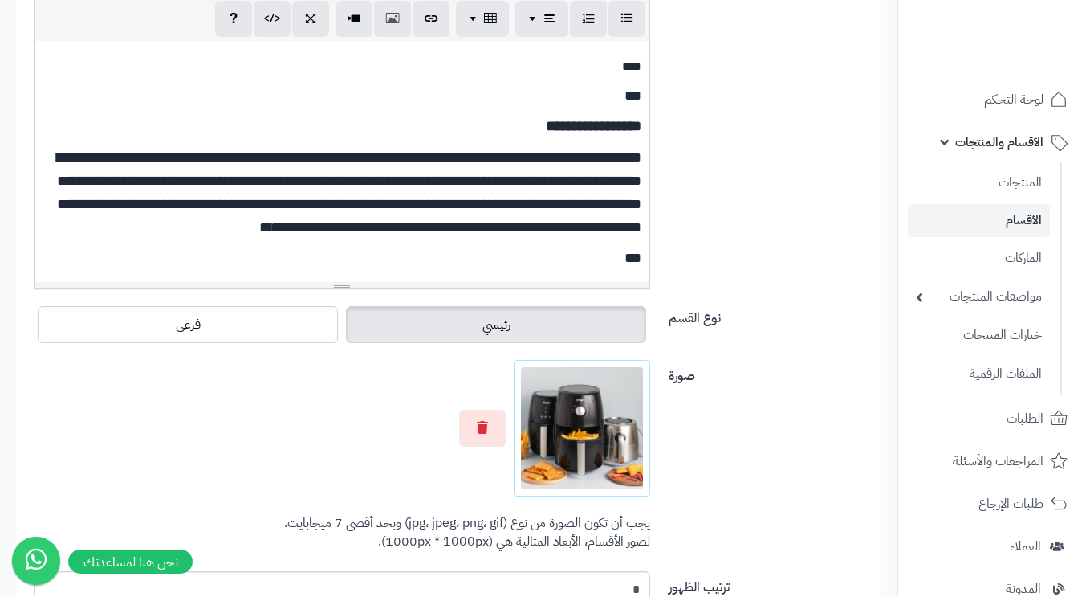
scroll to position [540, 0]
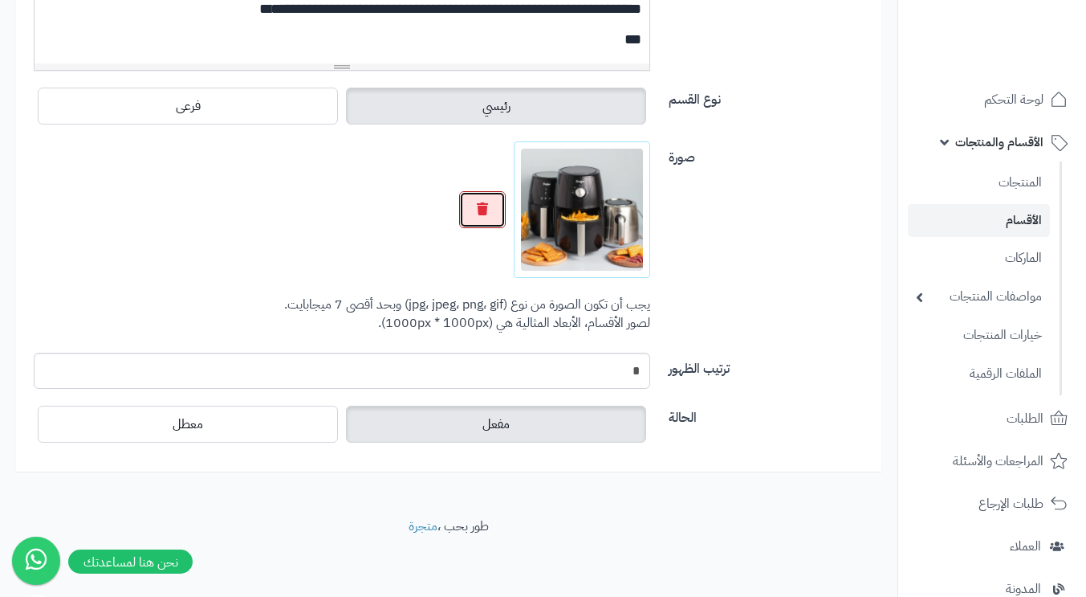
click at [483, 210] on icon "button" at bounding box center [482, 208] width 11 height 13
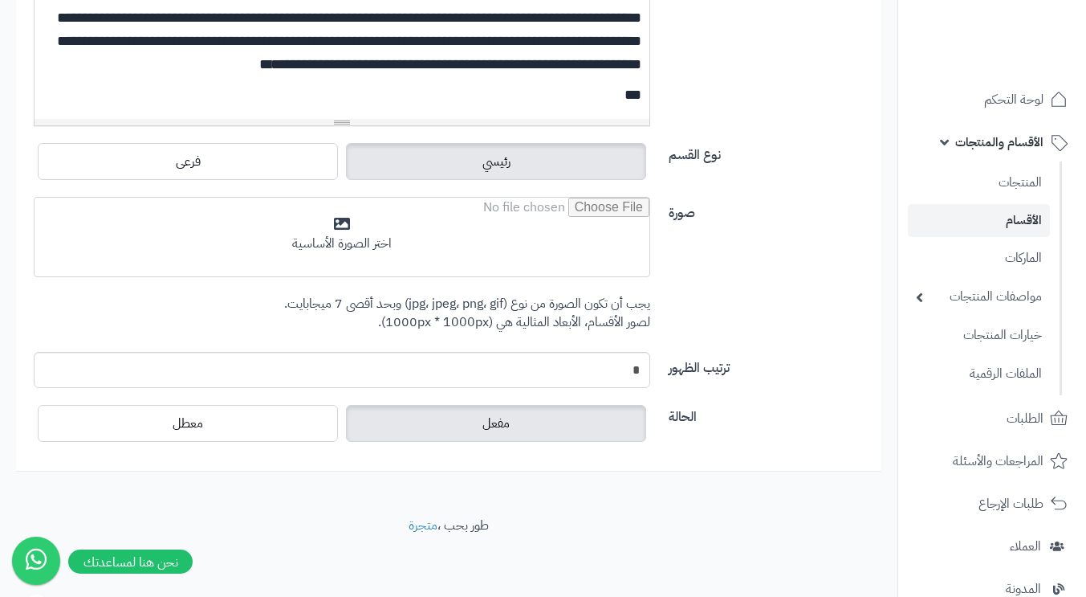
scroll to position [483, 0]
click at [450, 222] on input "file" at bounding box center [342, 238] width 615 height 80
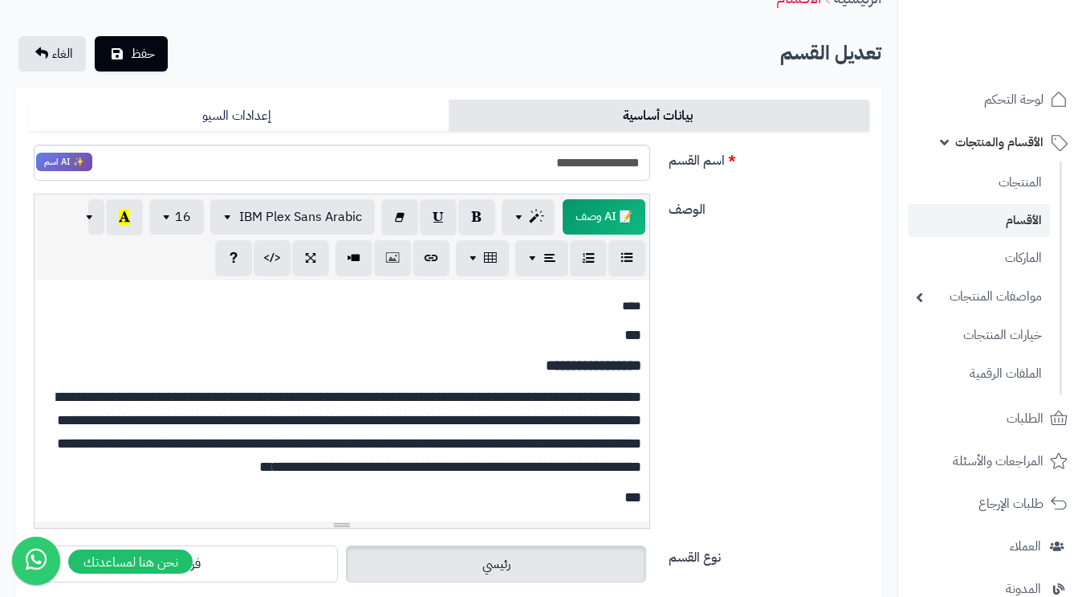
scroll to position [0, 0]
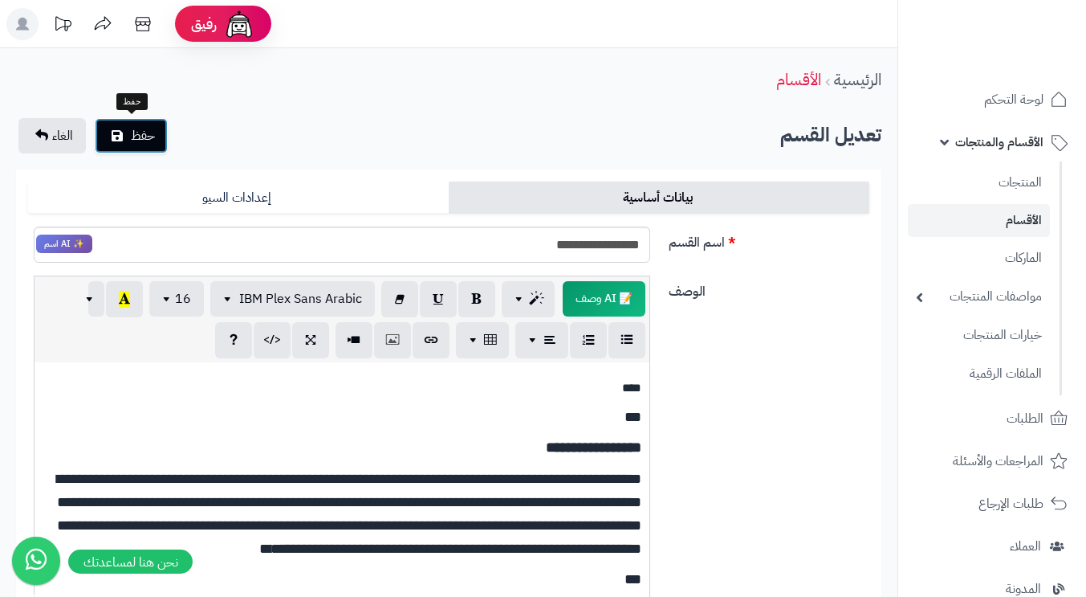
click at [145, 133] on span "حفظ" at bounding box center [143, 135] width 24 height 19
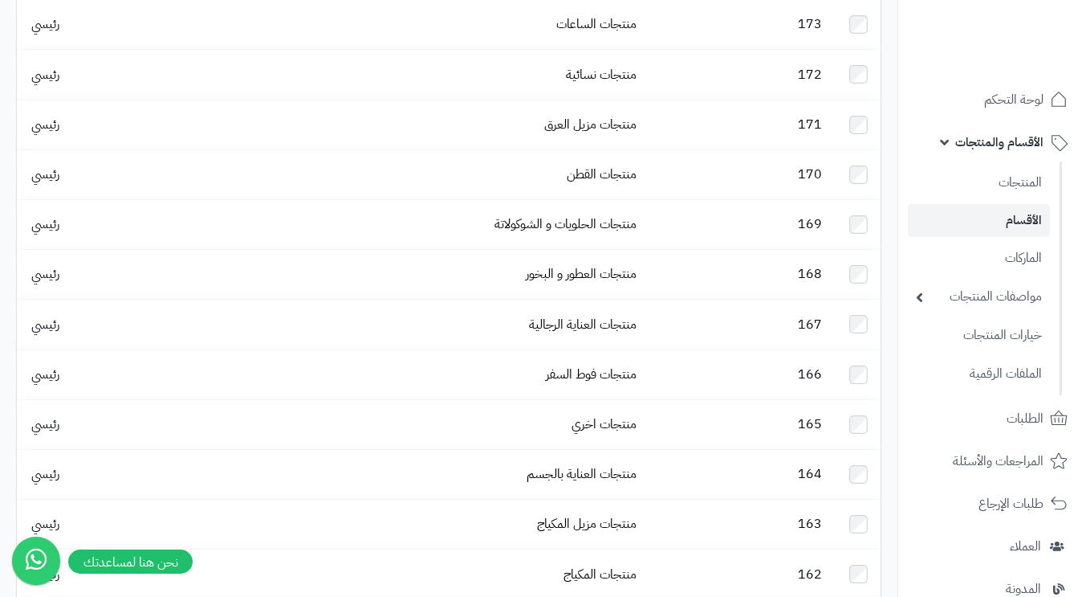
scroll to position [241, 0]
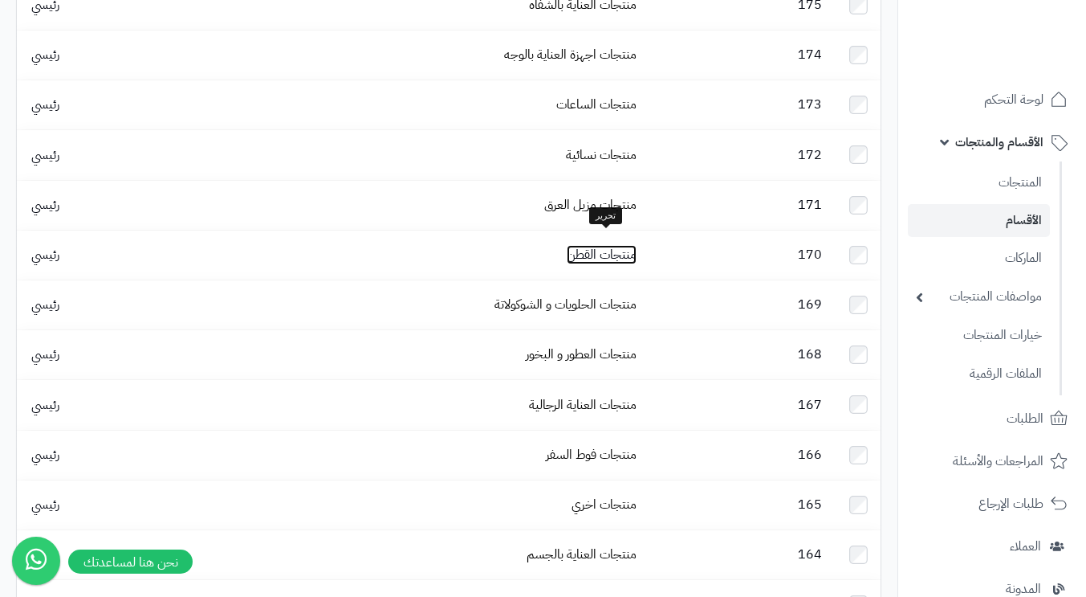
click at [598, 245] on link "منتجات القطن" at bounding box center [602, 254] width 70 height 19
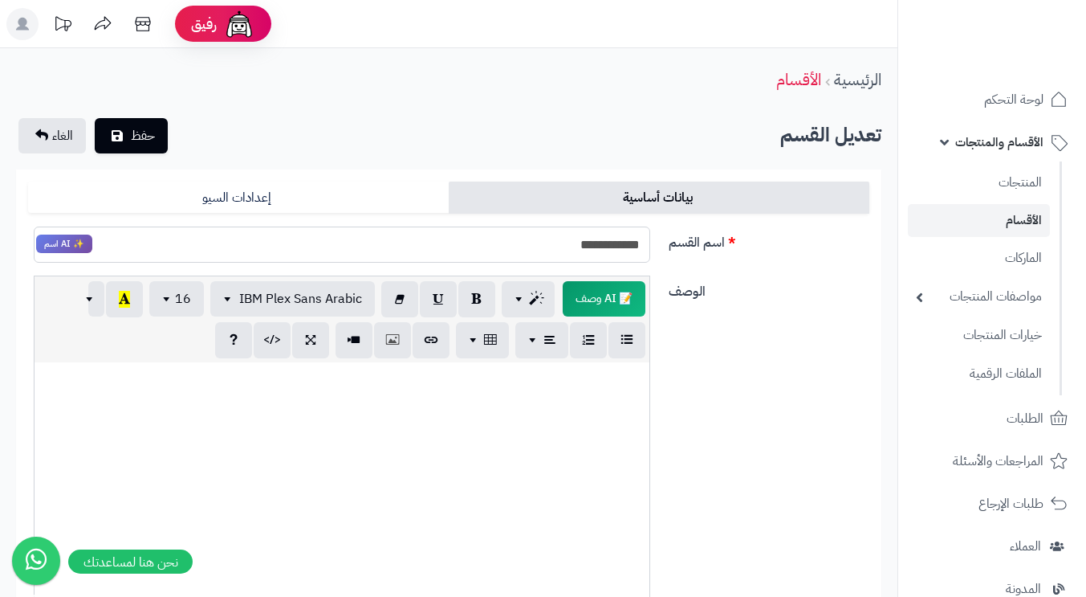
click at [600, 242] on input "**********" at bounding box center [342, 244] width 617 height 36
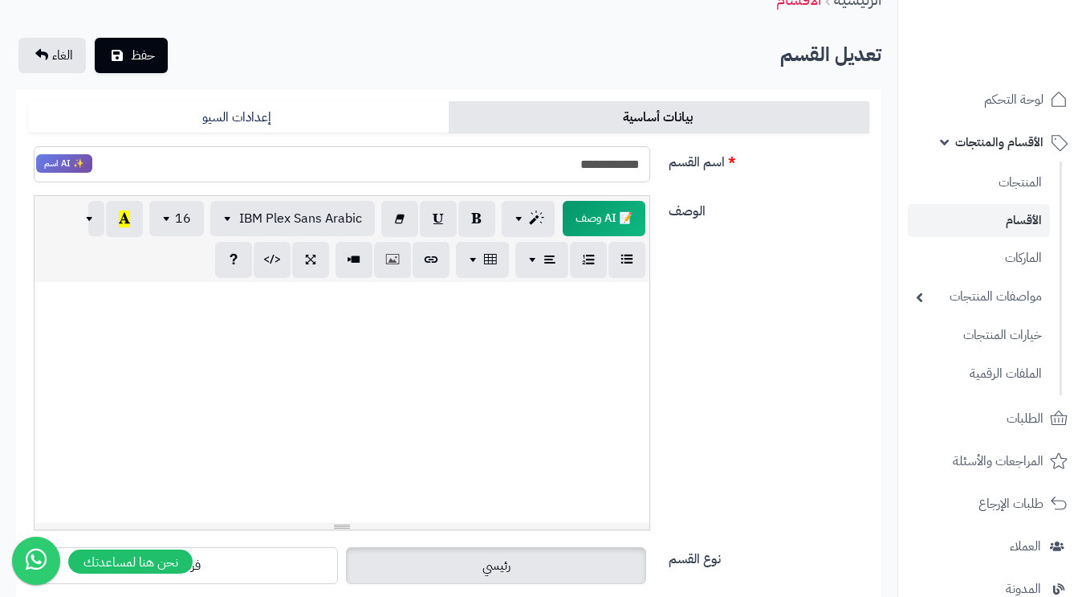
scroll to position [161, 0]
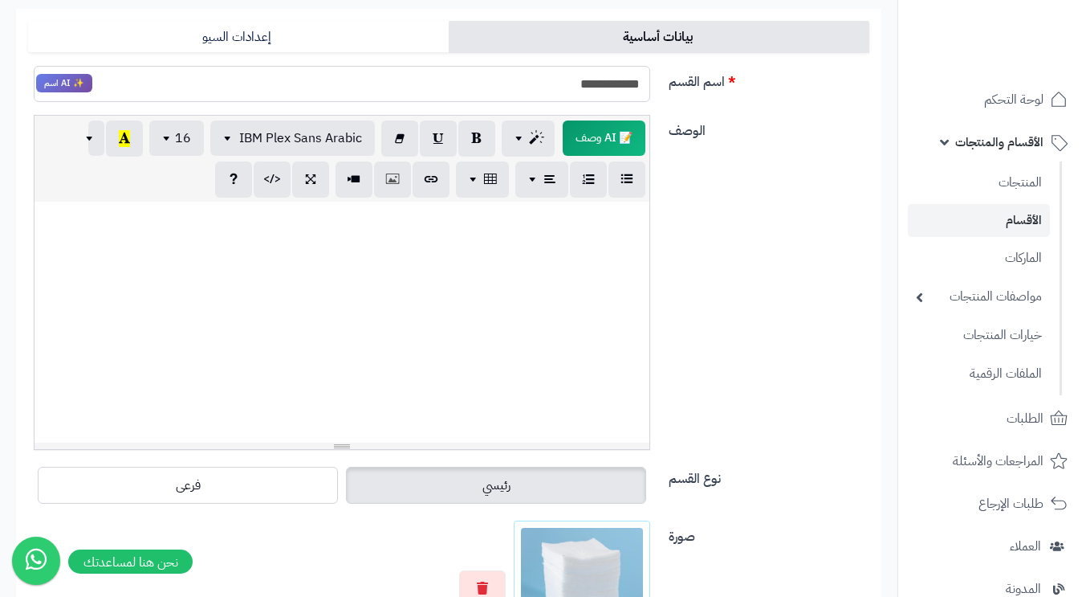
click at [617, 85] on input "**********" at bounding box center [342, 84] width 617 height 36
click at [698, 182] on div "الوصف 📝 AI وصف p blockquote pre h1 h2 h3 h4 h5 h6 IBM Plex Sans Arabic Arial Ar…" at bounding box center [449, 289] width 854 height 348
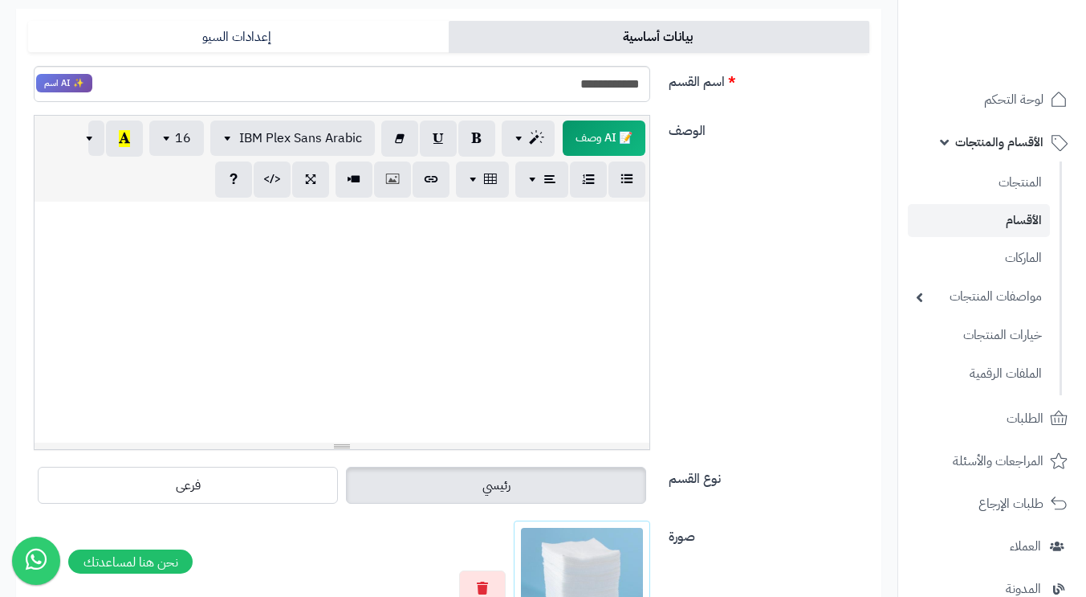
scroll to position [540, 0]
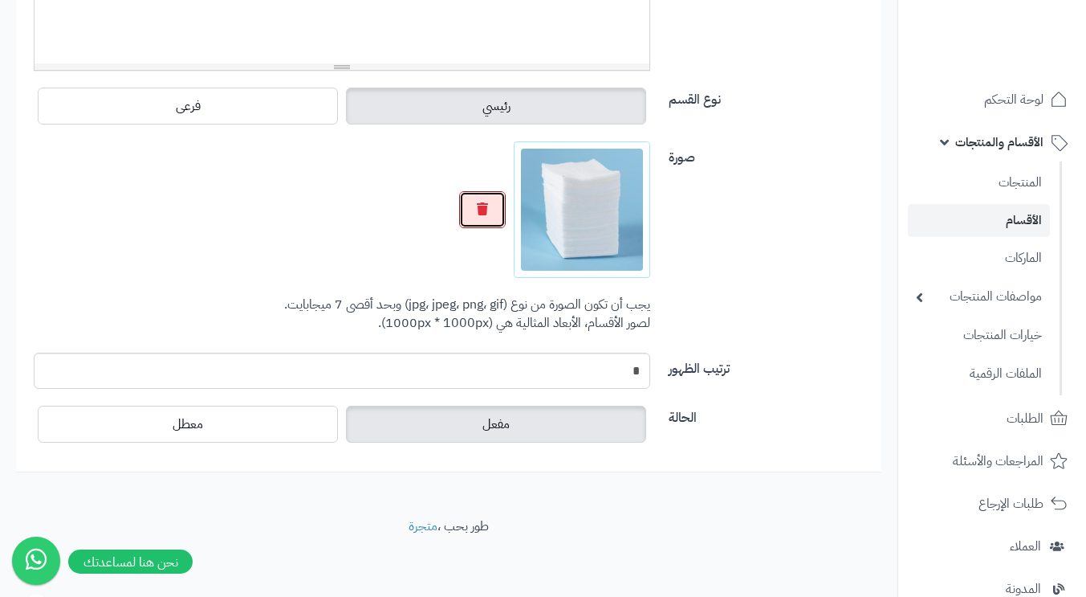
click at [487, 210] on icon "button" at bounding box center [482, 208] width 11 height 13
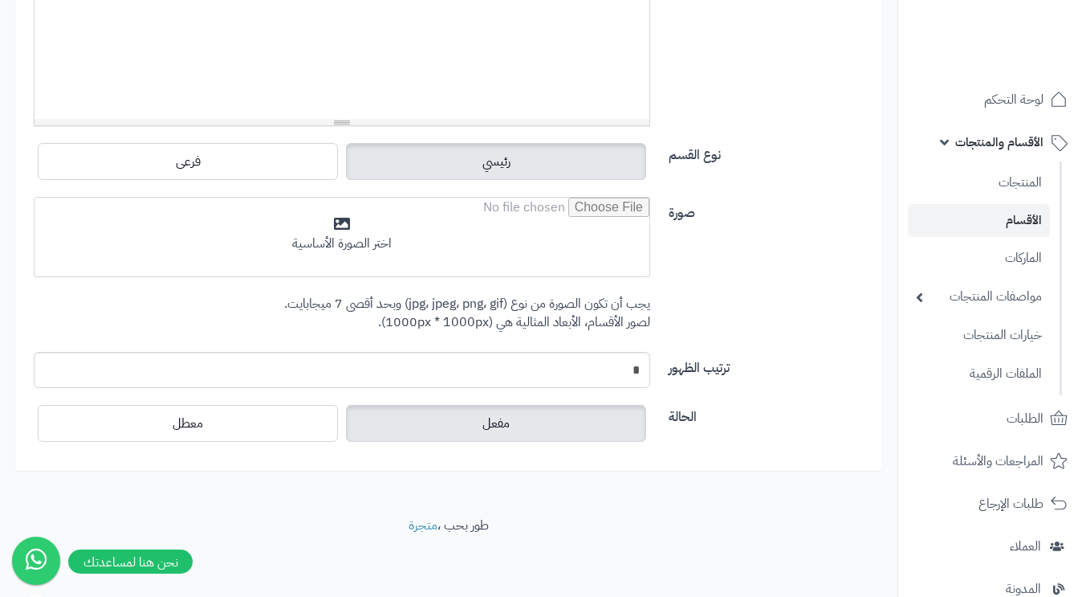
scroll to position [483, 0]
click at [482, 210] on input "file" at bounding box center [342, 238] width 615 height 80
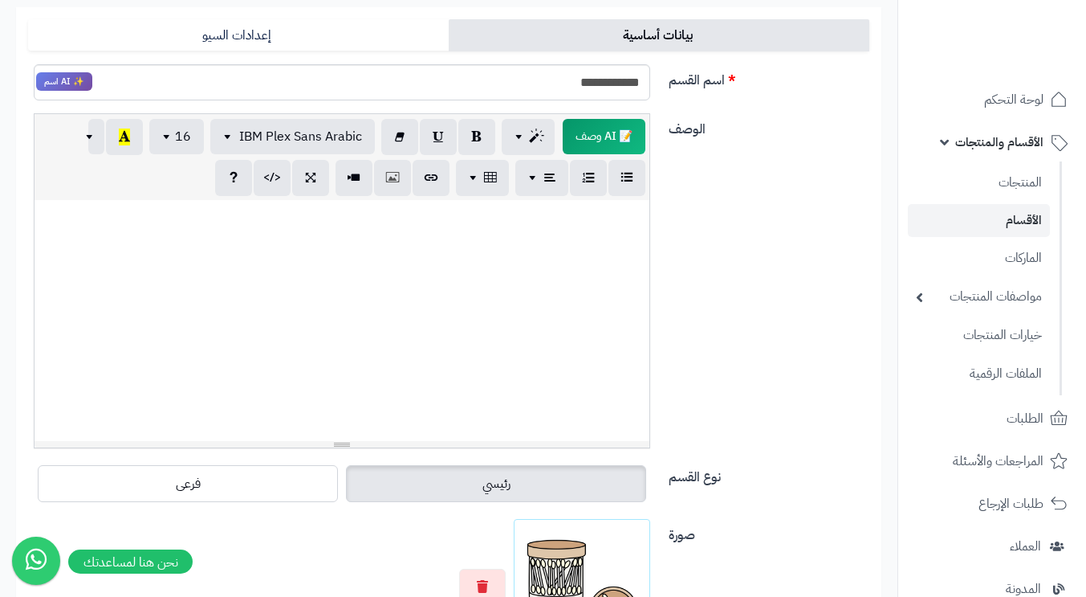
scroll to position [0, 0]
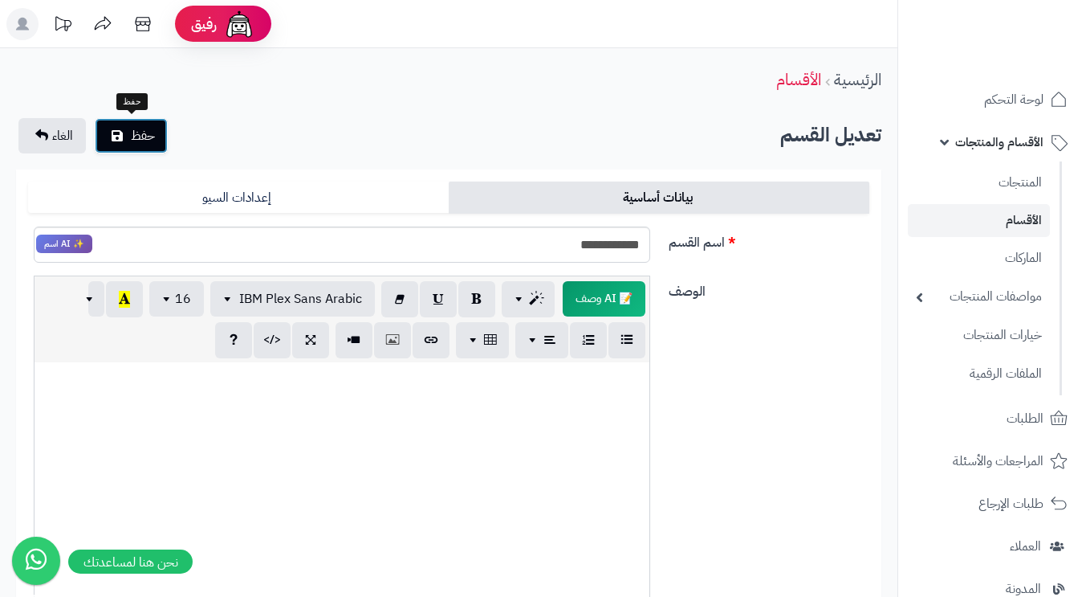
click at [132, 130] on span "حفظ" at bounding box center [143, 135] width 24 height 19
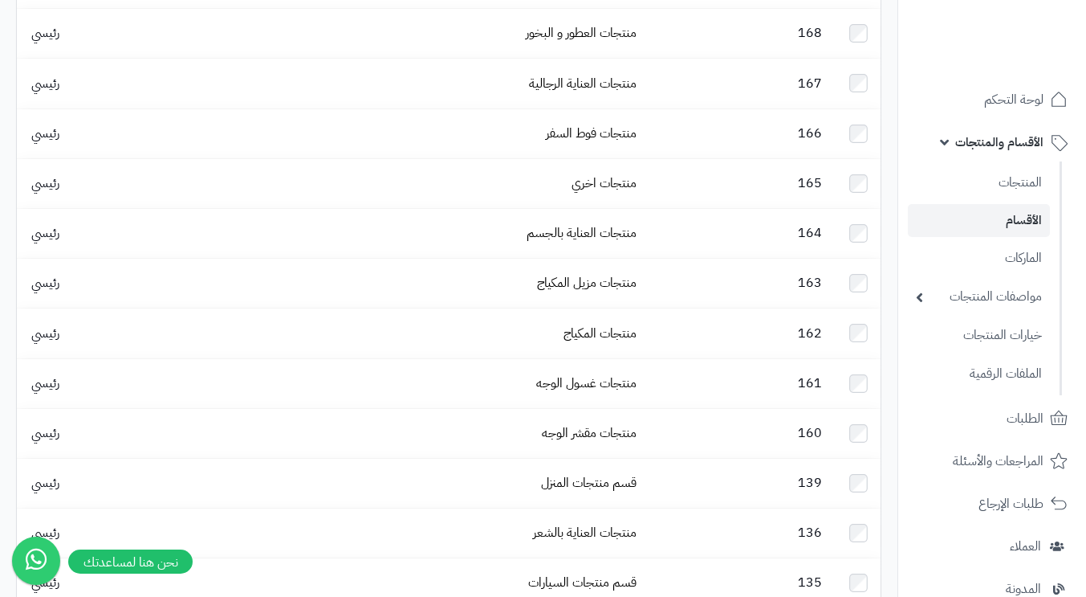
scroll to position [642, 0]
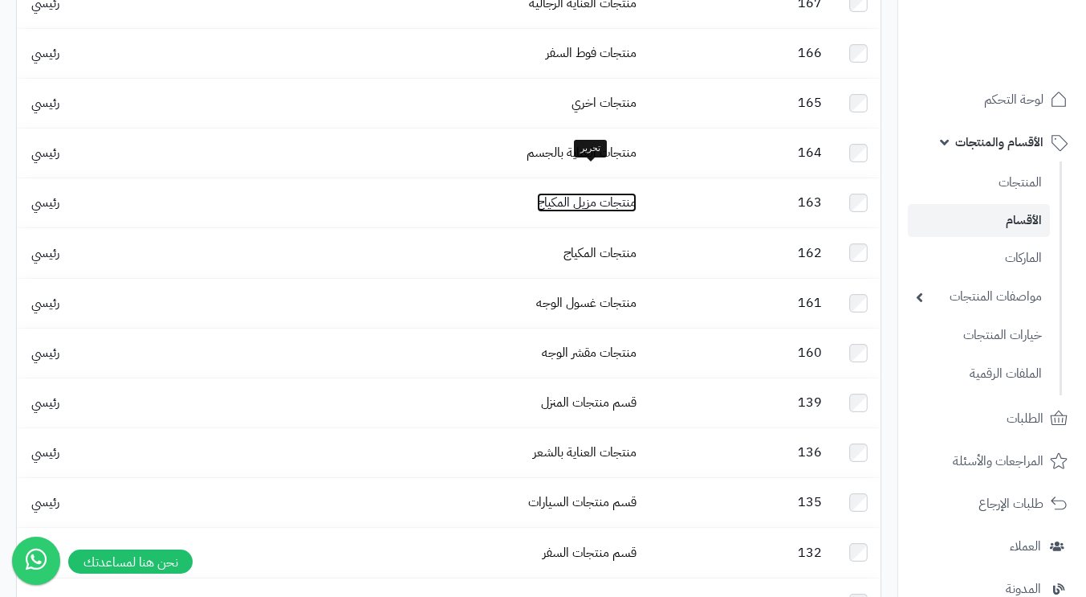
click at [578, 193] on link "منتجات مزيل المكياج" at bounding box center [587, 202] width 100 height 19
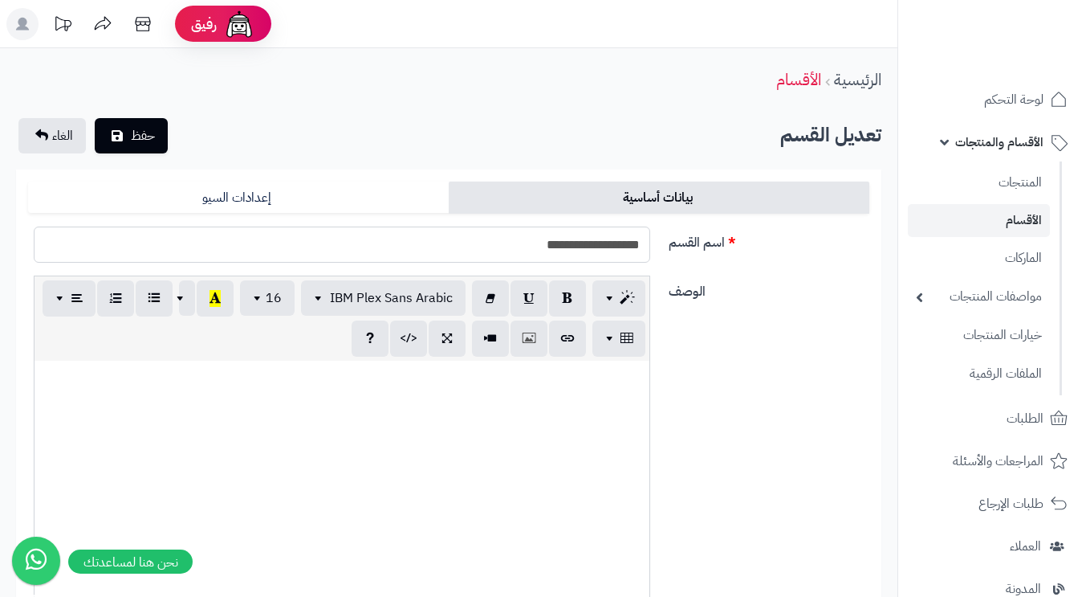
click at [571, 247] on input "**********" at bounding box center [342, 244] width 617 height 36
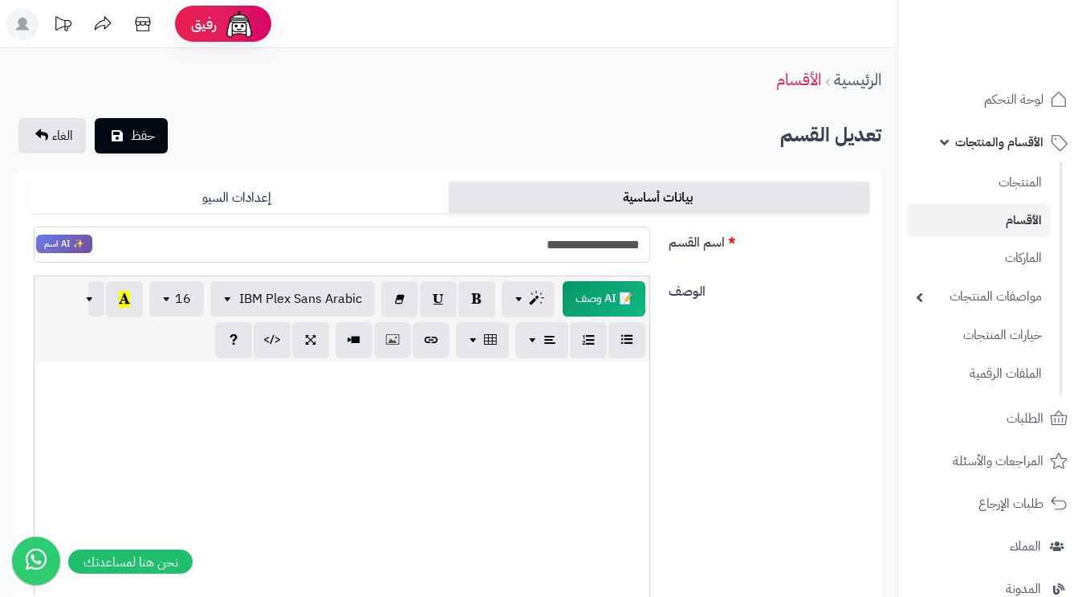
click at [571, 247] on input "**********" at bounding box center [342, 244] width 617 height 36
click at [786, 229] on label "اسم القسم" at bounding box center [769, 239] width 214 height 26
click at [650, 229] on input "**********" at bounding box center [342, 244] width 617 height 36
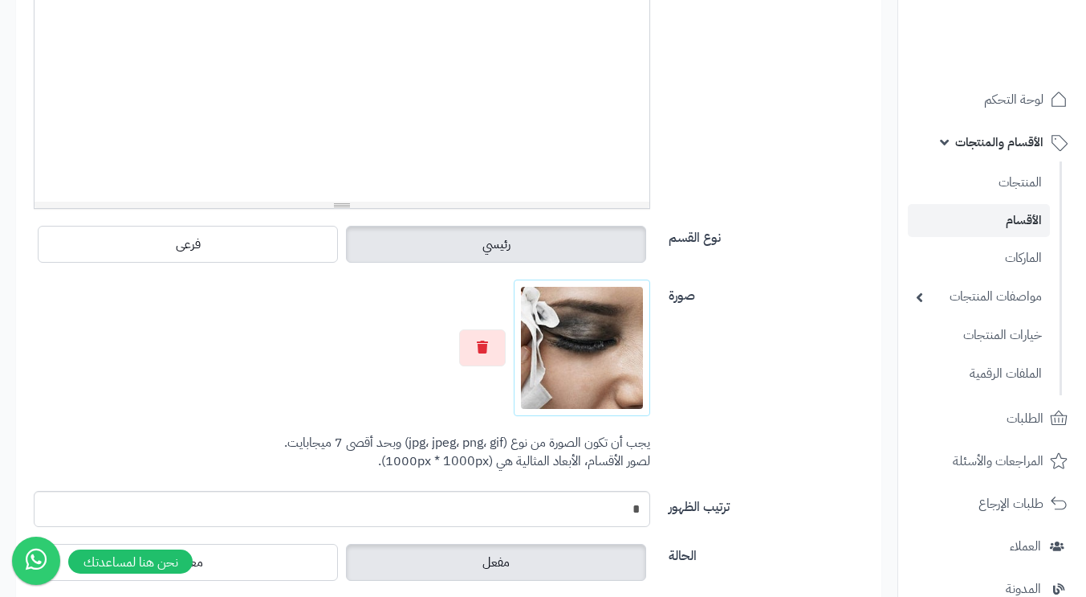
scroll to position [540, 0]
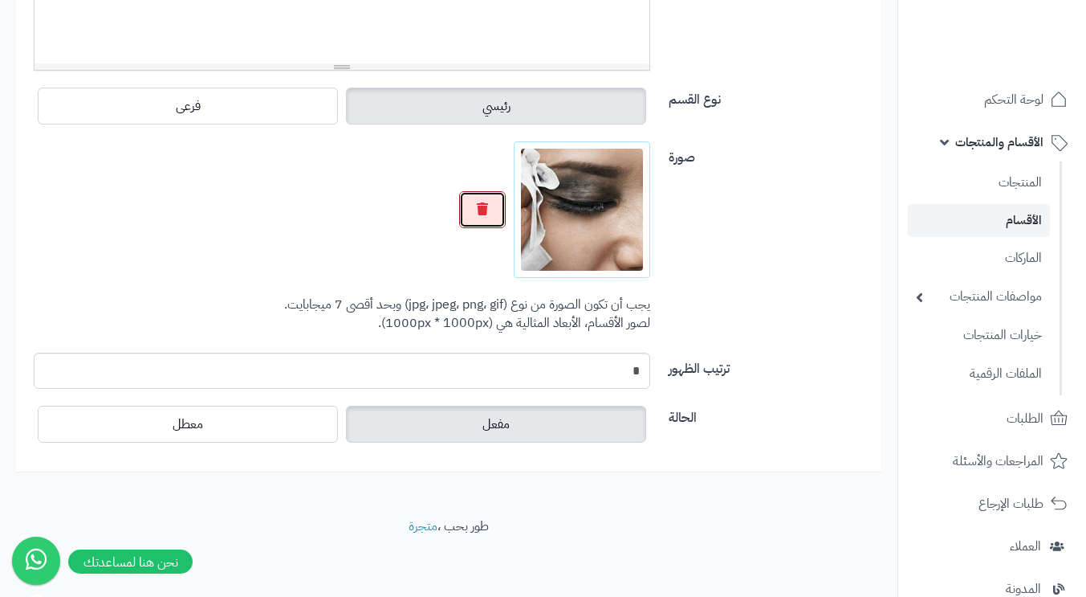
click at [487, 223] on button "button" at bounding box center [482, 209] width 47 height 37
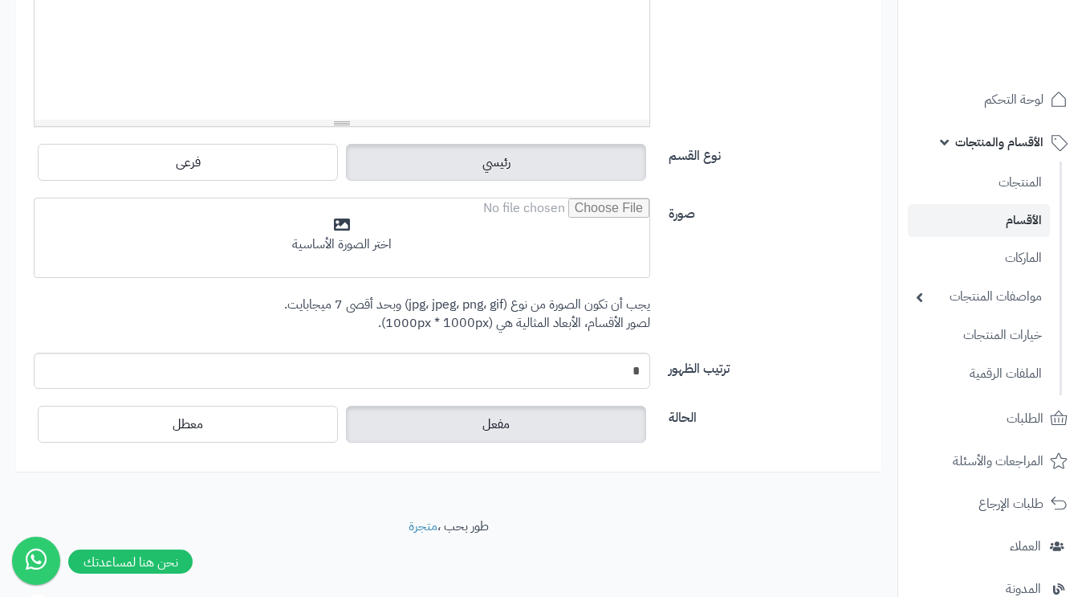
click at [489, 218] on input "file" at bounding box center [342, 238] width 615 height 80
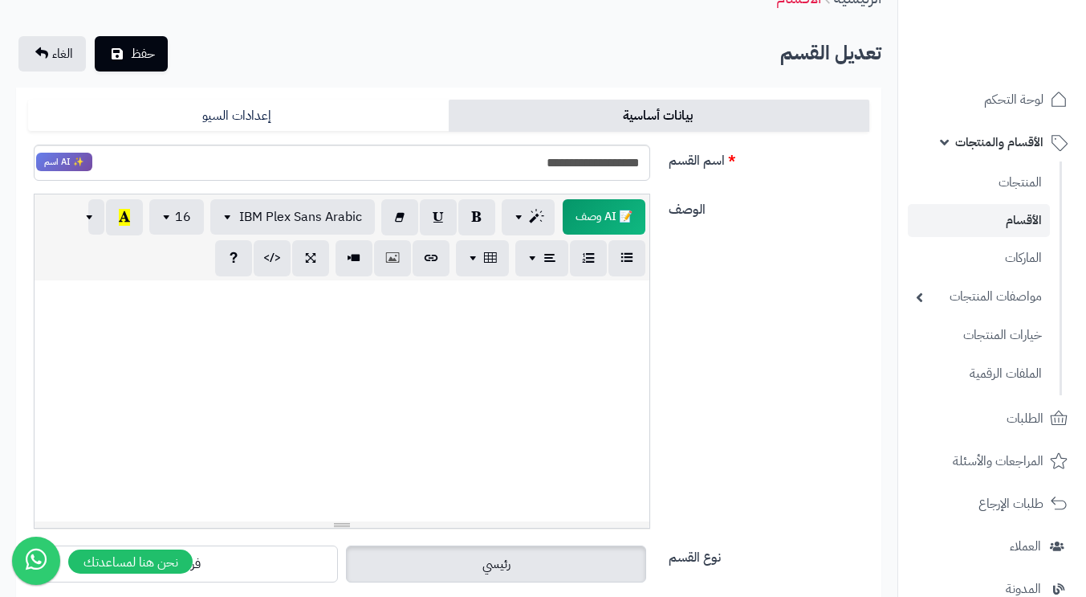
scroll to position [0, 0]
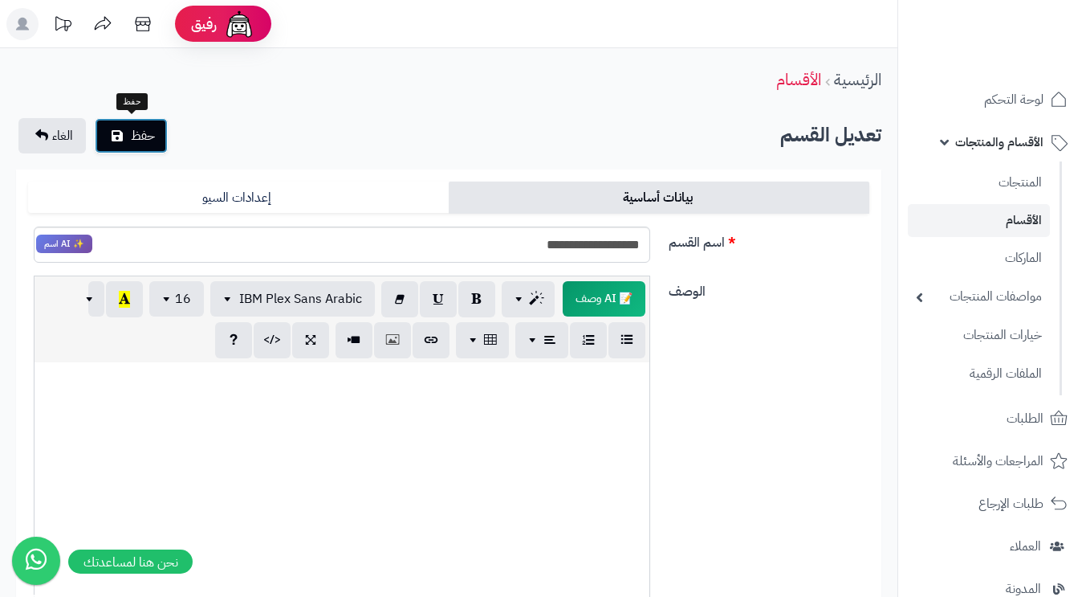
click at [141, 135] on span "حفظ" at bounding box center [143, 135] width 24 height 19
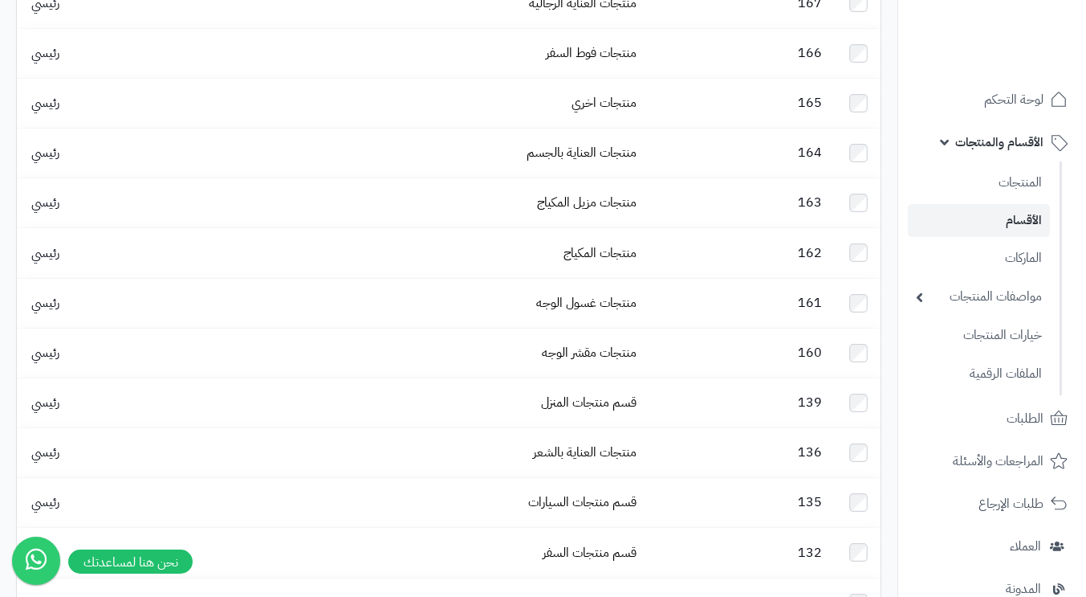
scroll to position [723, 0]
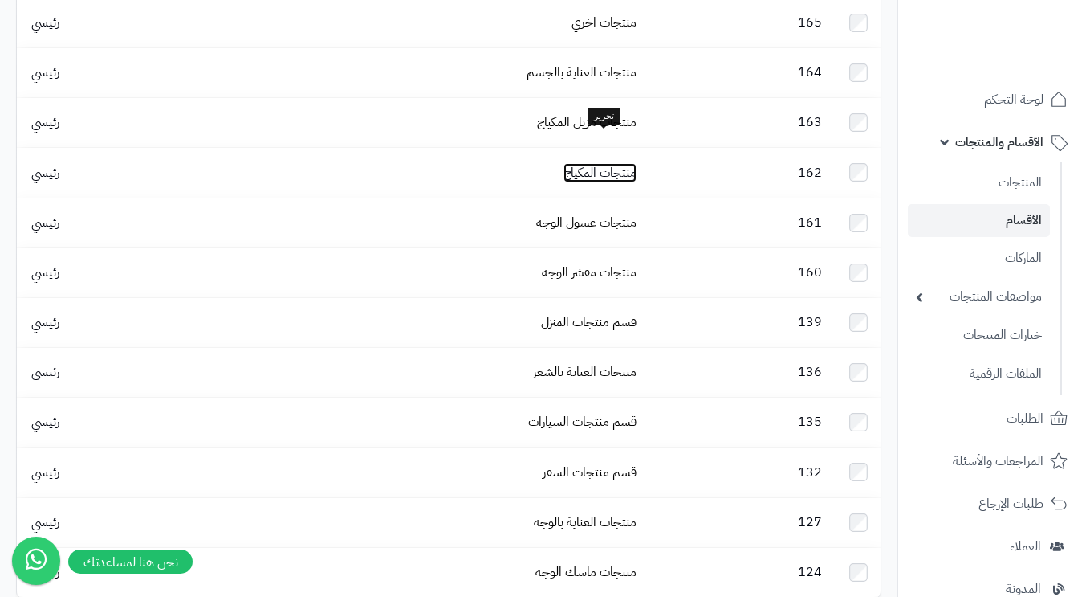
click at [600, 163] on link "منتجات المكياج" at bounding box center [600, 172] width 73 height 19
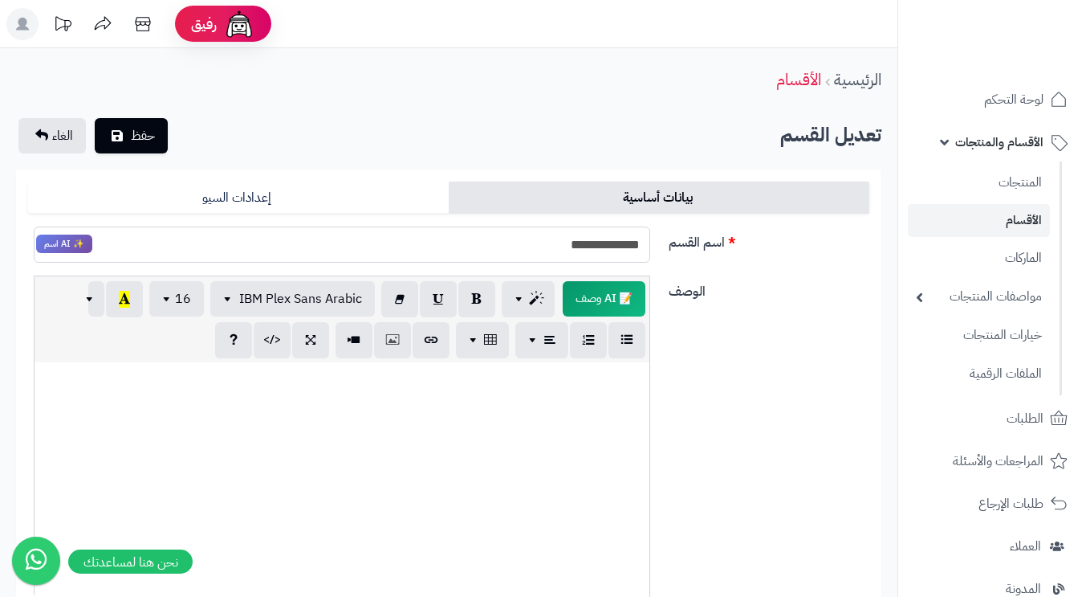
click at [587, 241] on input "**********" at bounding box center [342, 244] width 617 height 36
click at [752, 257] on div "**********" at bounding box center [449, 251] width 854 height 50
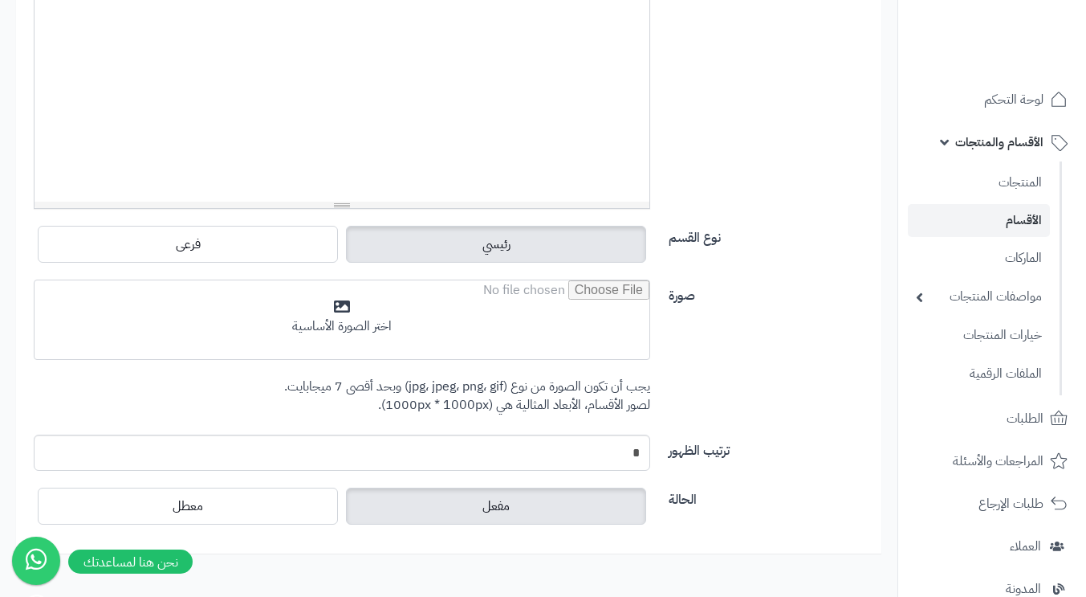
scroll to position [483, 0]
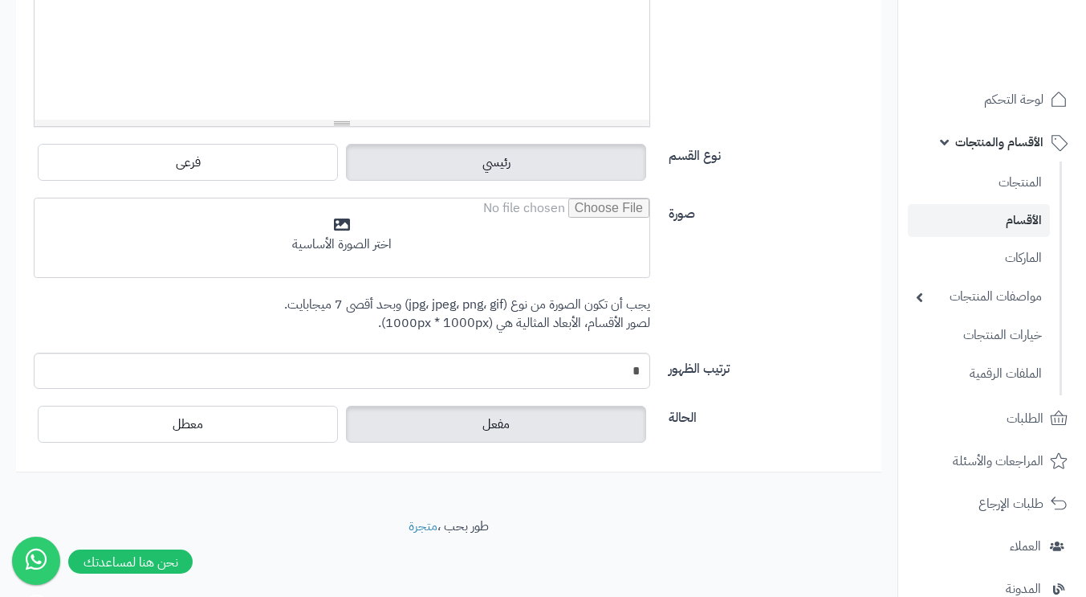
click at [468, 242] on input "file" at bounding box center [342, 238] width 615 height 80
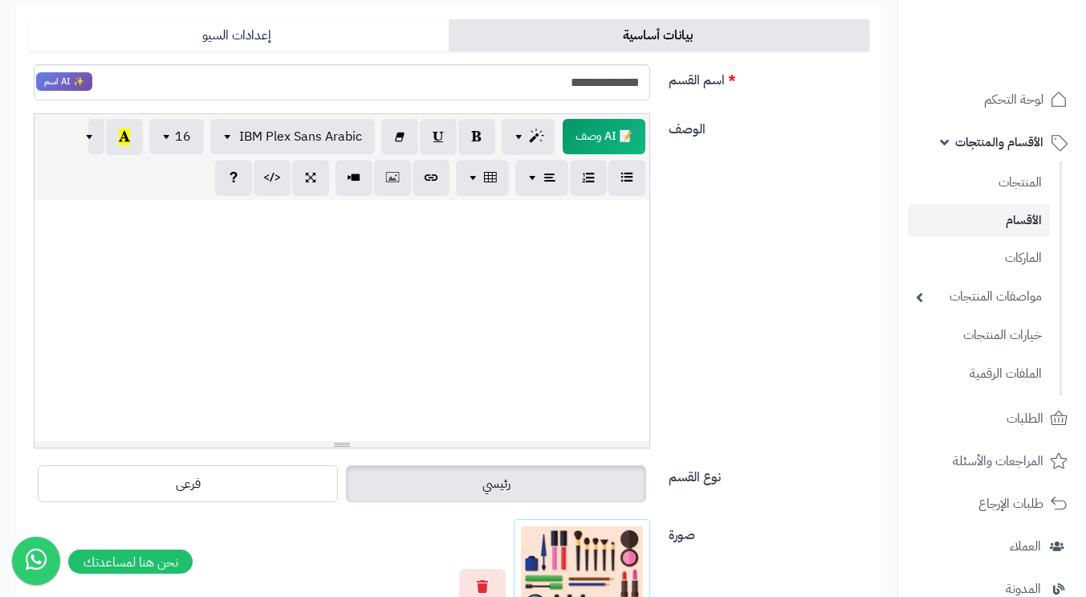
scroll to position [0, 0]
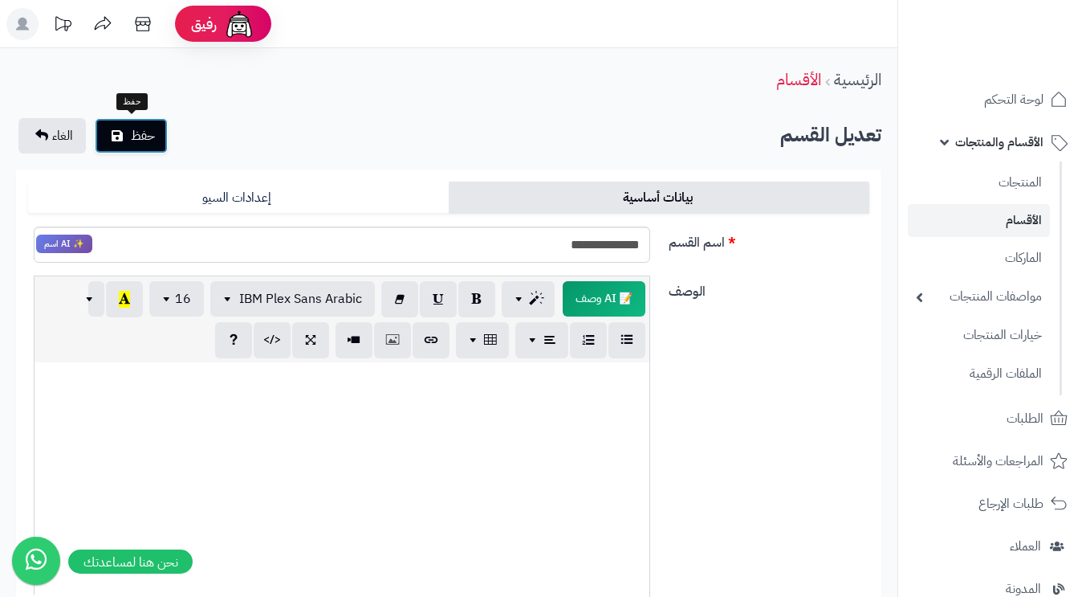
click at [142, 136] on span "حفظ" at bounding box center [143, 135] width 24 height 19
